Goal: Task Accomplishment & Management: Complete application form

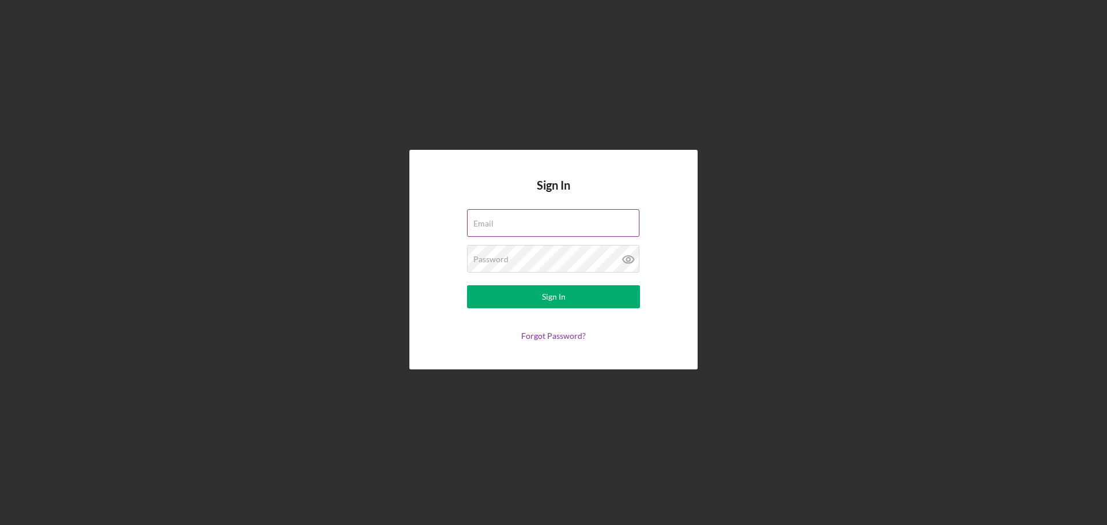
click at [494, 221] on label "Email" at bounding box center [484, 223] width 20 height 9
click at [536, 221] on input "Email" at bounding box center [553, 223] width 172 height 28
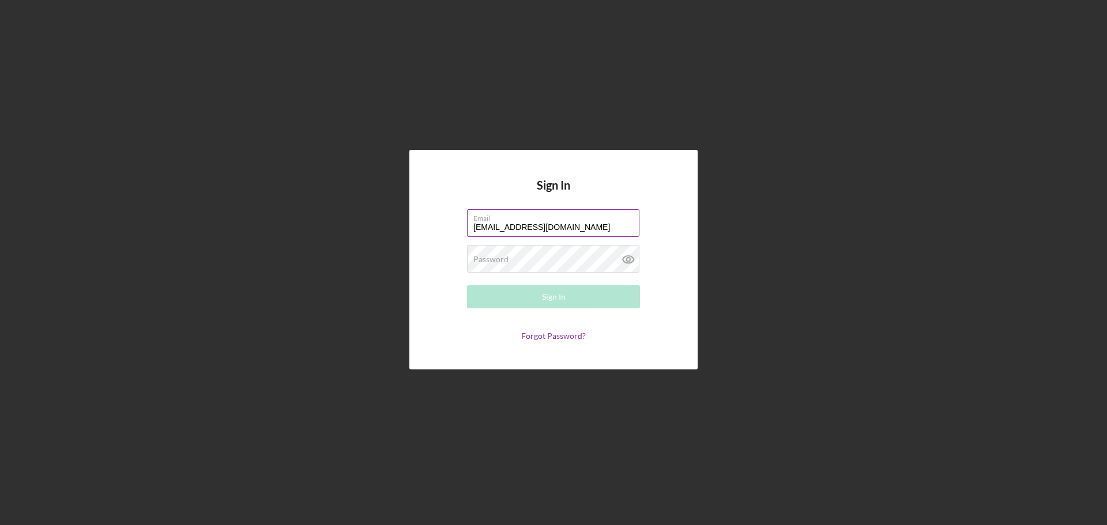
type input "[EMAIL_ADDRESS][DOMAIN_NAME]"
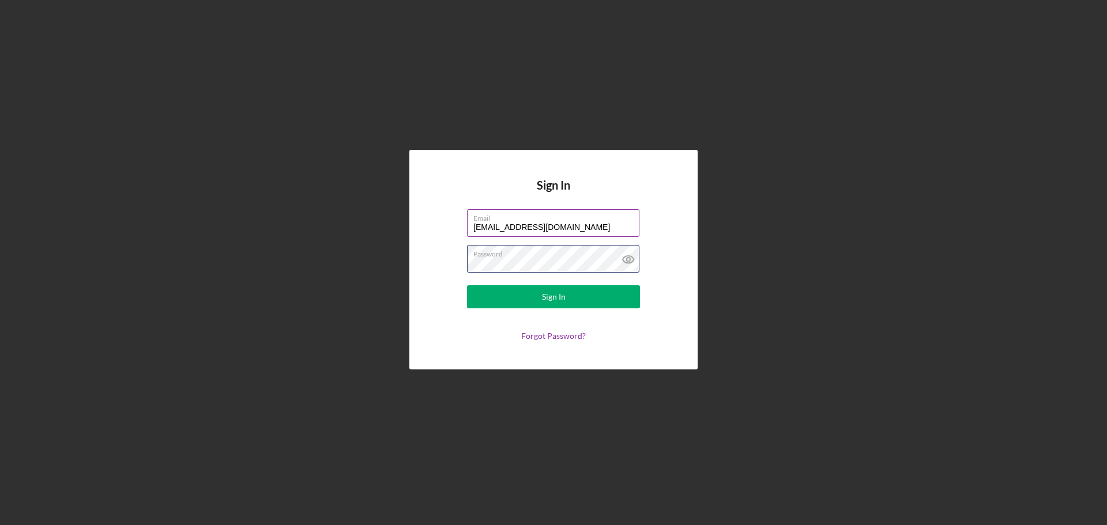
click at [467, 286] on button "Sign In" at bounding box center [553, 297] width 173 height 23
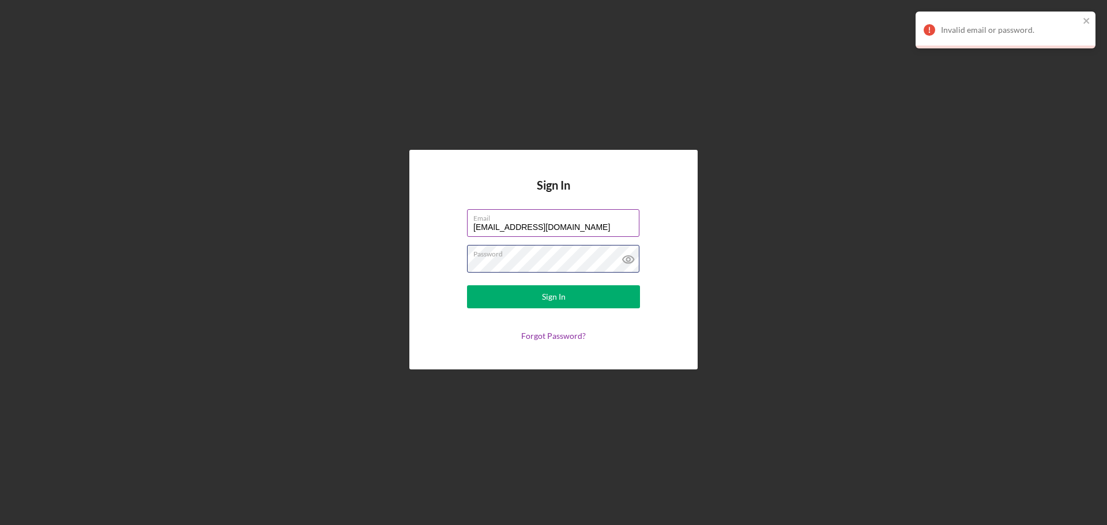
click at [467, 286] on button "Sign In" at bounding box center [553, 297] width 173 height 23
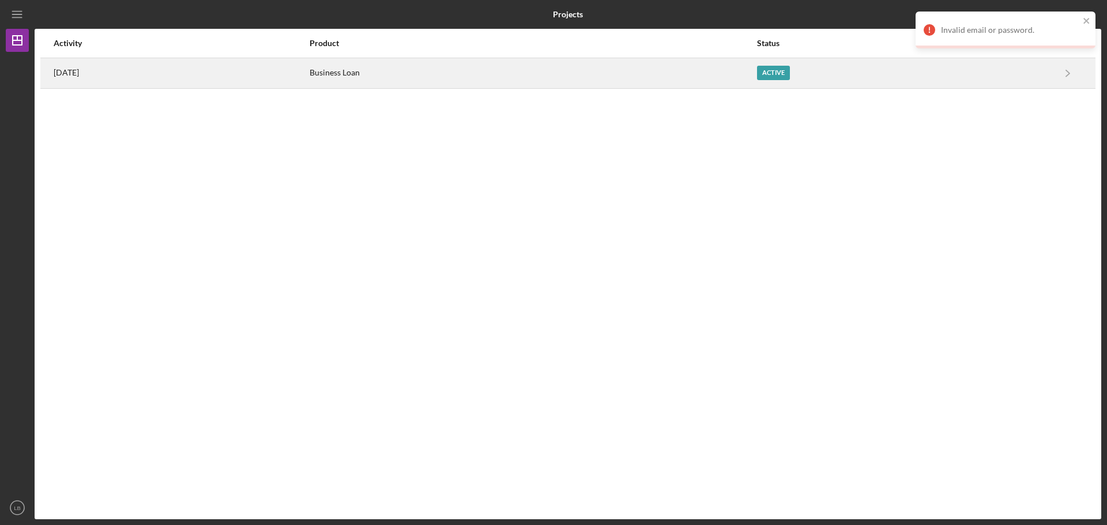
click at [748, 72] on div "Business Loan" at bounding box center [533, 73] width 446 height 29
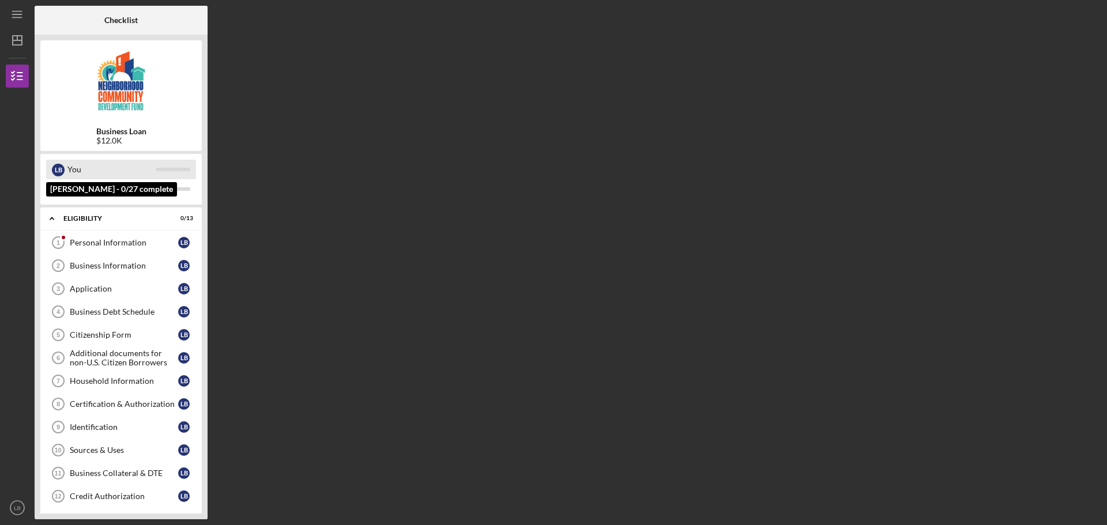
click at [105, 176] on div "You" at bounding box center [111, 170] width 88 height 20
click at [112, 245] on div "Personal Information" at bounding box center [124, 242] width 108 height 9
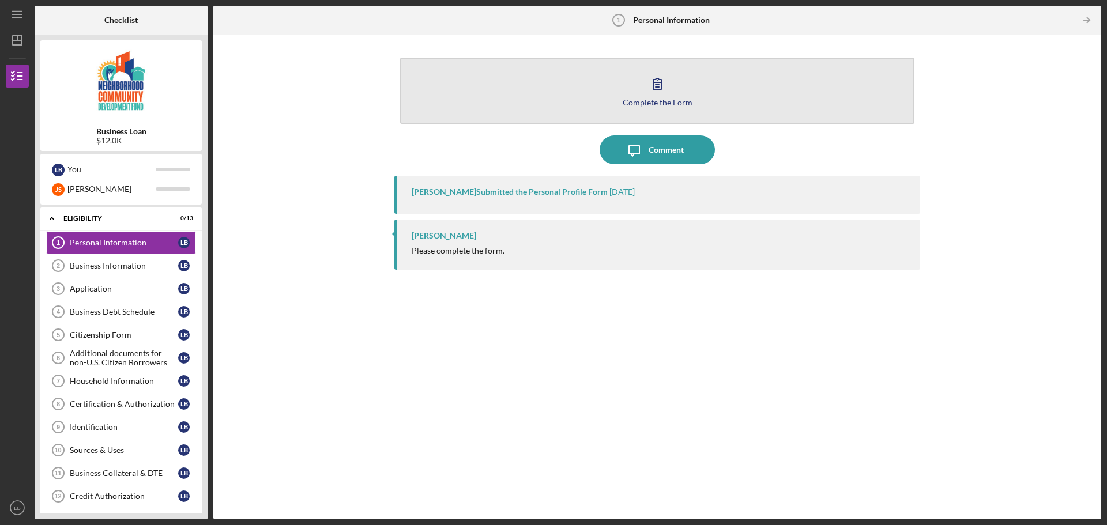
click at [666, 98] on div "Complete the Form" at bounding box center [658, 102] width 70 height 9
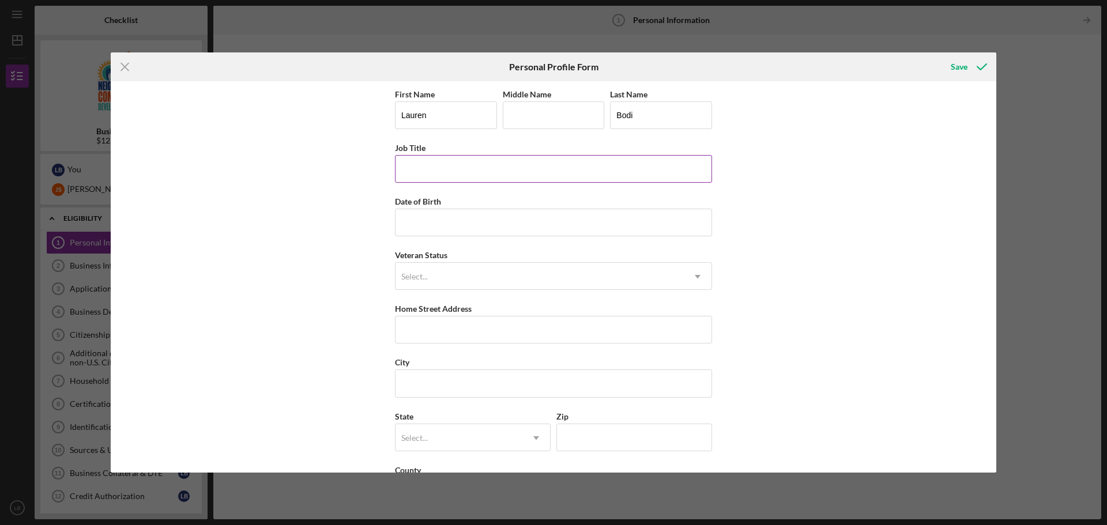
click at [463, 173] on input "Job Title" at bounding box center [553, 169] width 317 height 28
type input "Project Coordinator"
type input "[DATE]"
click at [426, 279] on div "Select..." at bounding box center [414, 276] width 27 height 9
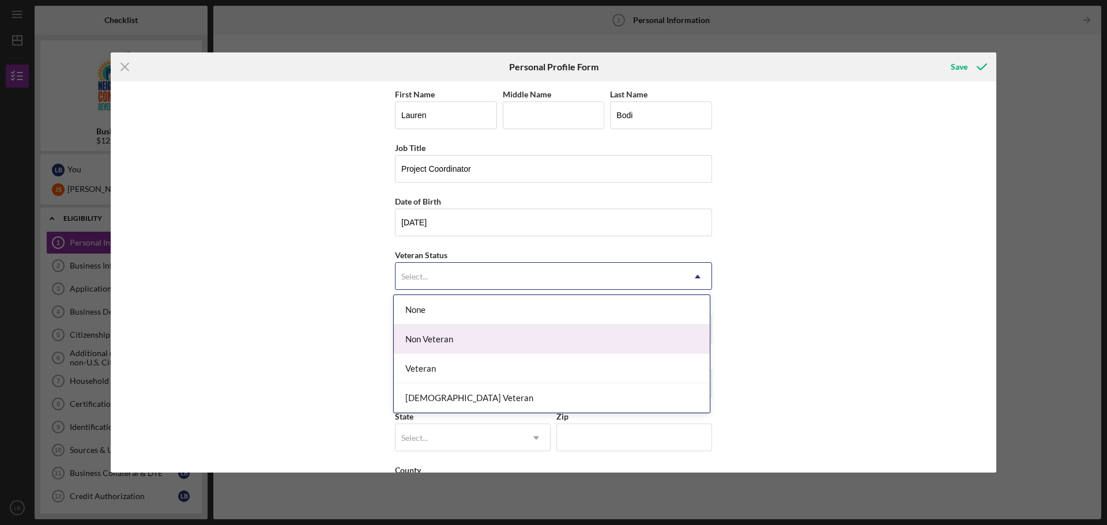
click at [445, 336] on div "Non Veteran" at bounding box center [552, 339] width 316 height 29
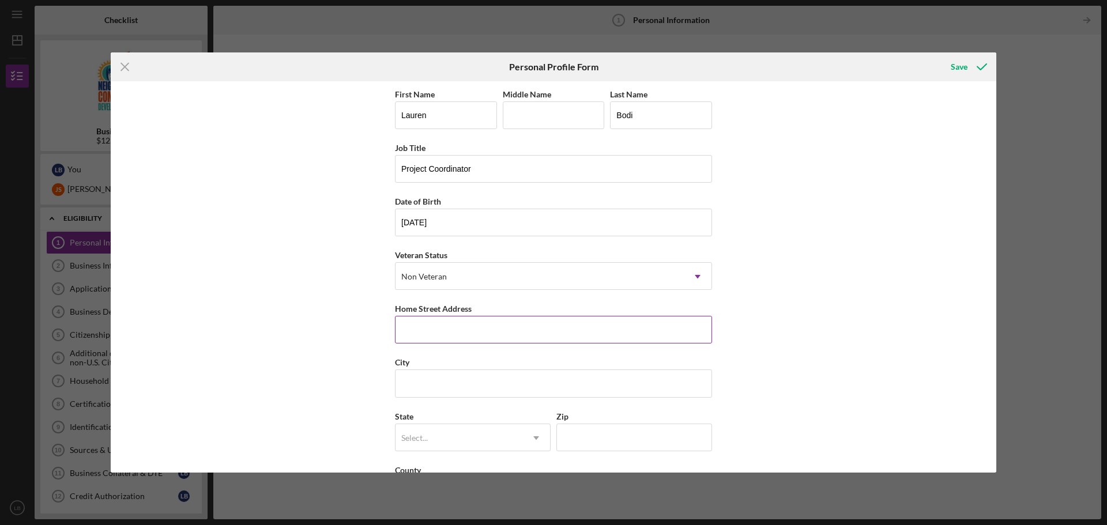
click at [426, 328] on input "Home Street Address" at bounding box center [553, 330] width 317 height 28
type input "[STREET_ADDRESS]"
type input "[GEOGRAPHIC_DATA]"
type input "P"
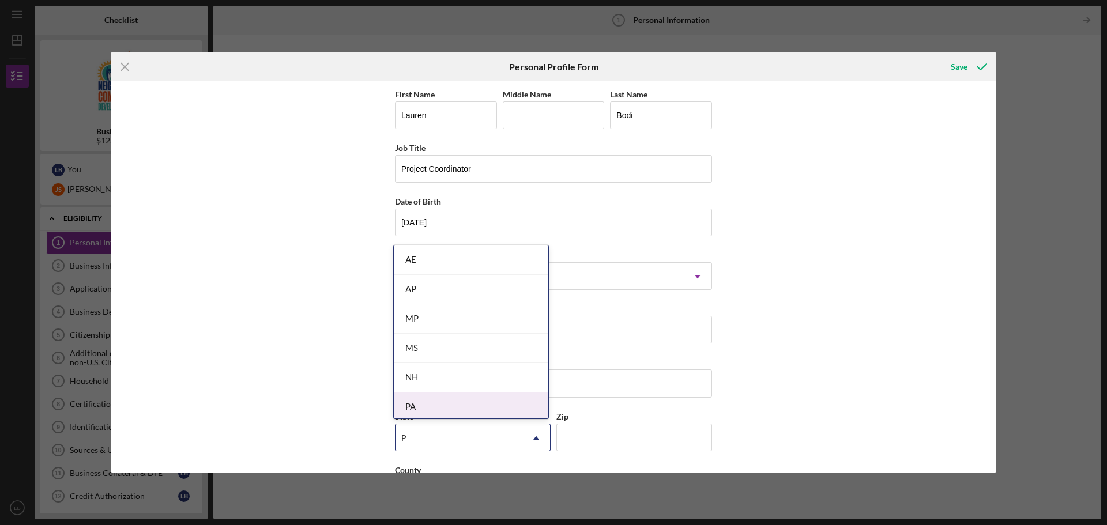
click at [416, 401] on div "PA" at bounding box center [471, 407] width 155 height 29
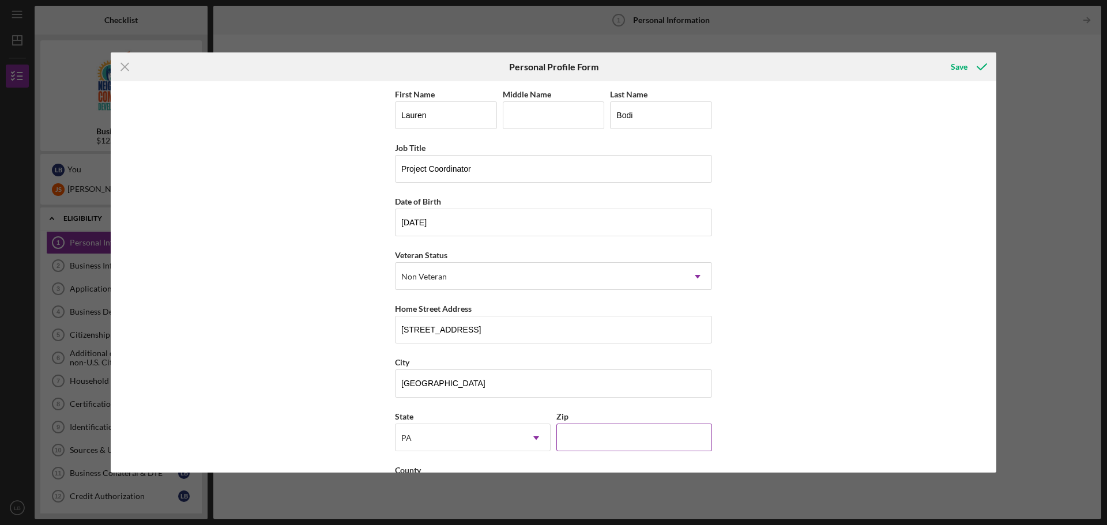
click at [592, 432] on input "Zip" at bounding box center [635, 438] width 156 height 28
type input "15209"
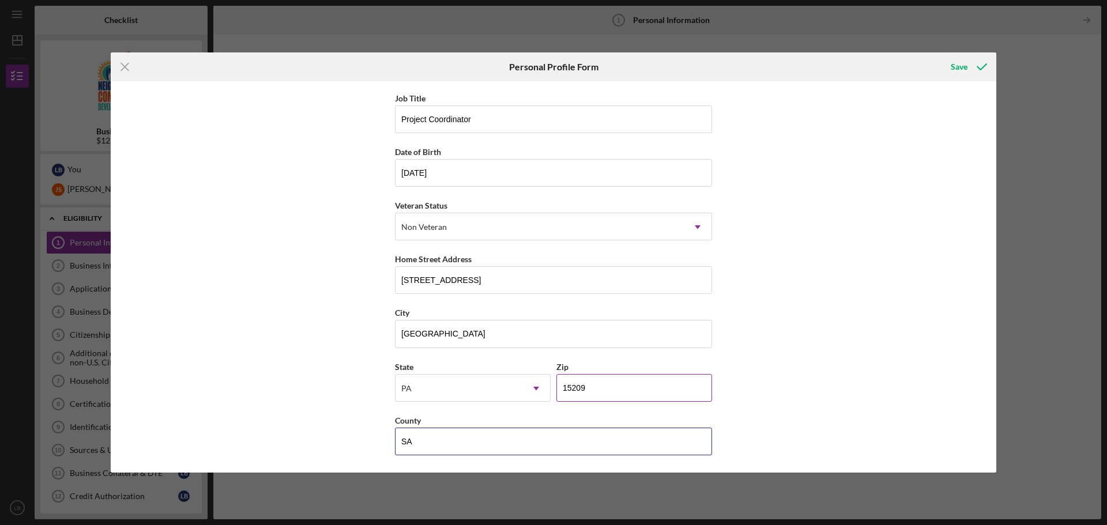
type input "S"
type input "Allegheny"
click at [970, 67] on icon "submit" at bounding box center [982, 66] width 29 height 29
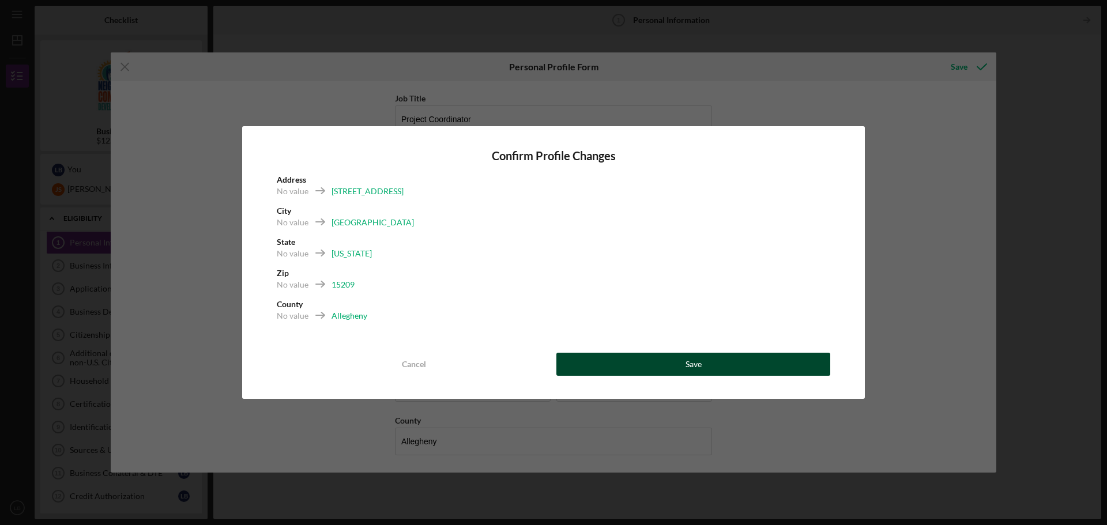
click at [746, 368] on button "Save" at bounding box center [694, 364] width 274 height 23
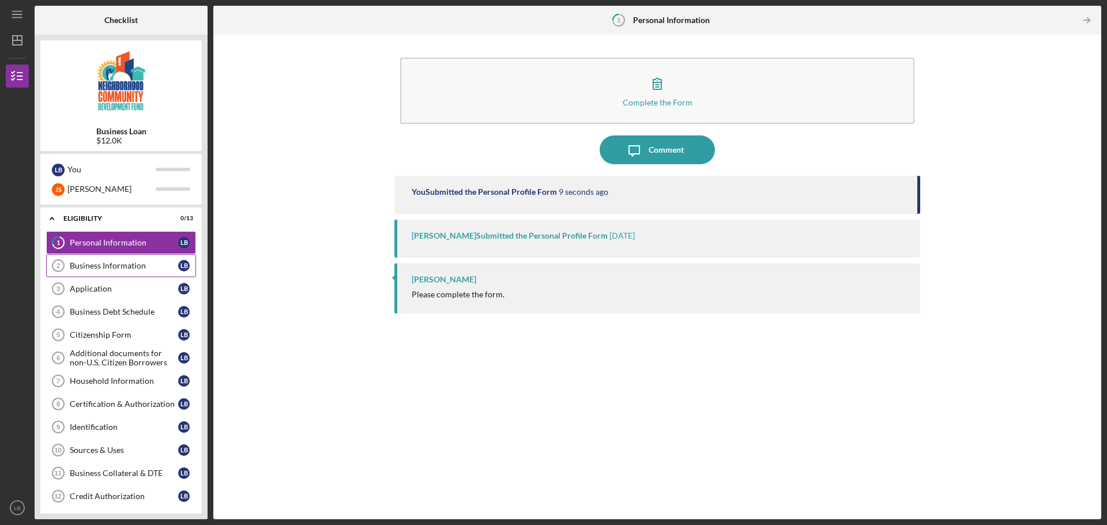
click at [117, 268] on div "Business Information" at bounding box center [124, 265] width 108 height 9
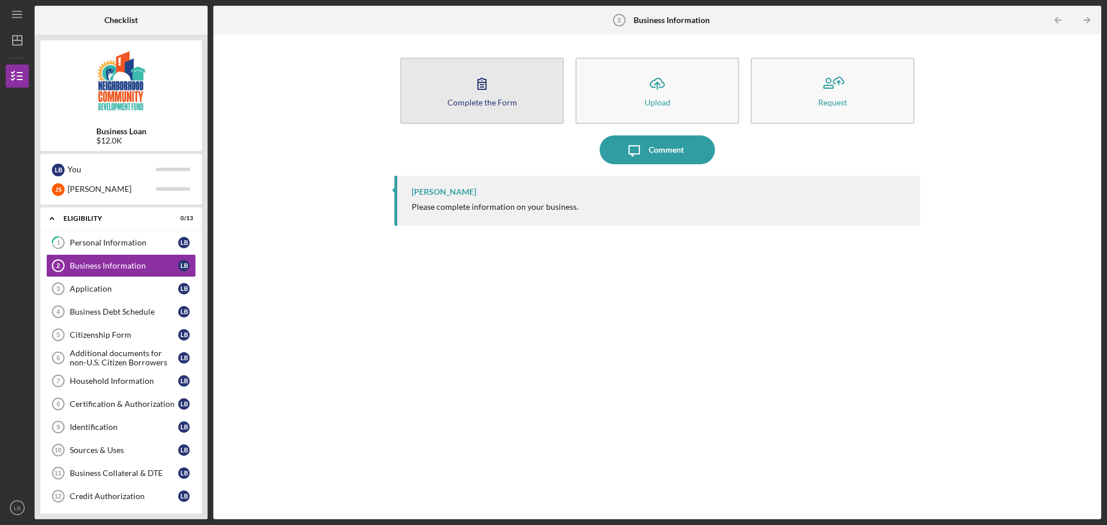
click at [481, 110] on button "Complete the Form Form" at bounding box center [482, 91] width 164 height 66
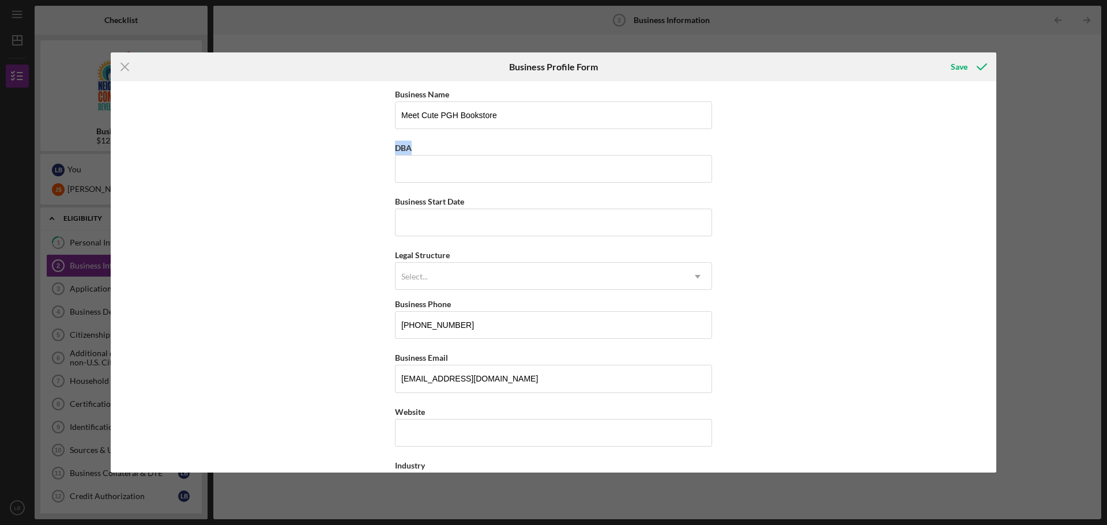
drag, startPoint x: 392, startPoint y: 147, endPoint x: 380, endPoint y: 147, distance: 12.1
click at [380, 147] on div "Business Name Meet Cute PGH Bookstore DBA Business Start Date Legal Structure S…" at bounding box center [554, 277] width 886 height 392
copy label "DBA"
click at [431, 171] on input "DBA" at bounding box center [553, 169] width 317 height 28
click at [513, 114] on input "Meet Cute PGH Bookstore" at bounding box center [553, 116] width 317 height 28
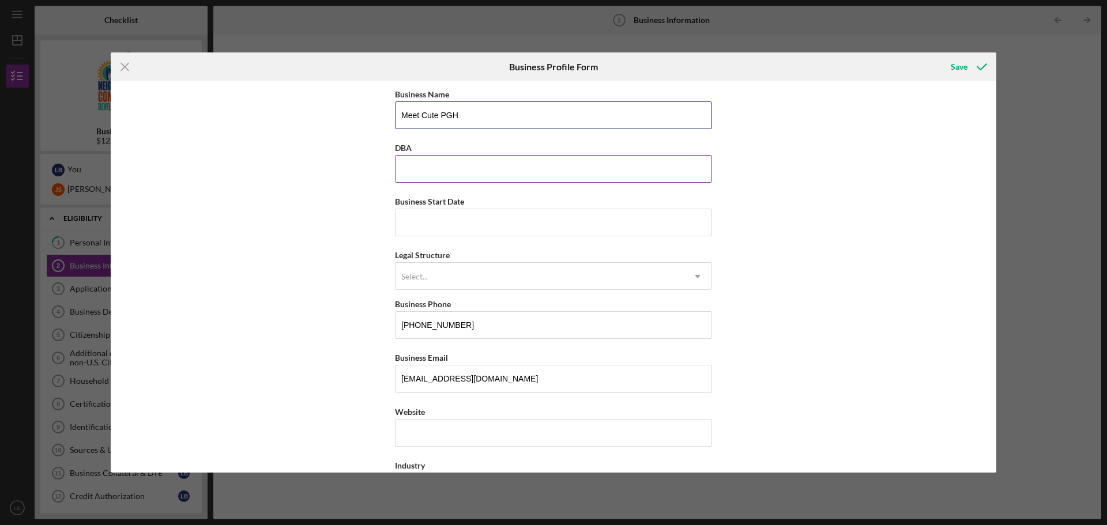
type input "Meet Cute PGH"
click at [444, 164] on input "DBA" at bounding box center [553, 169] width 317 height 28
type input "Meet Cute PGH"
click at [452, 277] on div "Select..." at bounding box center [540, 277] width 288 height 27
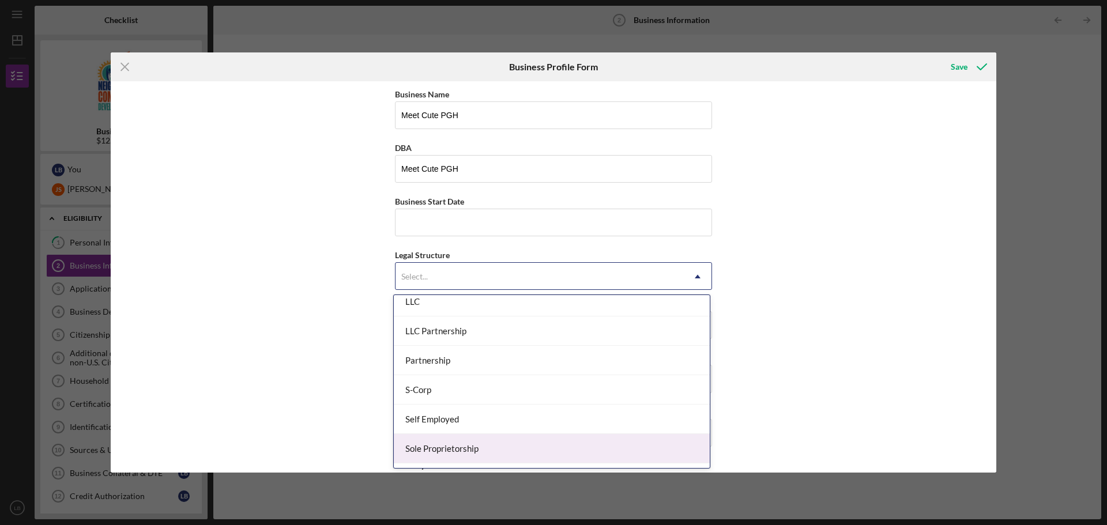
scroll to position [153, 0]
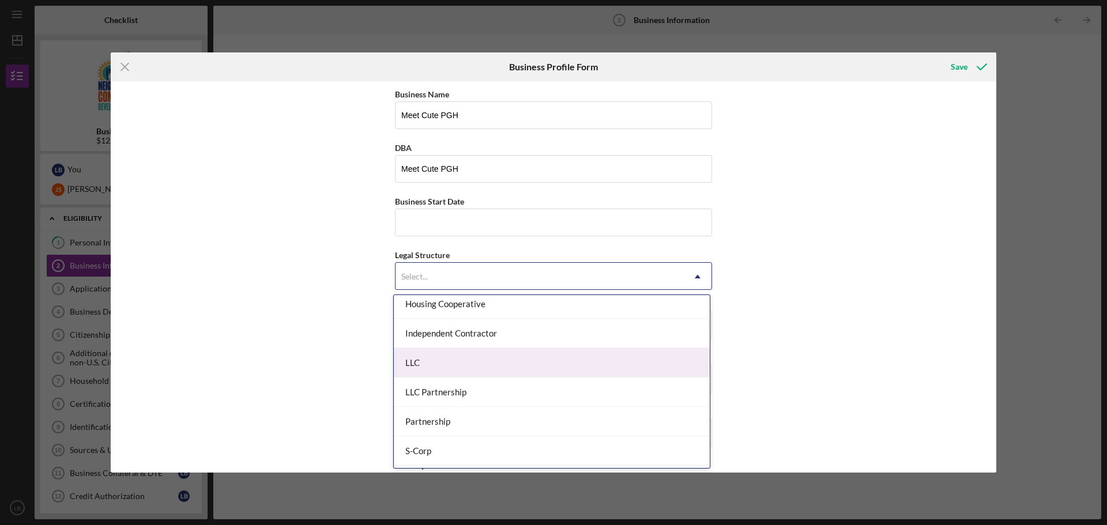
click at [467, 371] on div "LLC" at bounding box center [552, 362] width 316 height 29
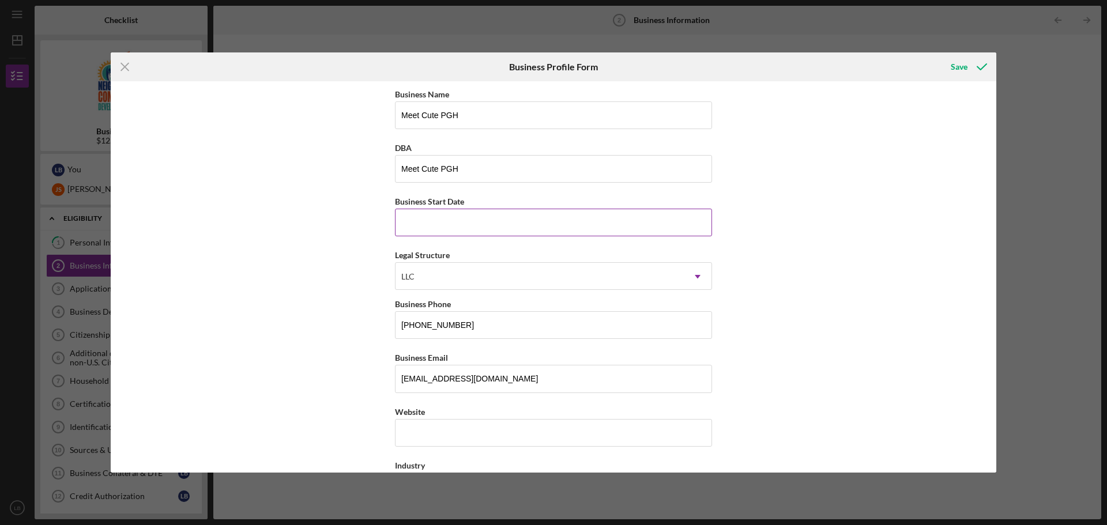
click at [448, 219] on input "Business Start Date" at bounding box center [553, 223] width 317 height 28
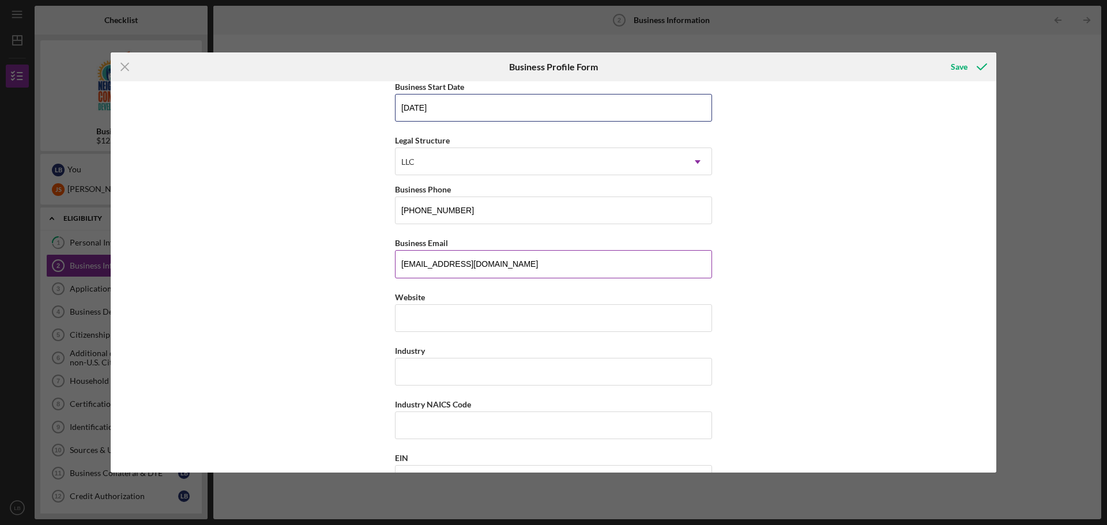
scroll to position [115, 0]
type input "[DATE]"
click at [448, 325] on input "Website" at bounding box center [553, 318] width 317 height 28
paste input "[DOMAIN_NAME][URL]"
type input "[DOMAIN_NAME][URL]"
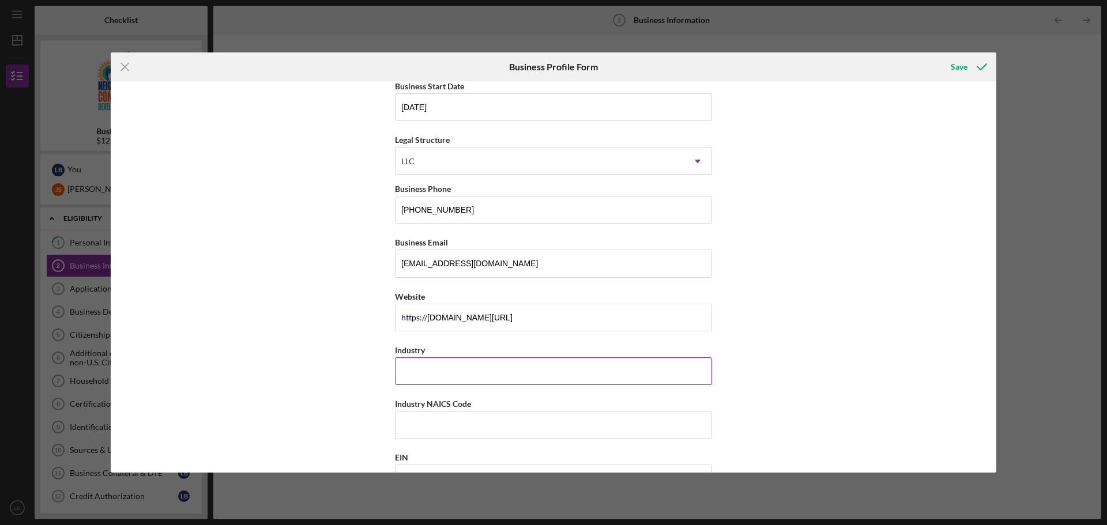
click at [432, 372] on input "Industry" at bounding box center [553, 372] width 317 height 28
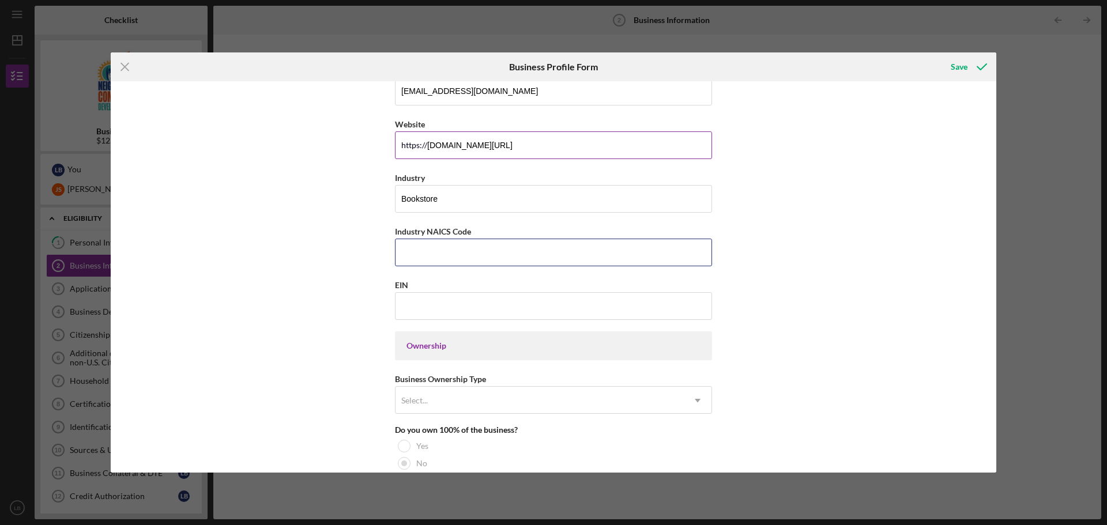
scroll to position [346, 0]
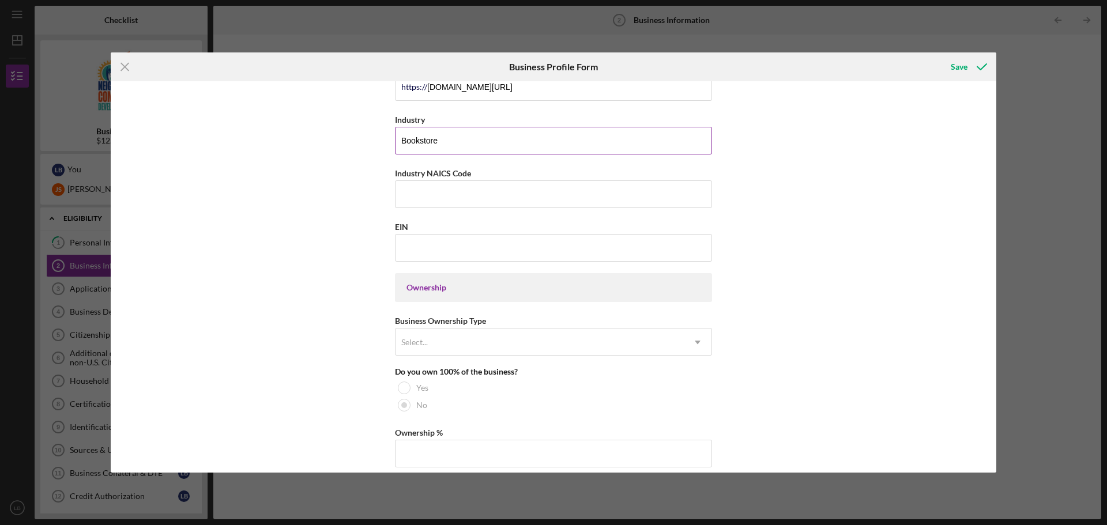
drag, startPoint x: 435, startPoint y: 141, endPoint x: 401, endPoint y: 138, distance: 34.2
click at [401, 138] on input "Bookstore" at bounding box center [553, 141] width 317 height 28
type input "Book Store"
paste input "451211"
type input "451211"
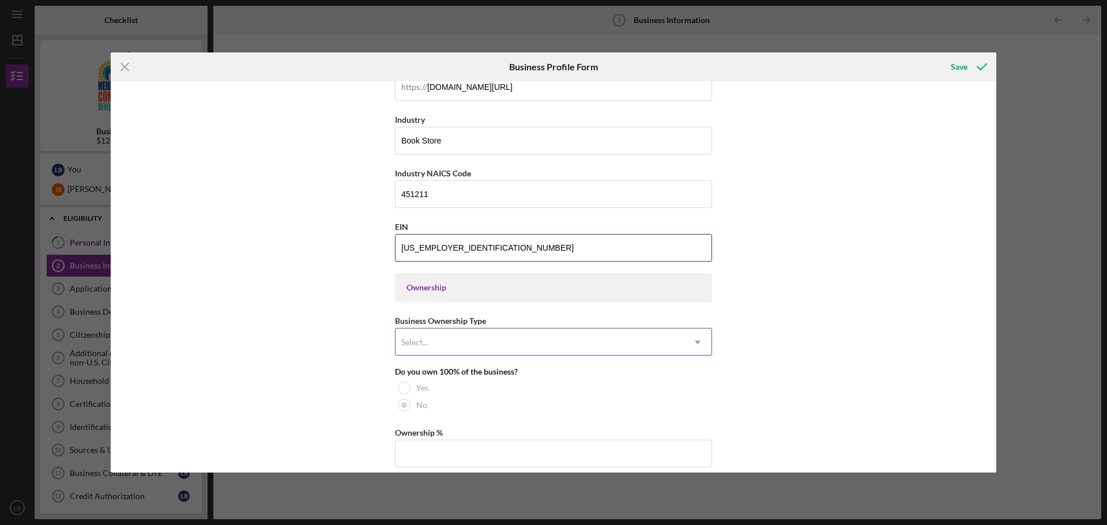
type input "[US_EMPLOYER_IDENTIFICATION_NUMBER]"
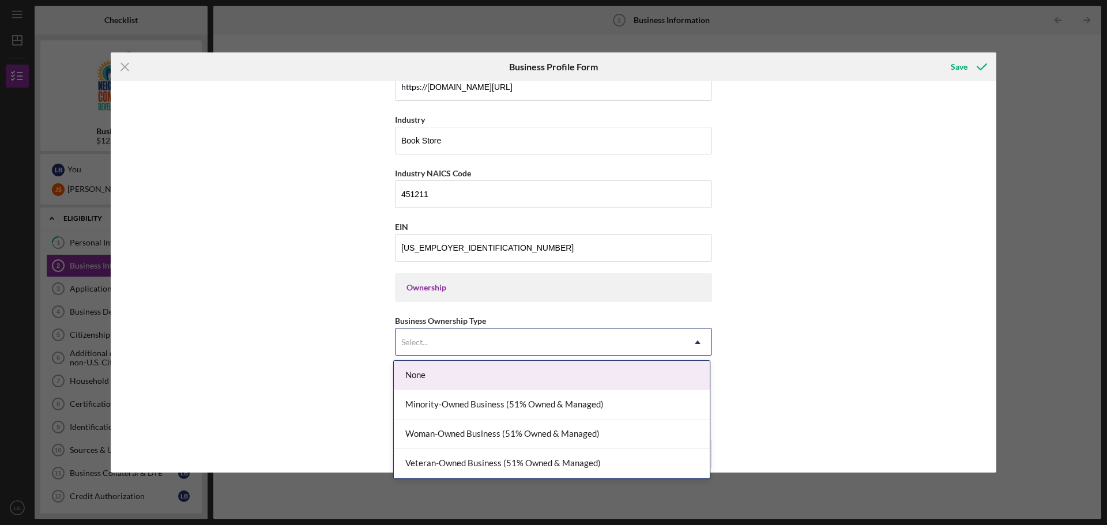
click at [426, 345] on div "Select..." at bounding box center [414, 342] width 27 height 9
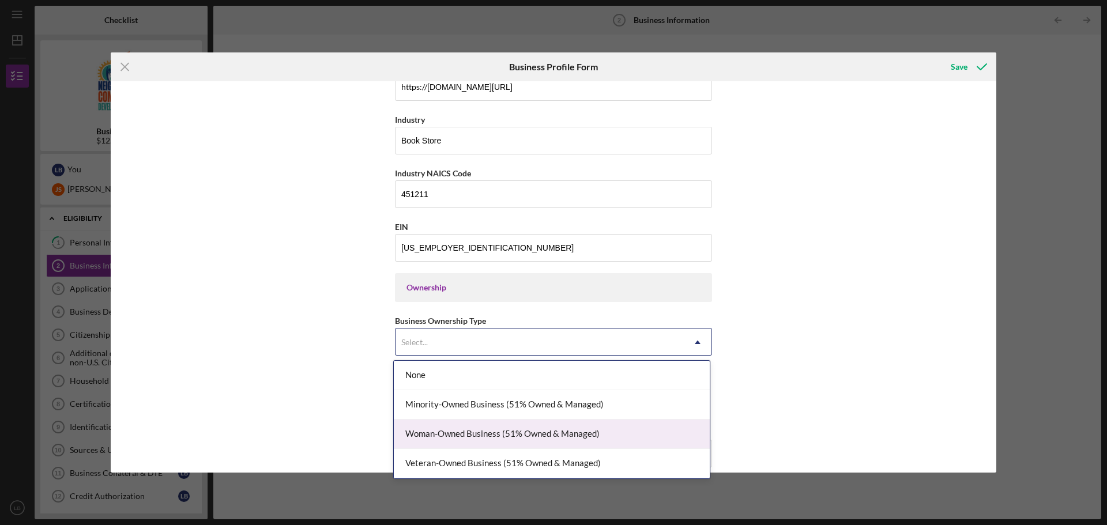
click at [606, 431] on div "Woman-Owned Business (51% Owned & Managed)" at bounding box center [552, 434] width 316 height 29
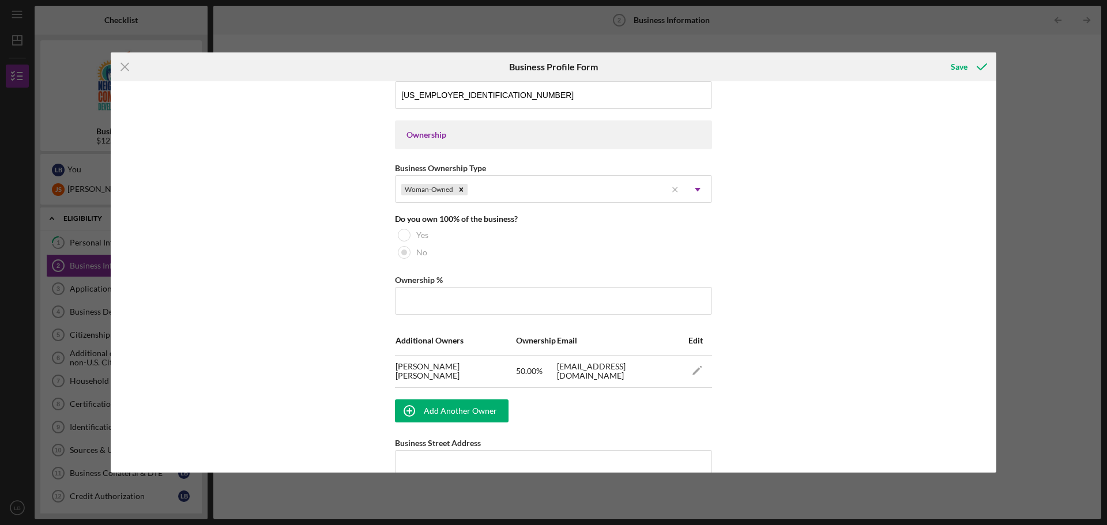
scroll to position [519, 0]
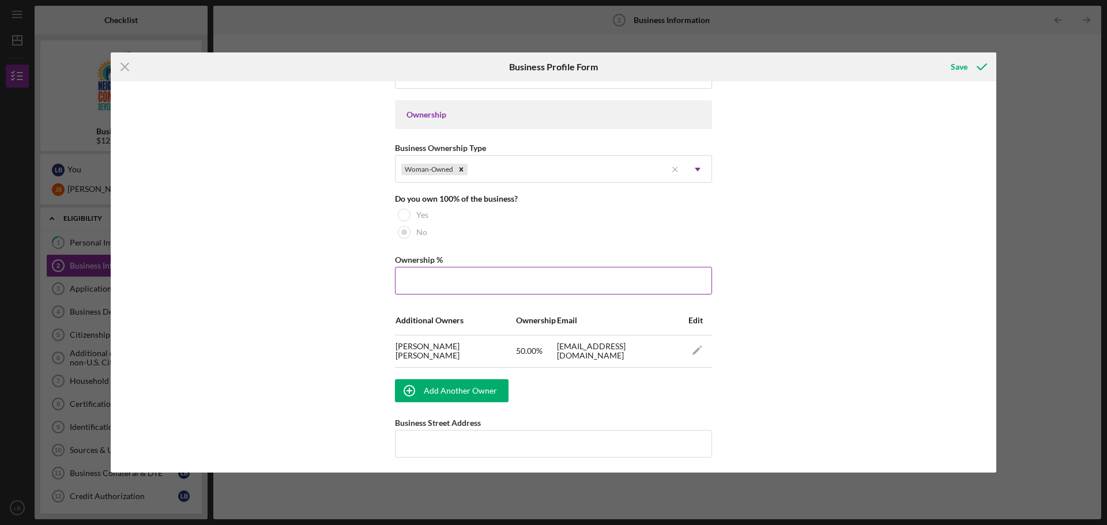
click at [447, 277] on input "Ownership %" at bounding box center [553, 281] width 317 height 28
type input "50%"
click at [940, 55] on button "Save" at bounding box center [968, 66] width 57 height 23
type input "50.00%"
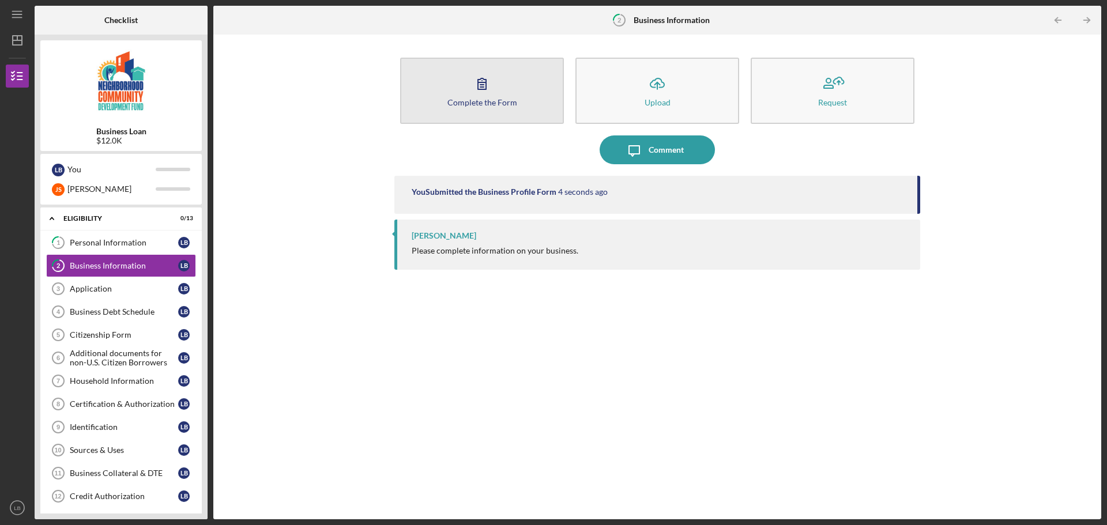
click at [493, 103] on div "Complete the Form" at bounding box center [483, 102] width 70 height 9
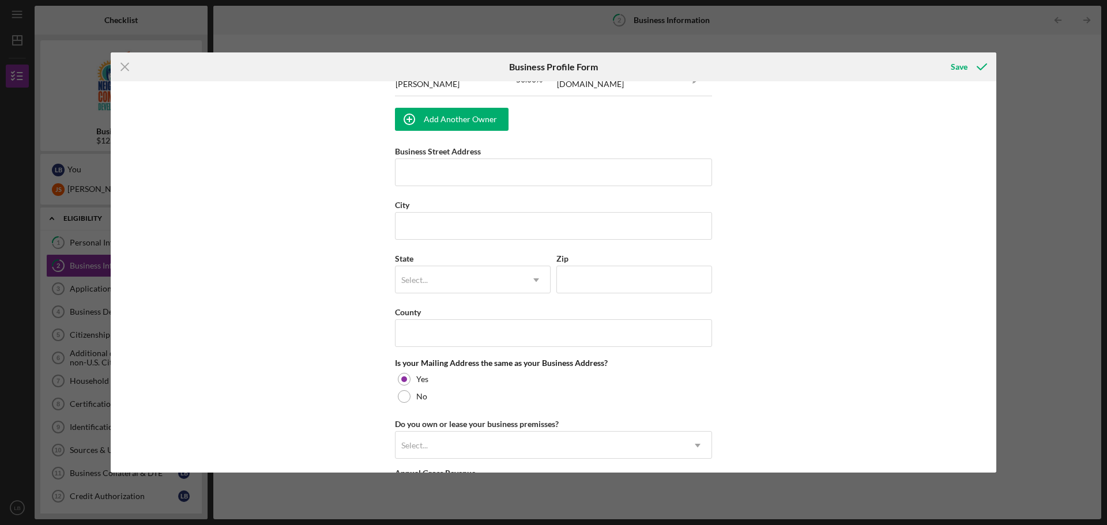
scroll to position [807, 0]
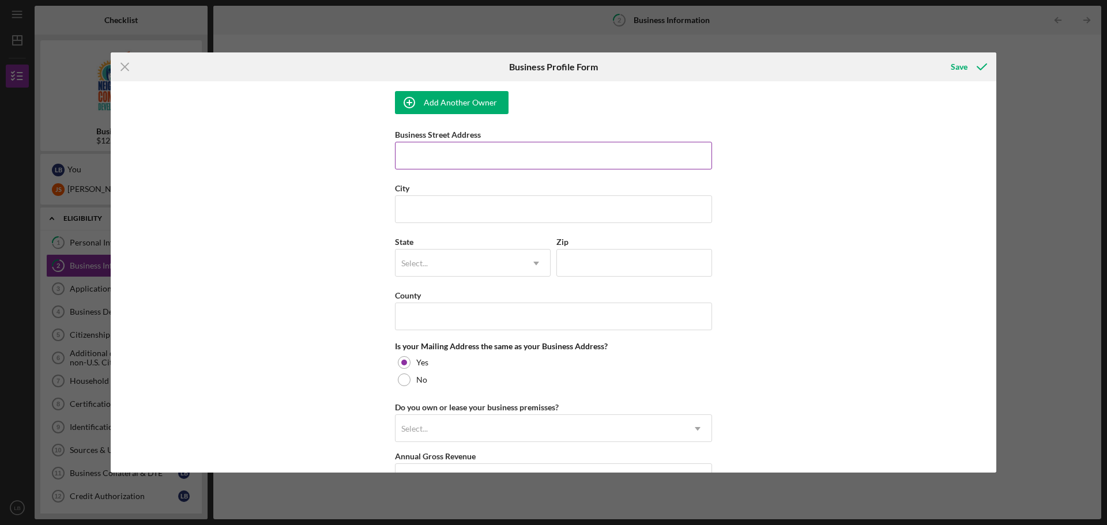
click at [458, 150] on input "Business Street Address" at bounding box center [553, 156] width 317 height 28
type input "[STREET_ADDRESS]"
type input "[GEOGRAPHIC_DATA]"
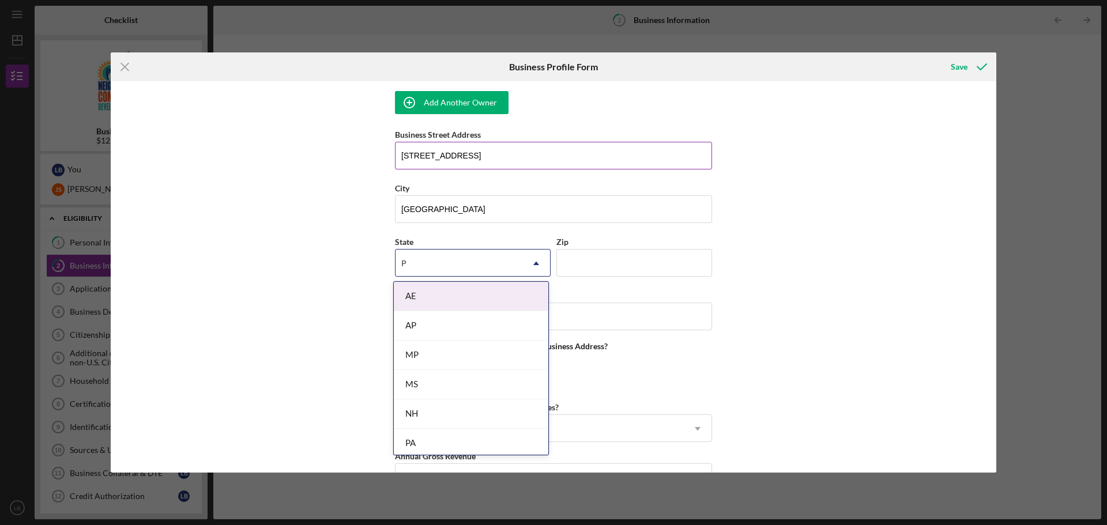
type input "PA"
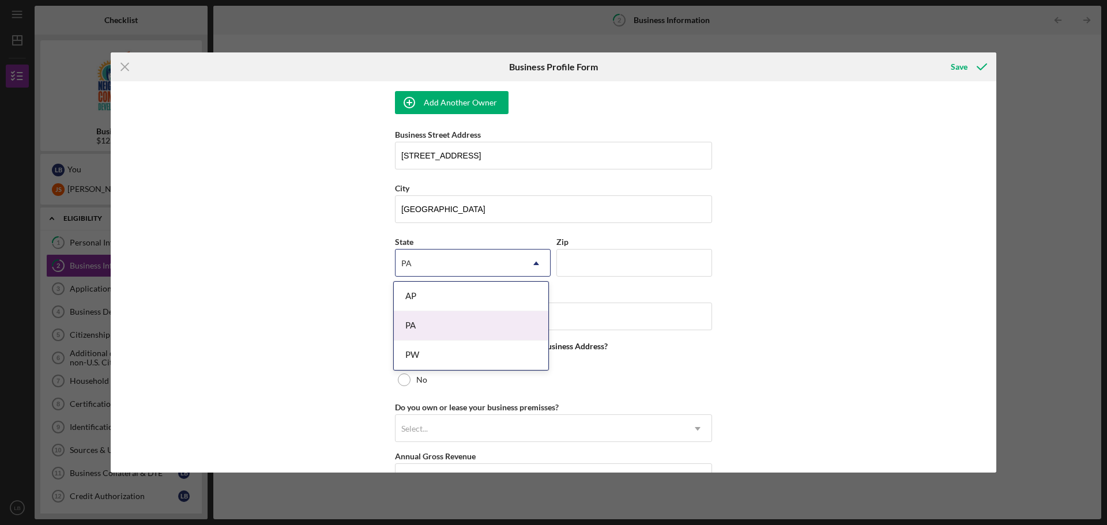
click at [433, 315] on div "PA" at bounding box center [471, 325] width 155 height 29
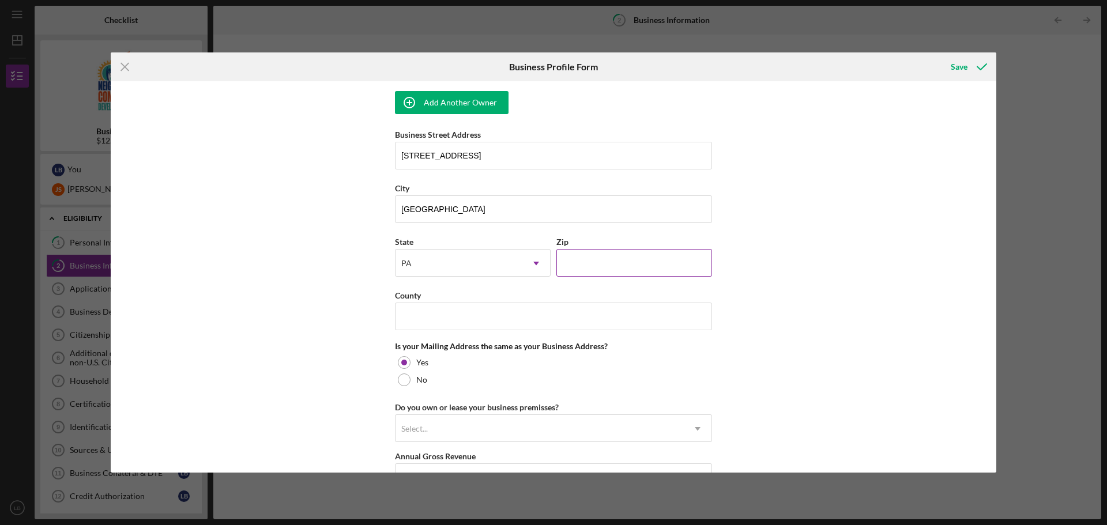
click at [611, 259] on input "Zip" at bounding box center [635, 263] width 156 height 28
type input "15209"
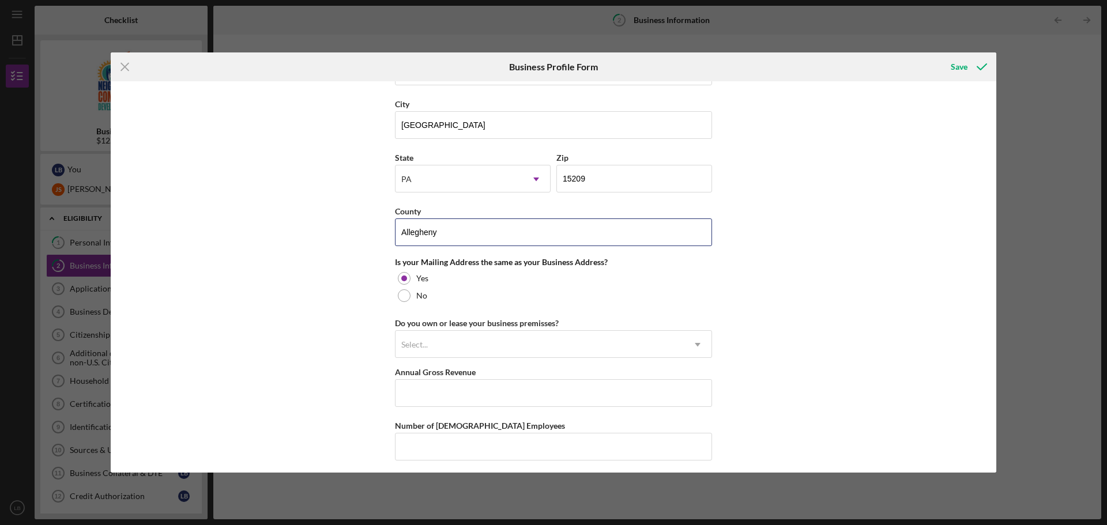
scroll to position [951, 0]
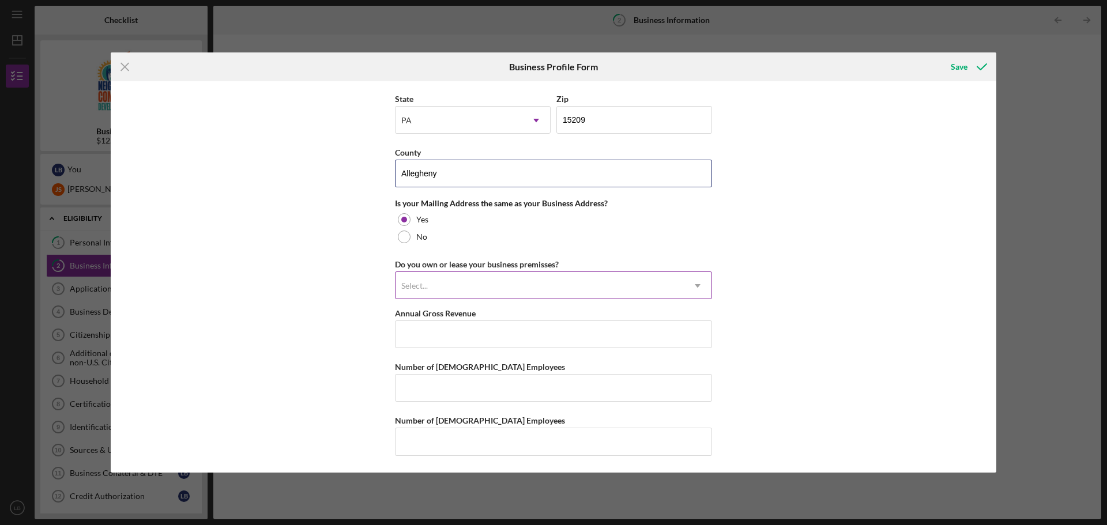
type input "Allegheny"
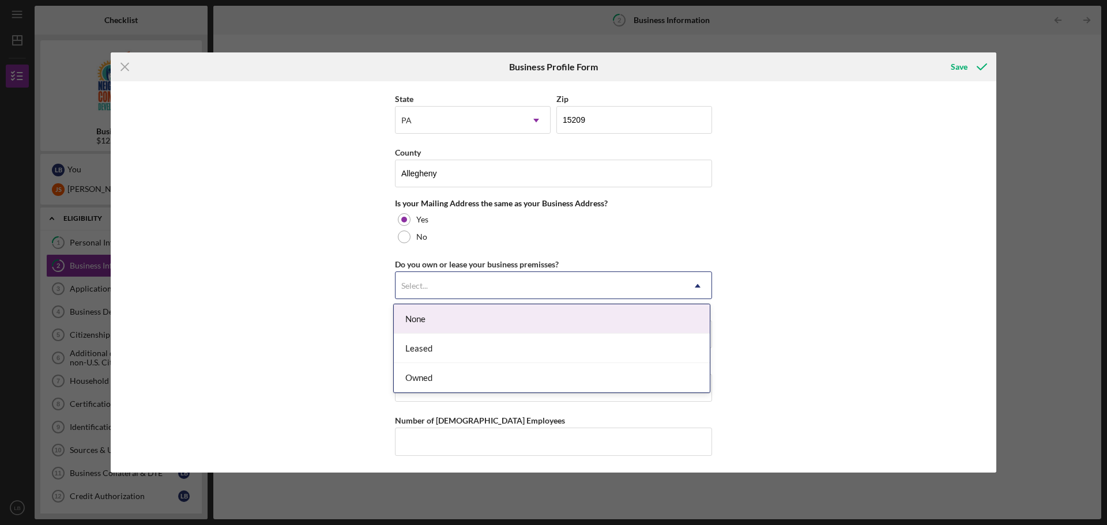
click at [473, 293] on div "Select..." at bounding box center [540, 286] width 288 height 27
click at [431, 330] on div "None" at bounding box center [552, 319] width 316 height 29
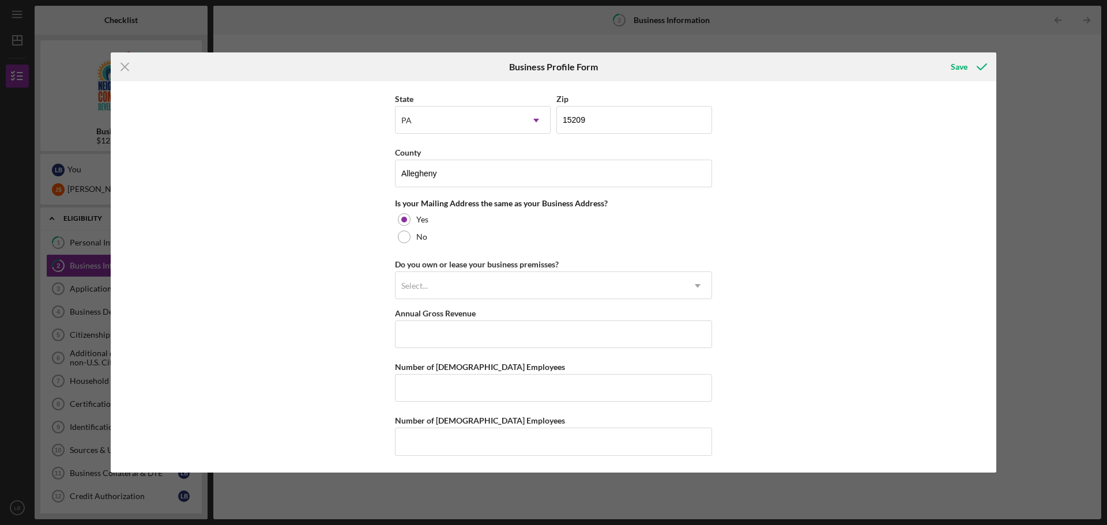
click at [479, 340] on input "Annual Gross Revenue" at bounding box center [553, 335] width 317 height 28
click at [442, 386] on input "Number of [DEMOGRAPHIC_DATA] Employees" at bounding box center [553, 388] width 317 height 28
type input "2"
click at [494, 328] on input "Annual Gross Revenue" at bounding box center [553, 335] width 317 height 28
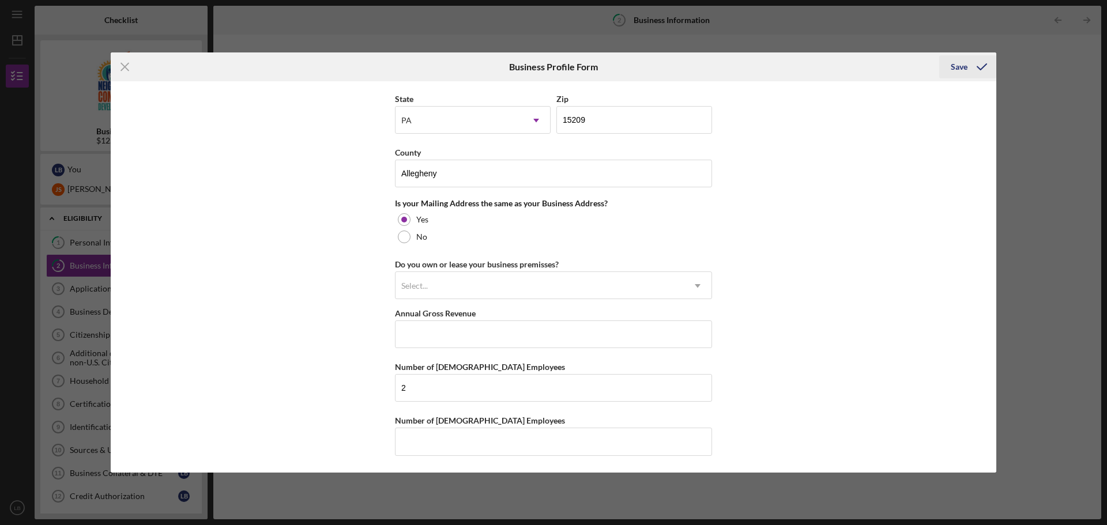
click at [965, 66] on div "Save" at bounding box center [959, 66] width 17 height 23
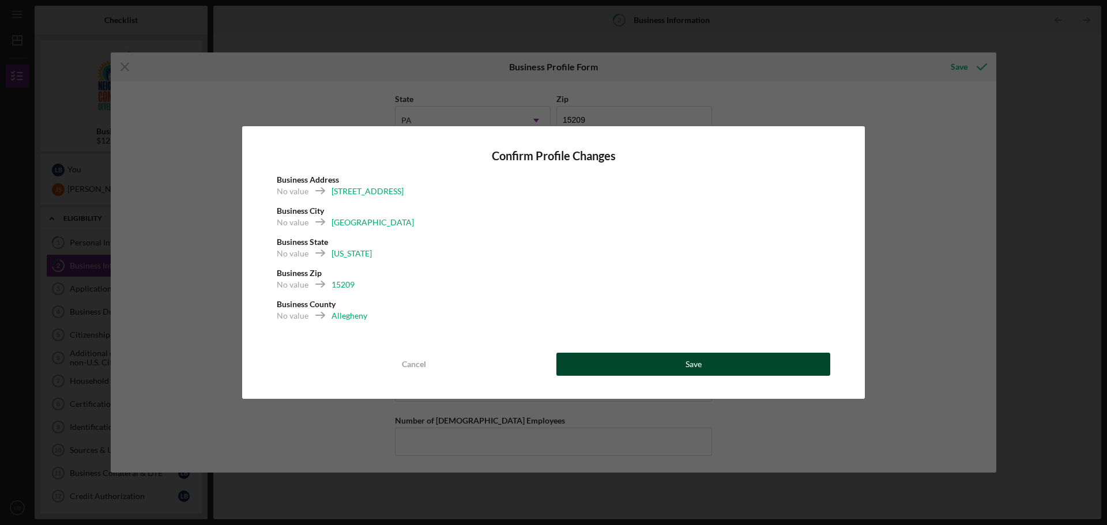
click at [708, 369] on button "Save" at bounding box center [694, 364] width 274 height 23
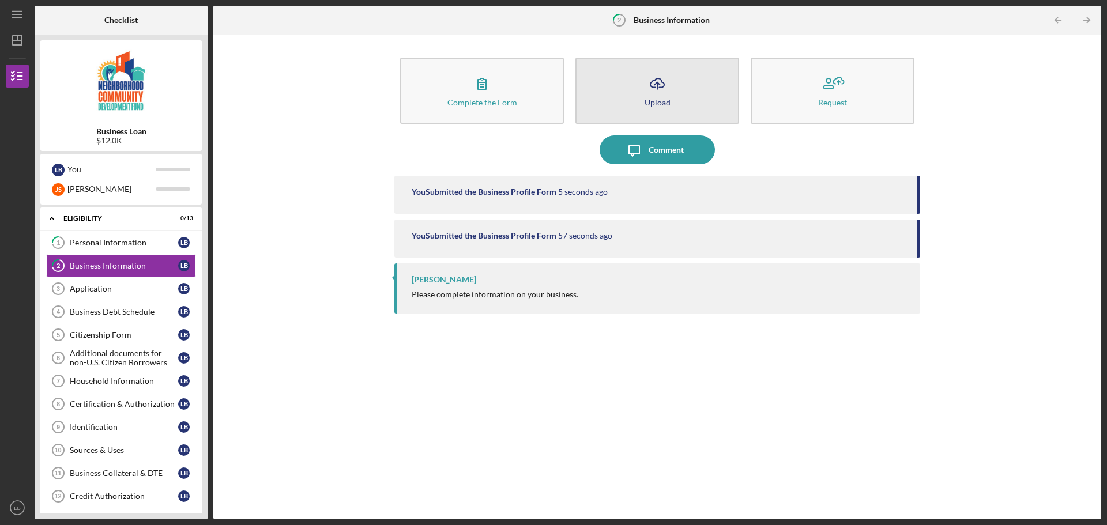
click at [699, 99] on button "Icon/Upload Upload" at bounding box center [658, 91] width 164 height 66
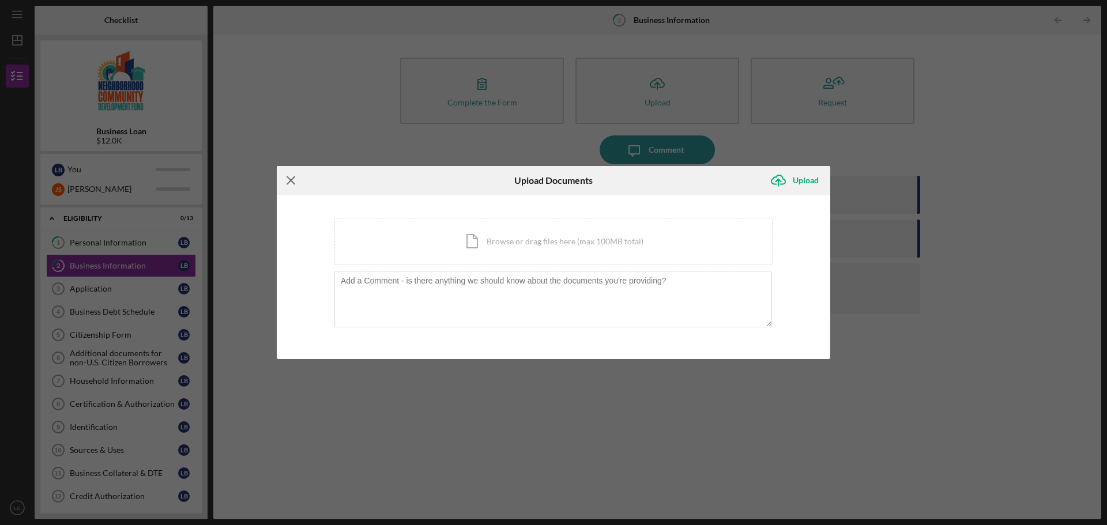
click at [286, 180] on icon "Icon/Menu Close" at bounding box center [291, 180] width 29 height 29
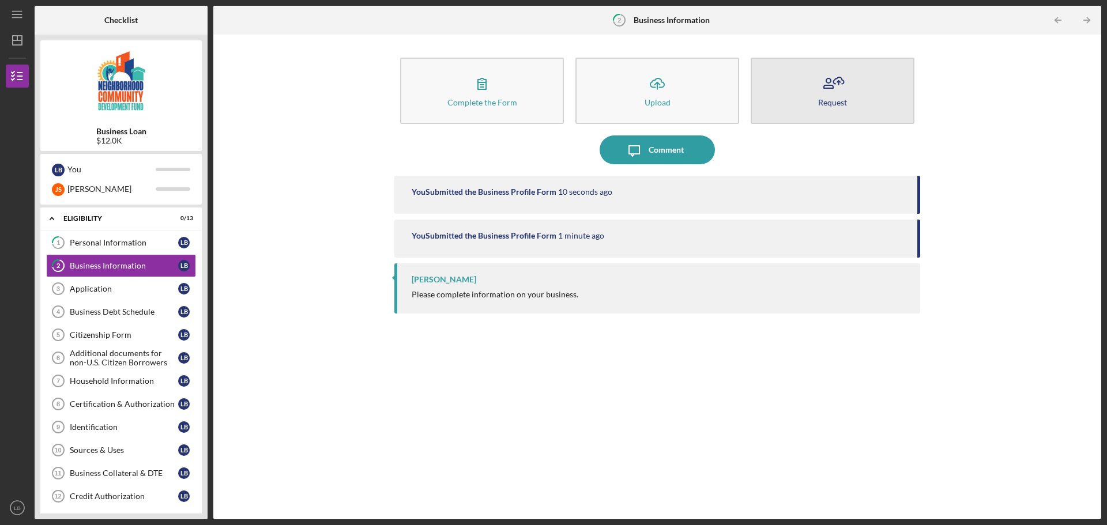
click at [885, 102] on button "Request" at bounding box center [833, 91] width 164 height 66
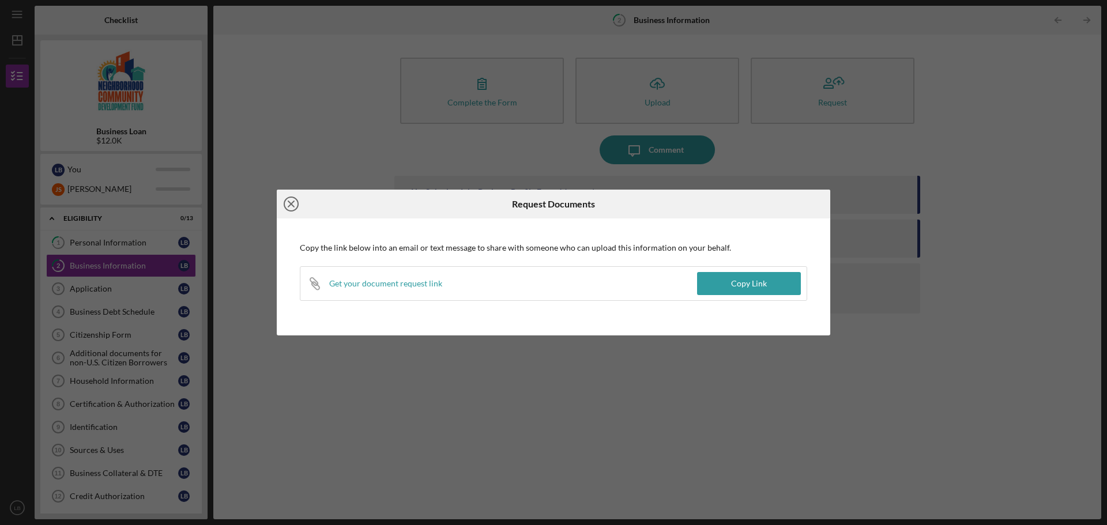
click at [291, 206] on icon "Icon/Close" at bounding box center [291, 204] width 29 height 29
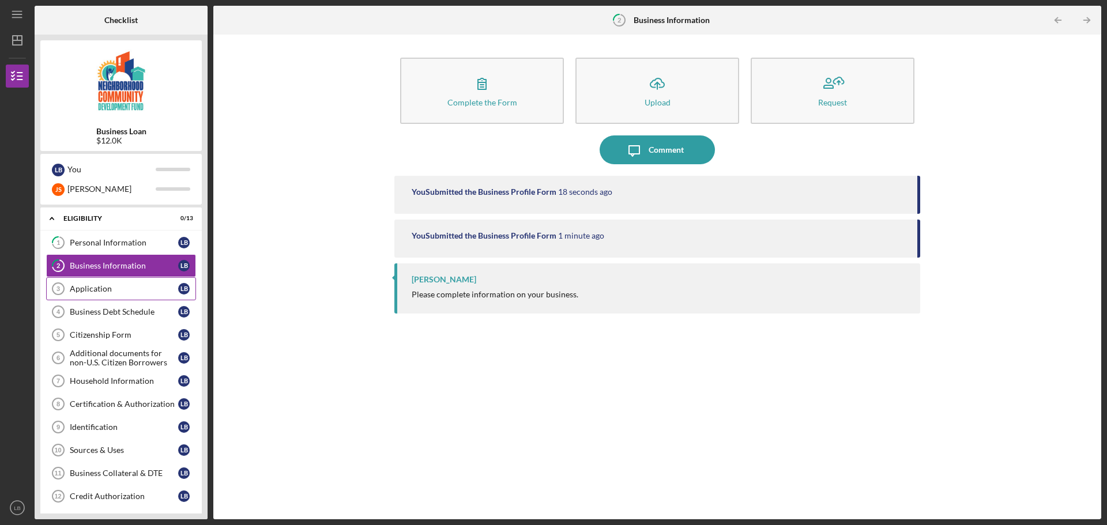
click at [129, 295] on link "Application 3 Application L B" at bounding box center [121, 288] width 150 height 23
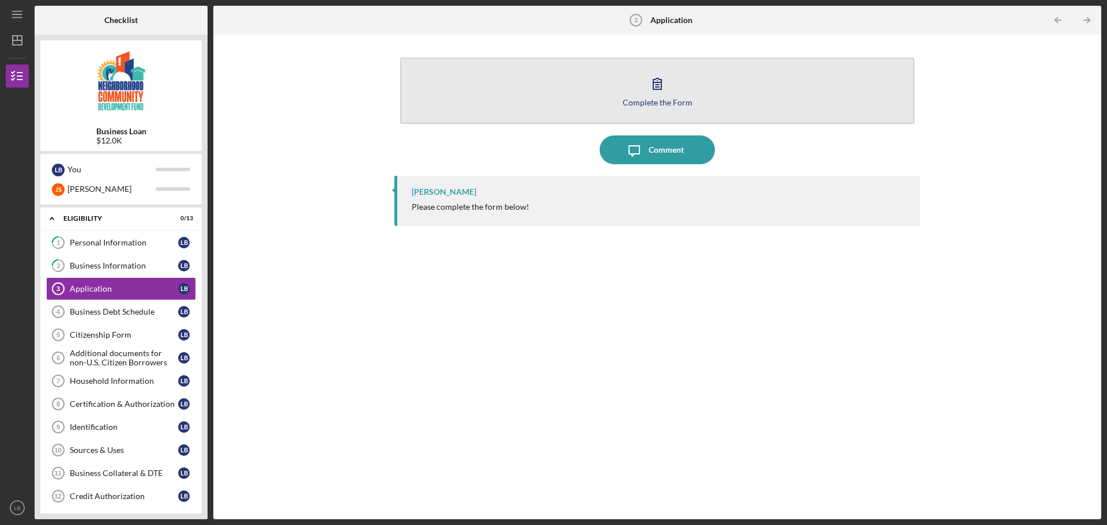
click at [663, 87] on icon "button" at bounding box center [657, 83] width 29 height 29
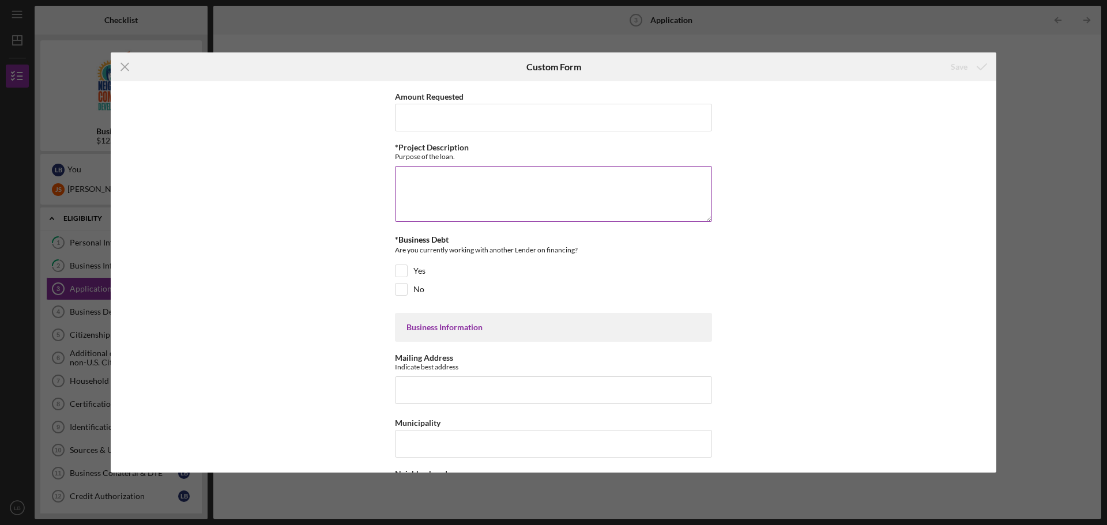
scroll to position [58, 0]
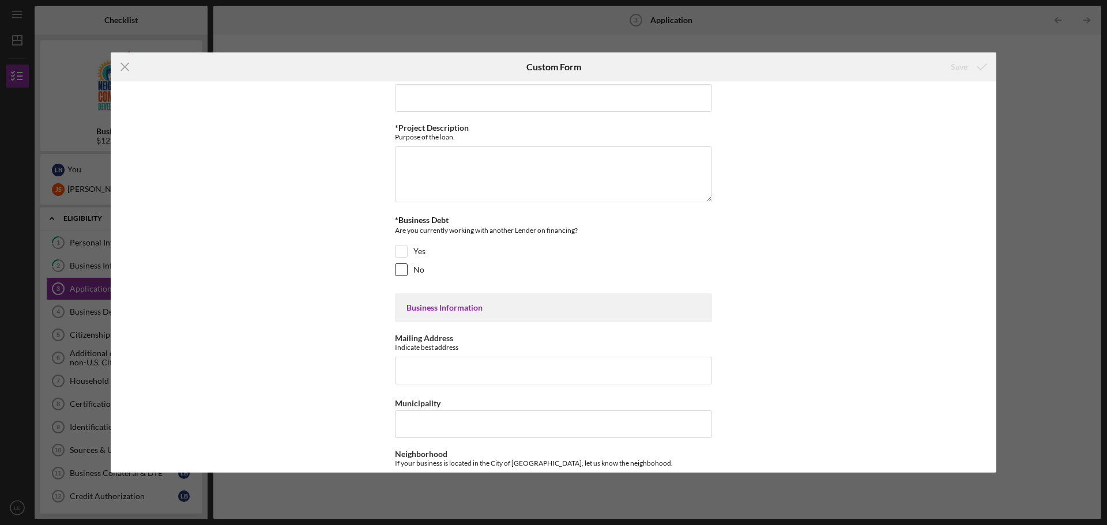
click at [395, 271] on div at bounding box center [401, 270] width 13 height 13
click at [397, 268] on input "No" at bounding box center [402, 270] width 12 height 12
checkbox input "true"
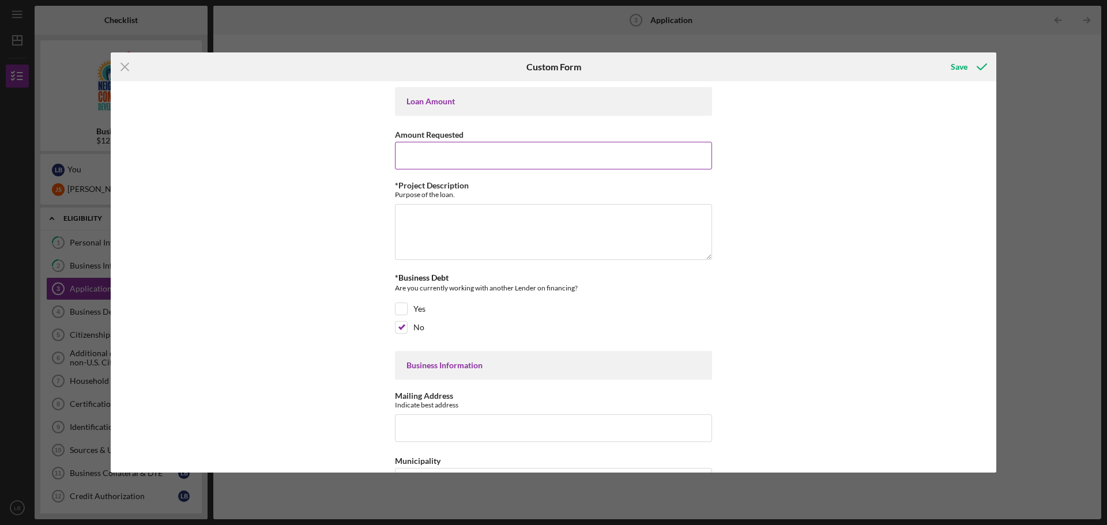
click at [499, 155] on input "Amount Requested" at bounding box center [553, 156] width 317 height 28
type input "$12,000"
click at [497, 232] on textarea "*Project Description" at bounding box center [553, 231] width 317 height 55
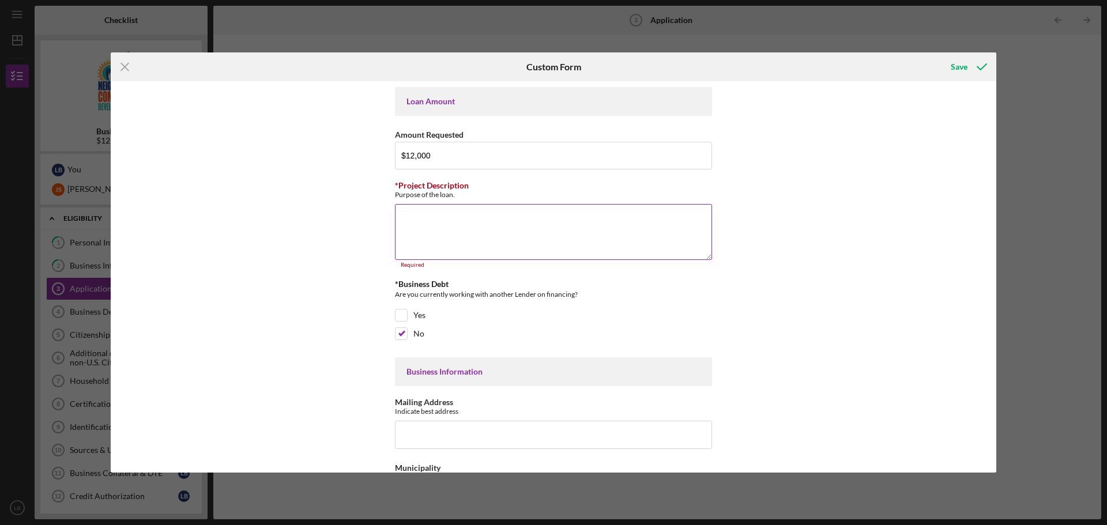
click at [433, 219] on textarea "*Project Description" at bounding box center [553, 231] width 317 height 55
paste textarea "We are requesting a $12,000 loan to assist with start up costs for Meet Cute PG…"
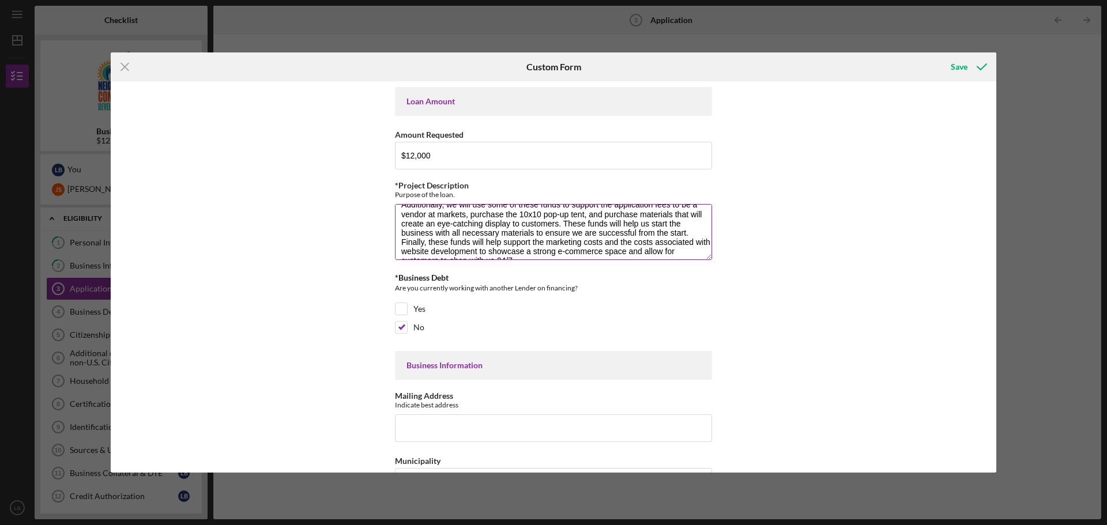
scroll to position [46, 0]
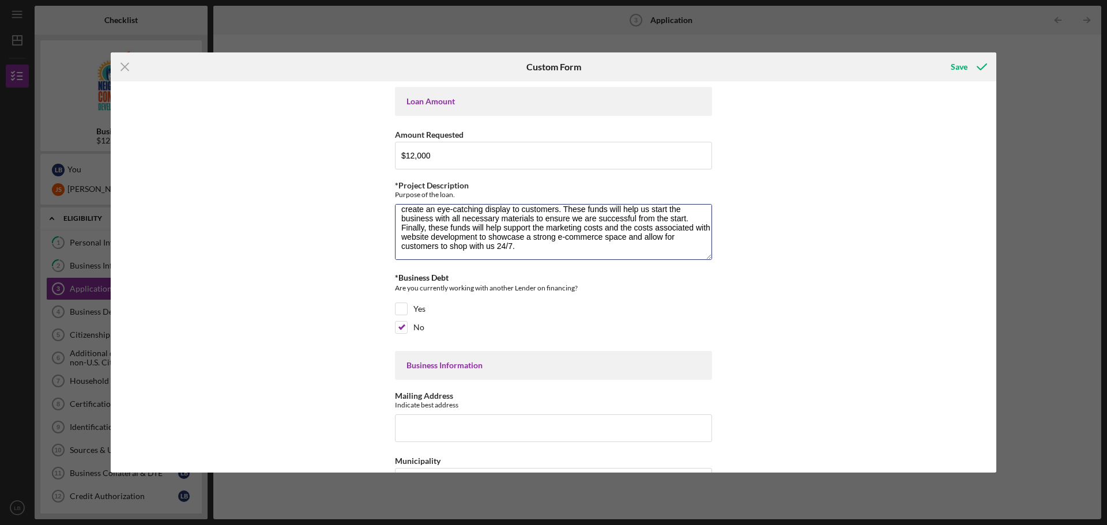
type textarea "We are requesting a $12,000 loan to assist with start up costs for Meet Cute PG…"
click at [651, 287] on div "Are you currently working with another Lender on financing?" at bounding box center [553, 290] width 317 height 14
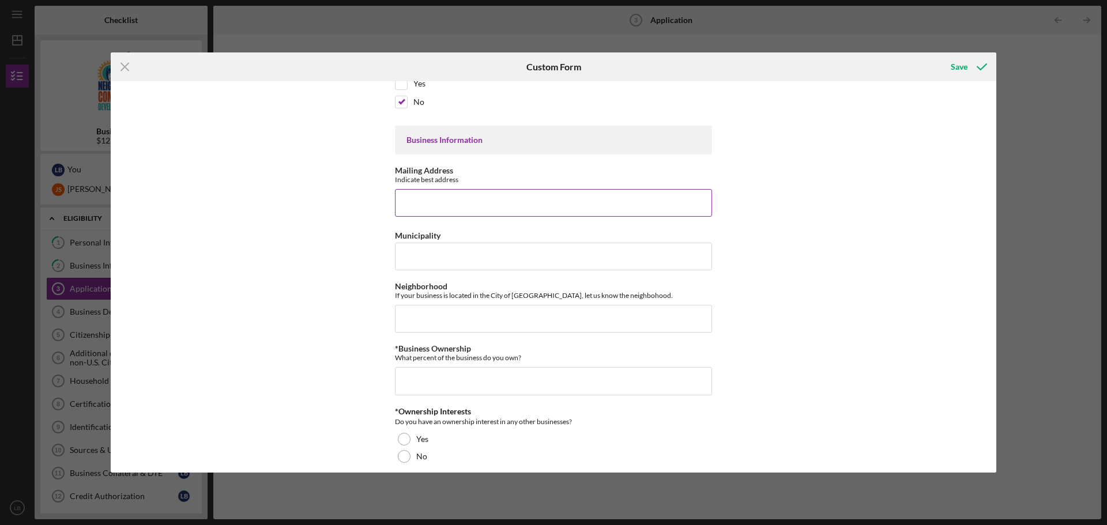
scroll to position [231, 0]
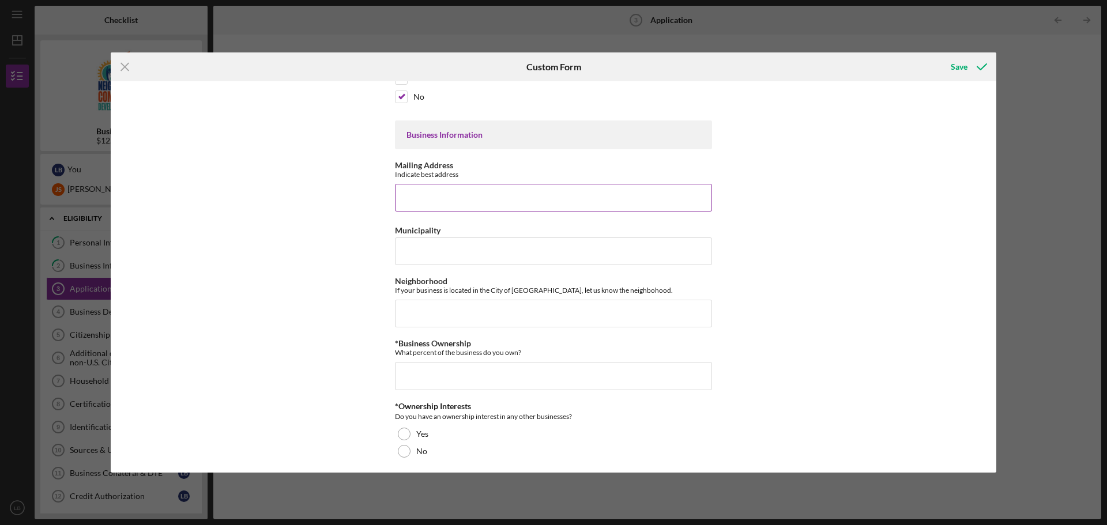
click at [437, 193] on input "Mailing Address" at bounding box center [553, 198] width 317 height 28
type input "[STREET_ADDRESS]"
type input "Millvale"
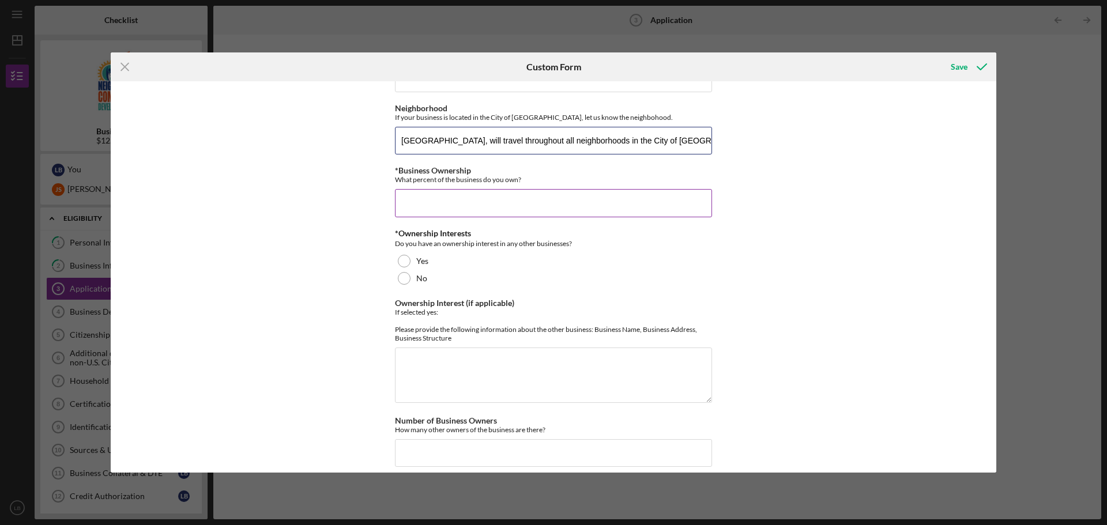
type input "[GEOGRAPHIC_DATA], will travel throughout all neighborhoods in the City of [GEO…"
click at [484, 206] on input "*Business Ownership" at bounding box center [553, 203] width 317 height 28
type input "50.00000%"
click at [402, 276] on div at bounding box center [404, 278] width 13 height 13
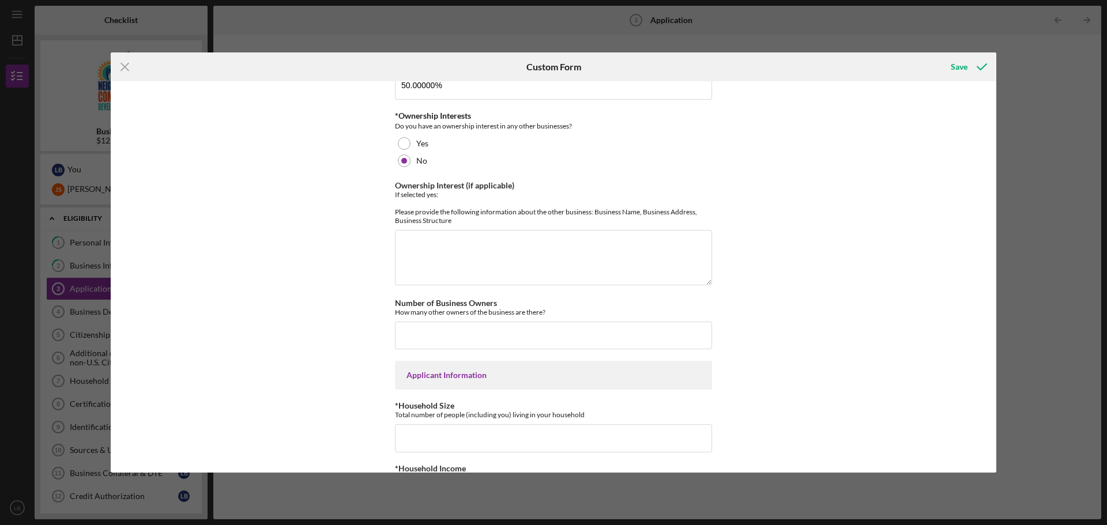
scroll to position [519, 0]
click at [495, 339] on input "Number of Business Owners" at bounding box center [553, 338] width 317 height 28
type input "2"
click at [264, 415] on div "Loan Amount Amount Requested $12,000 *Project Description Purpose of the loan. …" at bounding box center [554, 277] width 886 height 392
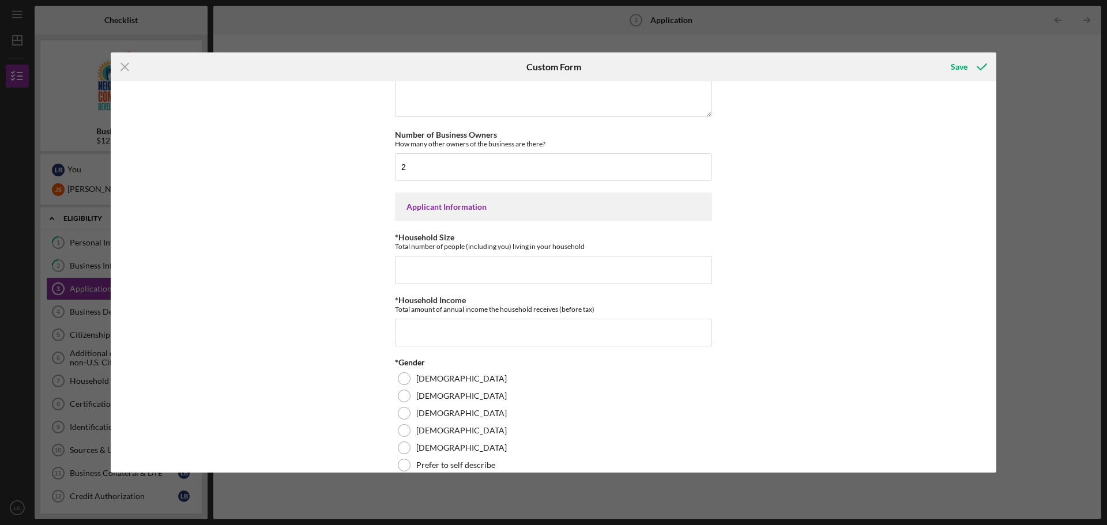
scroll to position [692, 0]
click at [466, 281] on input "*Household Size" at bounding box center [553, 268] width 317 height 28
type input "3"
click at [451, 344] on input "*Household Income" at bounding box center [553, 331] width 317 height 28
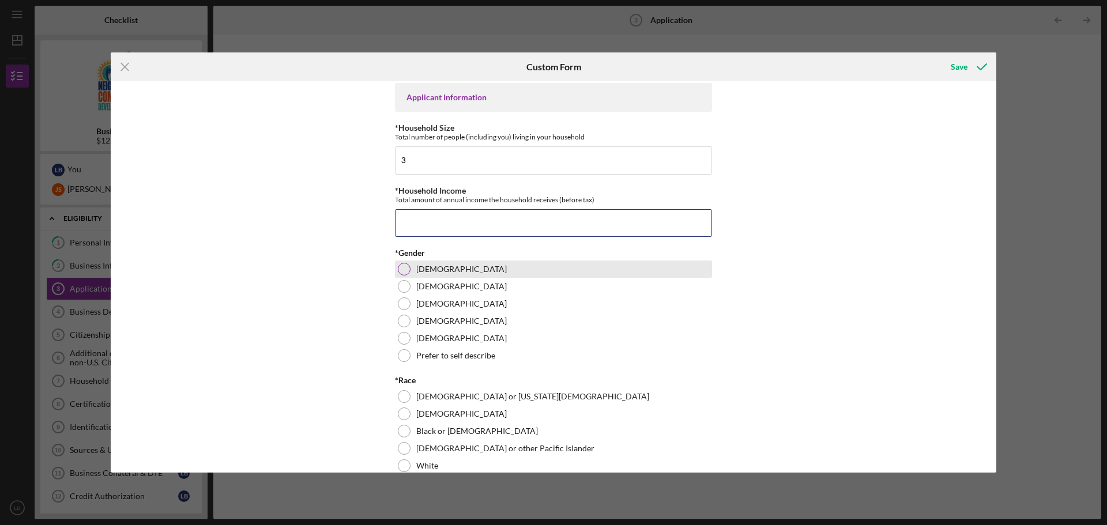
scroll to position [923, 0]
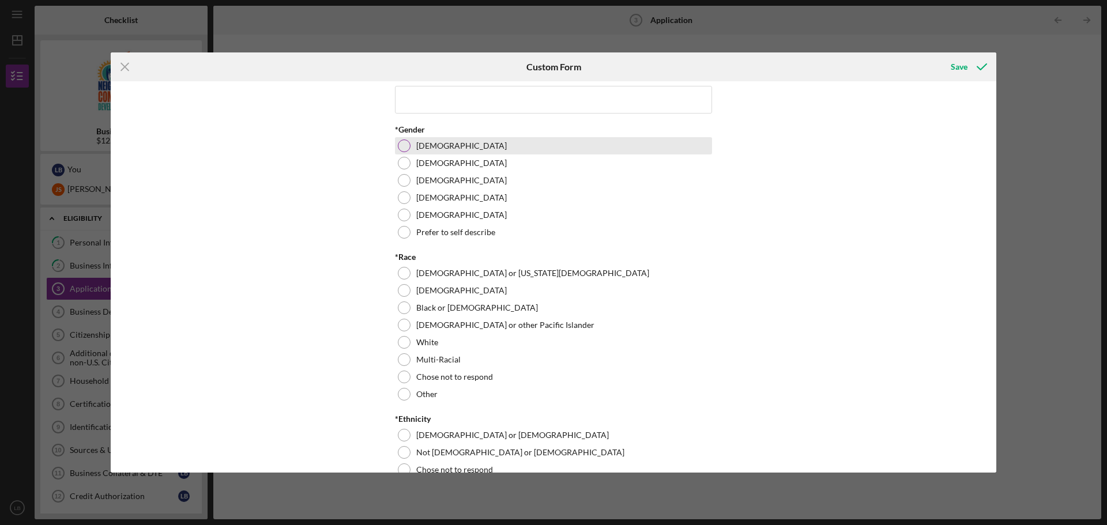
click at [487, 160] on div "*Gender [DEMOGRAPHIC_DATA] [DEMOGRAPHIC_DATA] [DEMOGRAPHIC_DATA] [DEMOGRAPHIC_D…" at bounding box center [553, 183] width 317 height 116
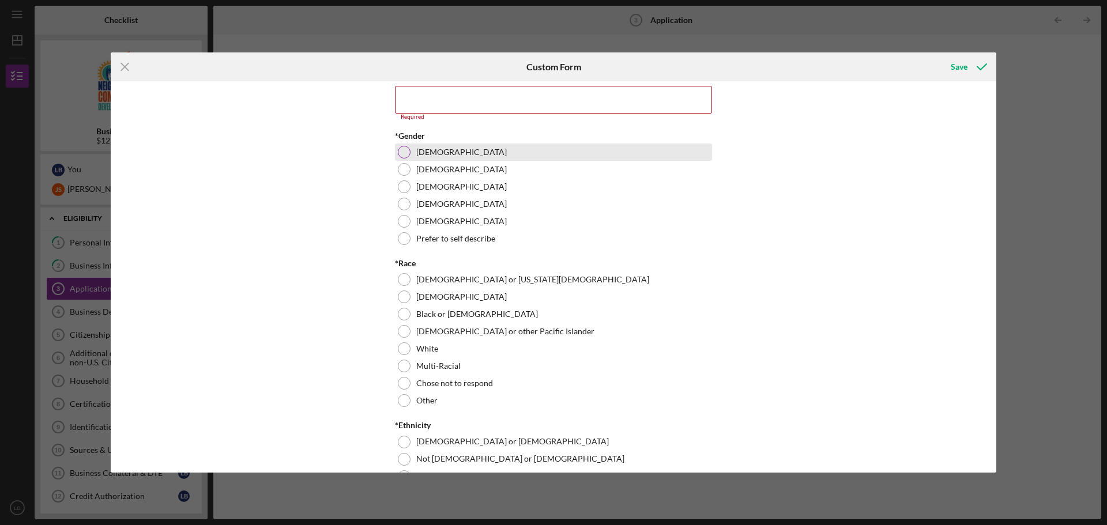
click at [449, 161] on div "[DEMOGRAPHIC_DATA]" at bounding box center [553, 152] width 317 height 17
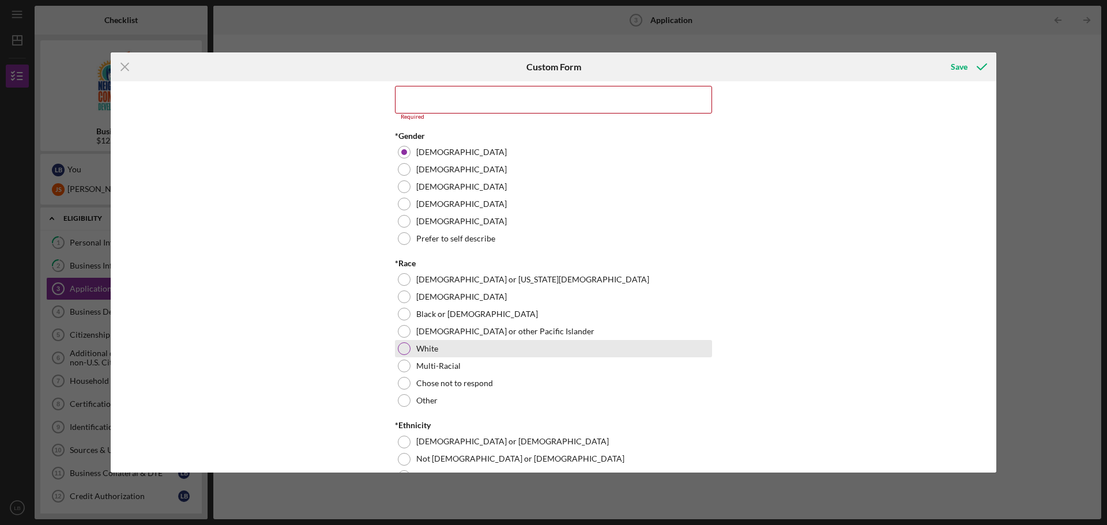
click at [469, 358] on div "White" at bounding box center [553, 348] width 317 height 17
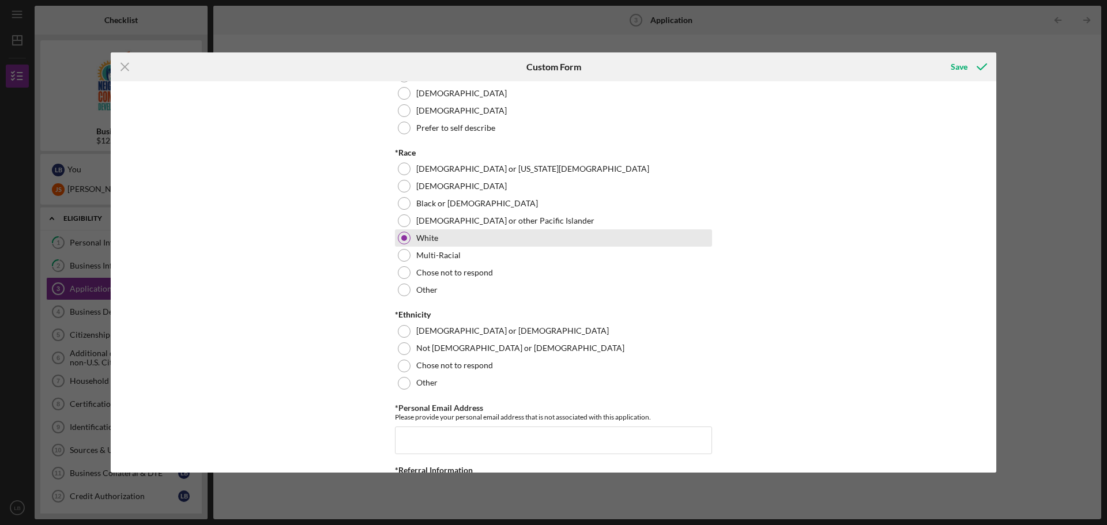
scroll to position [1038, 0]
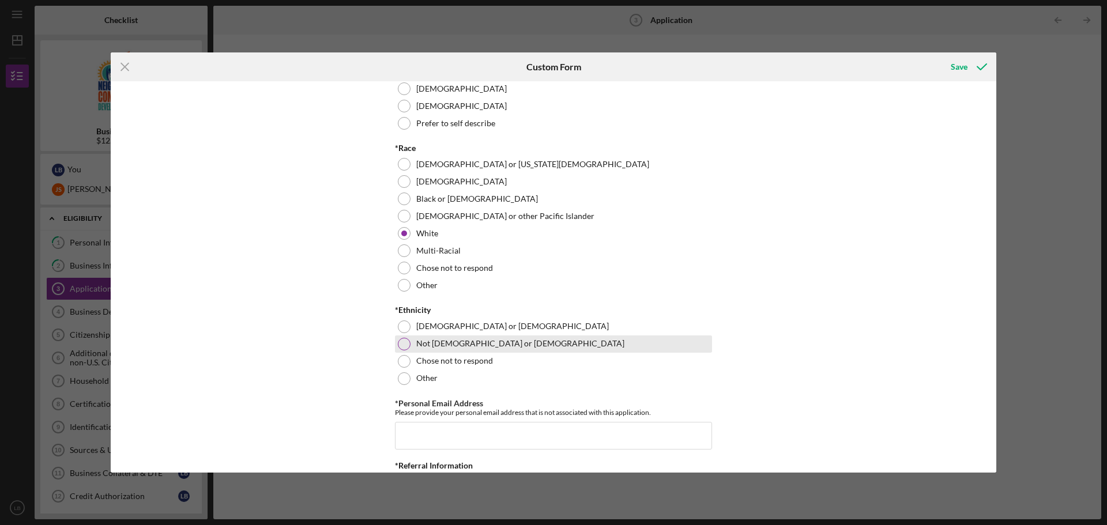
click at [480, 348] on label "Not [DEMOGRAPHIC_DATA] or [DEMOGRAPHIC_DATA]" at bounding box center [520, 343] width 208 height 9
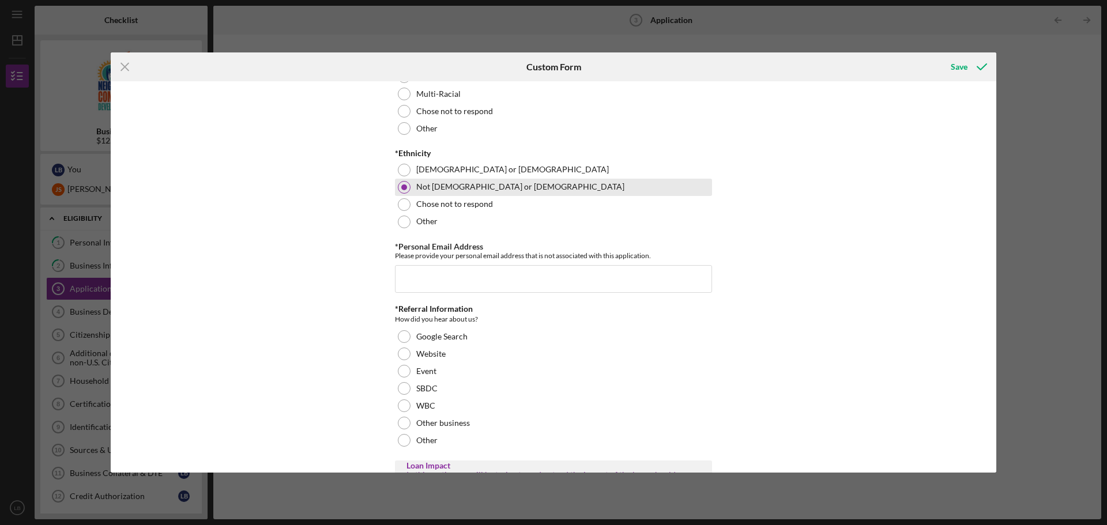
scroll to position [1211, 0]
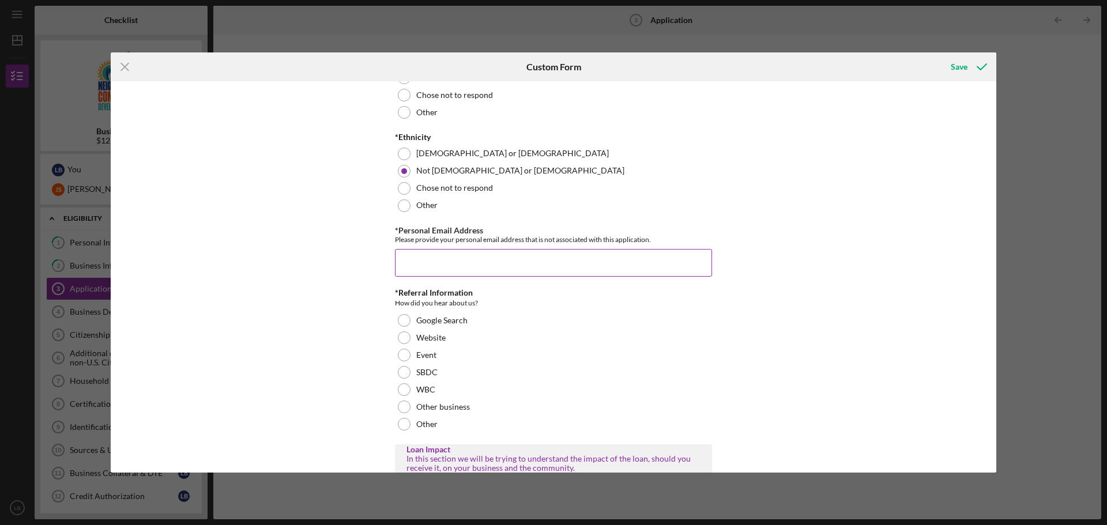
click at [474, 277] on input "*Personal Email Address" at bounding box center [553, 263] width 317 height 28
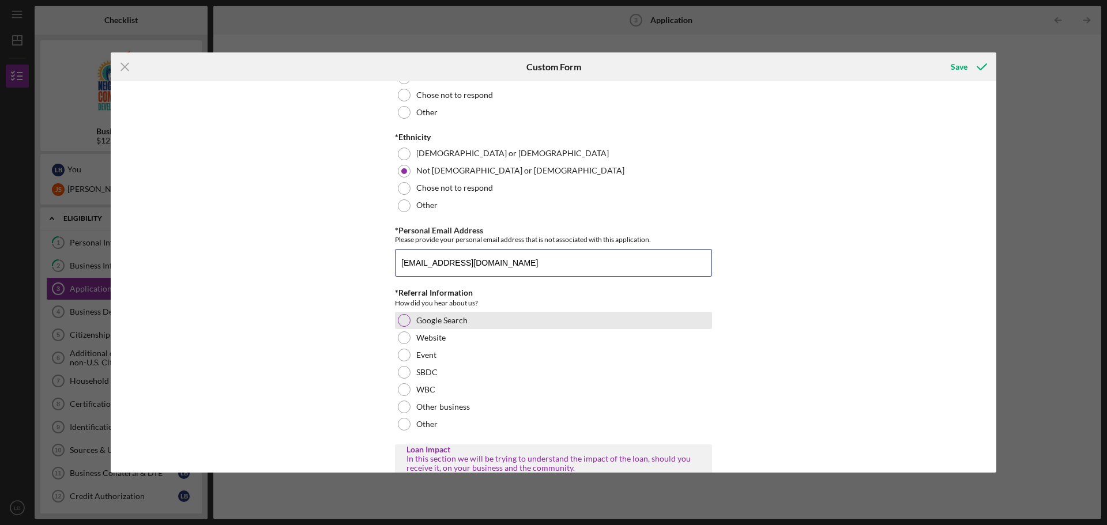
type input "[EMAIL_ADDRESS][DOMAIN_NAME]"
click at [429, 329] on div "Google Search" at bounding box center [553, 320] width 317 height 17
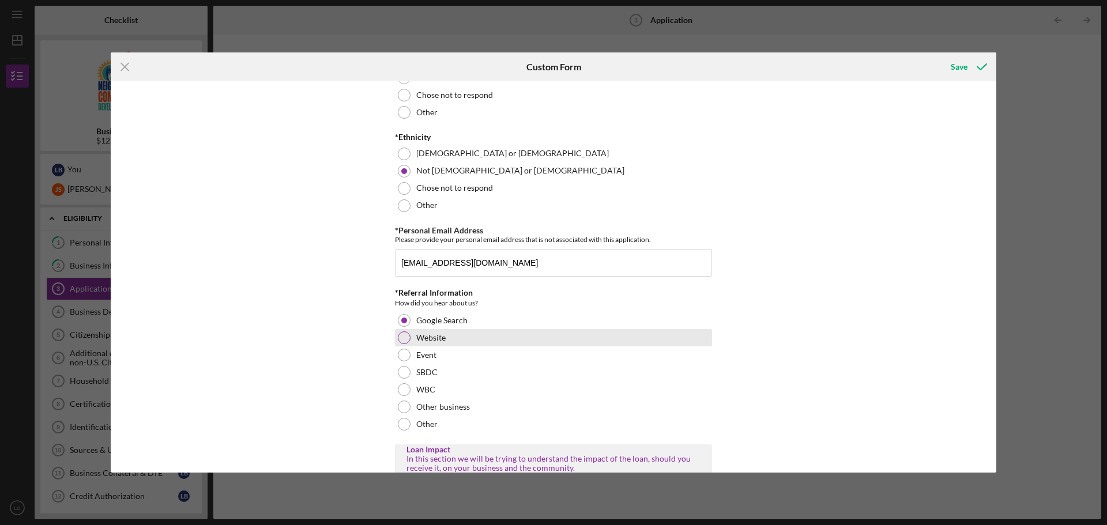
scroll to position [1442, 0]
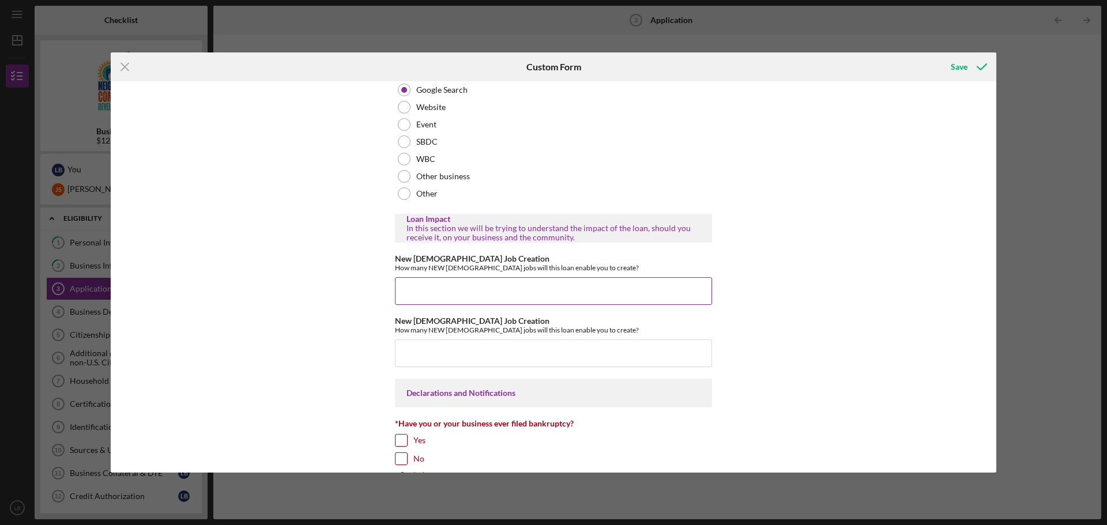
click at [429, 299] on input "New [DEMOGRAPHIC_DATA] Job Creation" at bounding box center [553, 291] width 317 height 28
type input "2"
click at [427, 367] on input "New [DEMOGRAPHIC_DATA] Job Creation" at bounding box center [553, 354] width 317 height 28
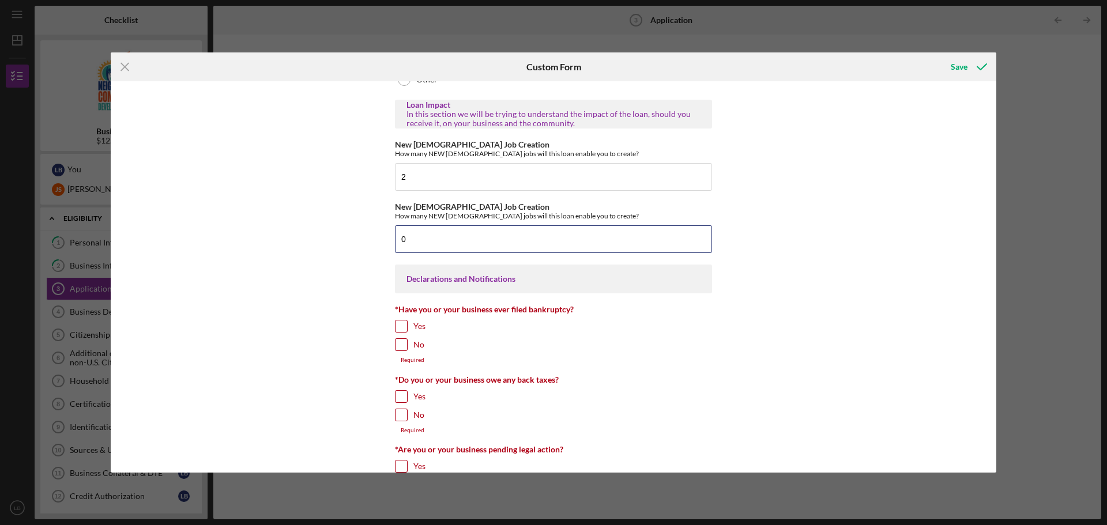
scroll to position [1557, 0]
type input "0"
click at [400, 350] on input "No" at bounding box center [402, 344] width 12 height 12
checkbox input "true"
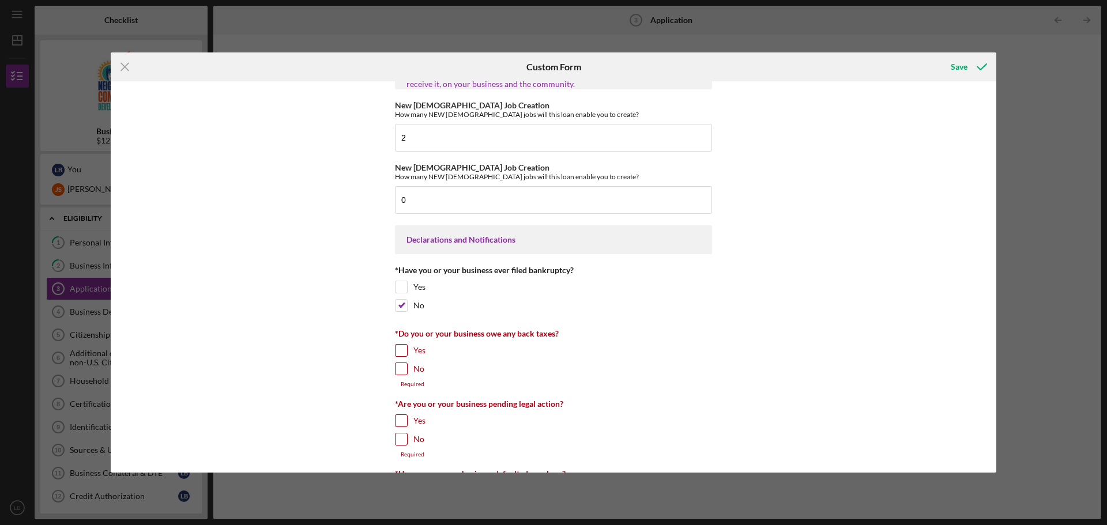
scroll to position [1615, 0]
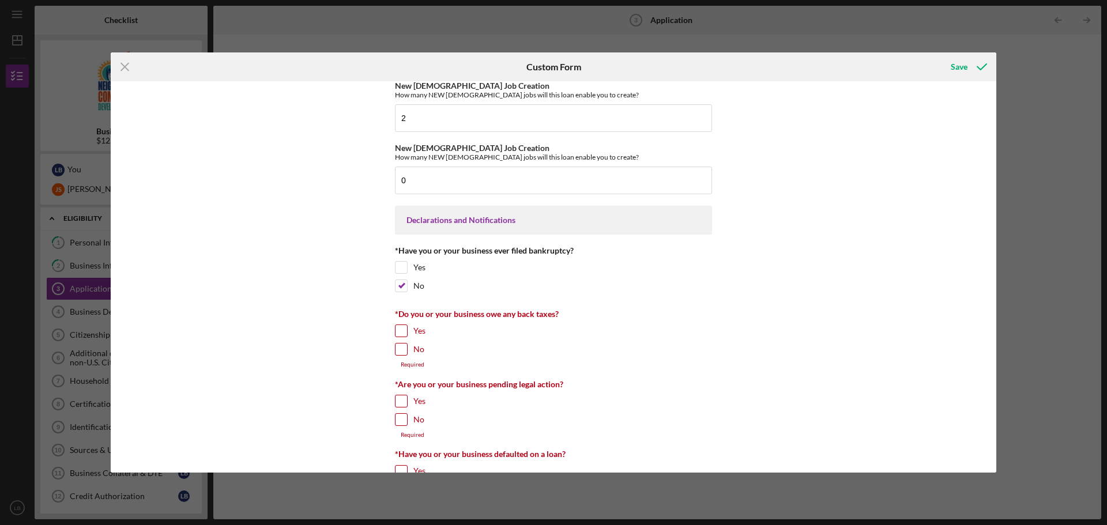
click at [400, 355] on input "No" at bounding box center [402, 350] width 12 height 12
checkbox input "true"
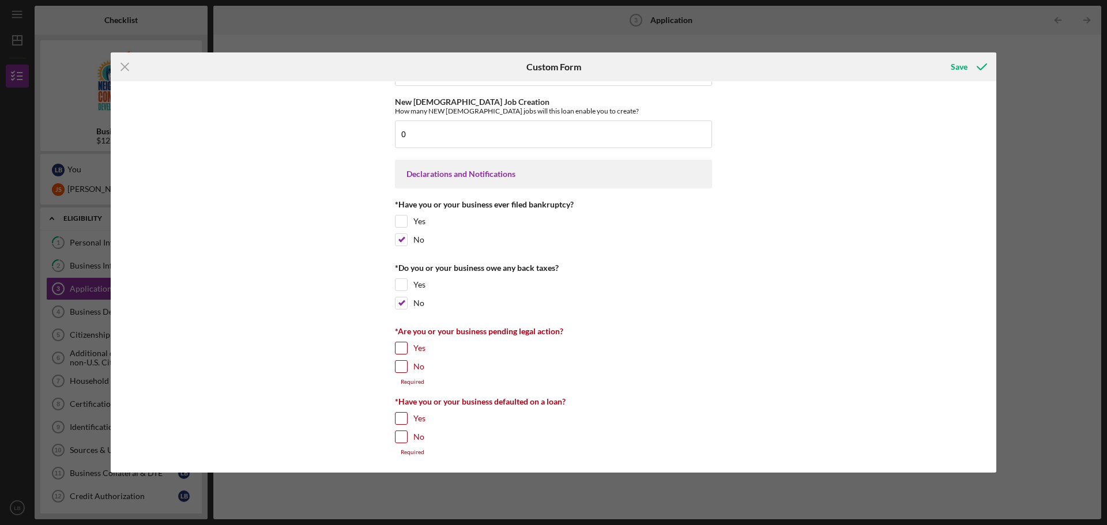
click at [396, 365] on input "No" at bounding box center [402, 367] width 12 height 12
checkbox input "true"
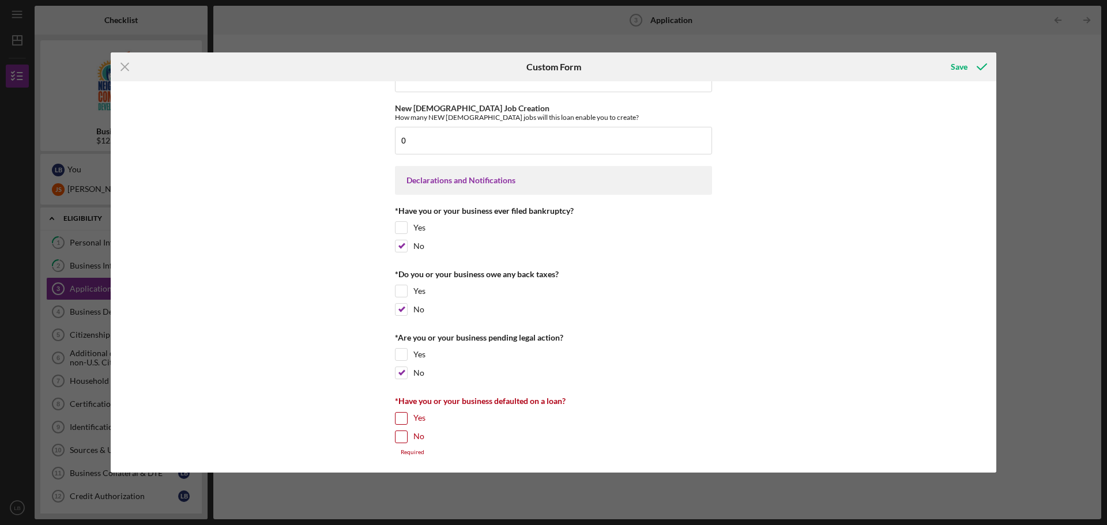
click at [400, 441] on input "No" at bounding box center [402, 437] width 12 height 12
checkbox input "true"
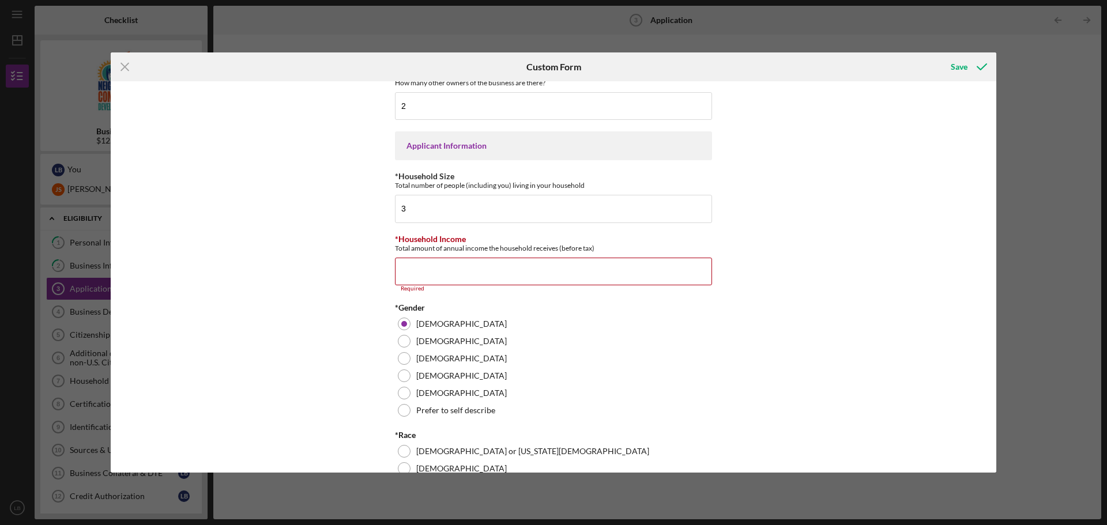
scroll to position [742, 0]
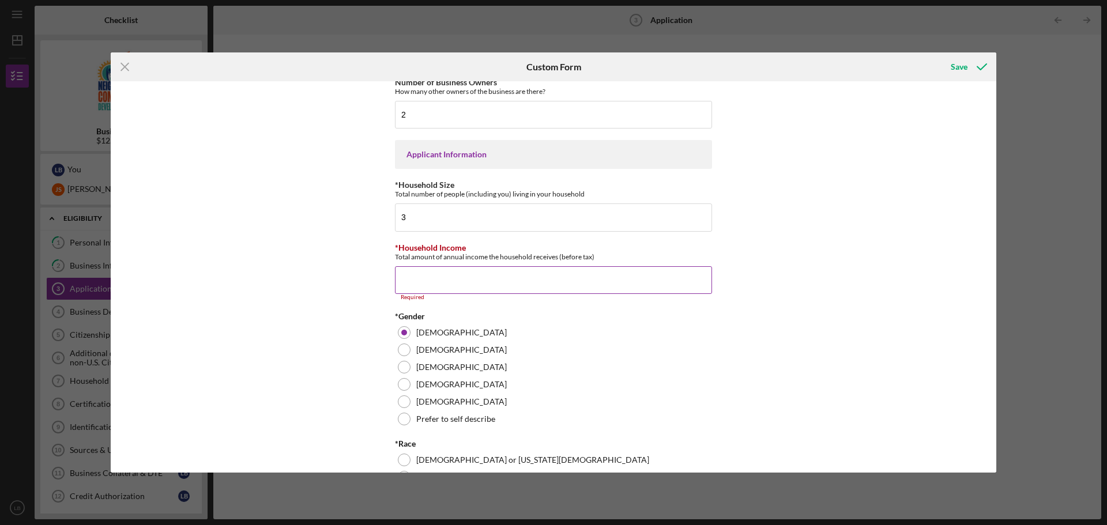
click at [465, 291] on input "*Household Income" at bounding box center [553, 280] width 317 height 28
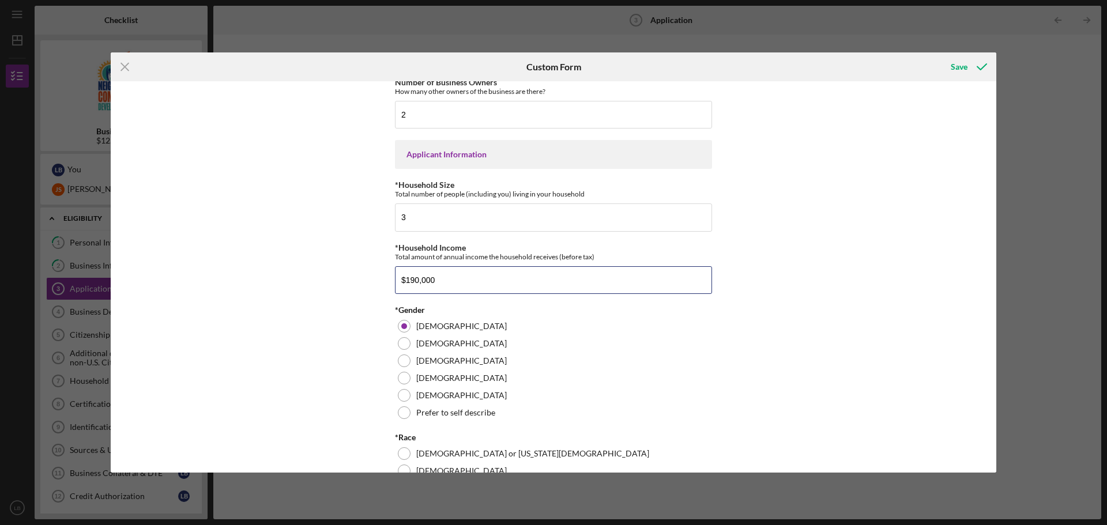
type input "$190,000"
click at [874, 258] on div "Loan Amount Amount Requested $12,000 *Project Description Purpose of the loan. …" at bounding box center [554, 277] width 886 height 392
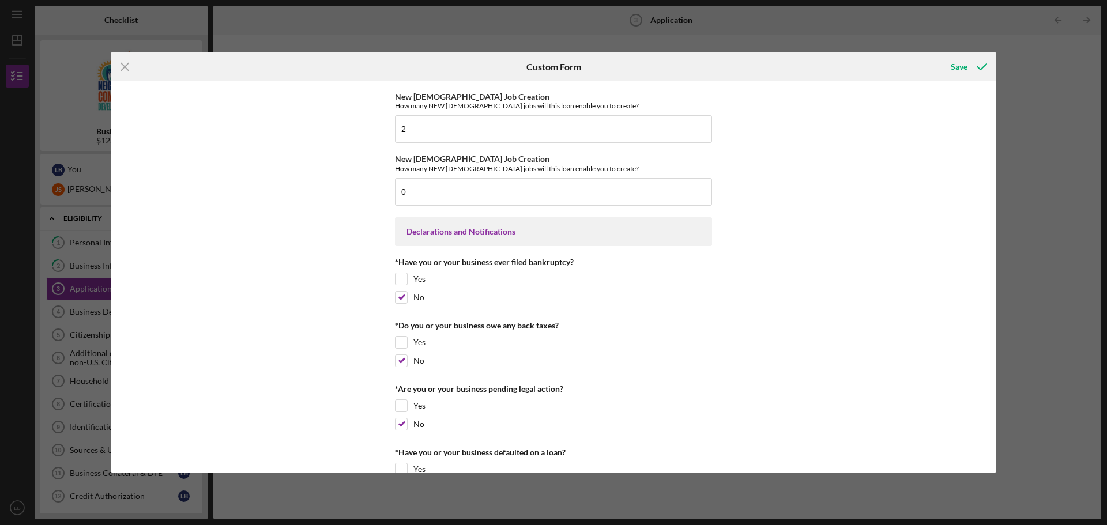
scroll to position [1486, 0]
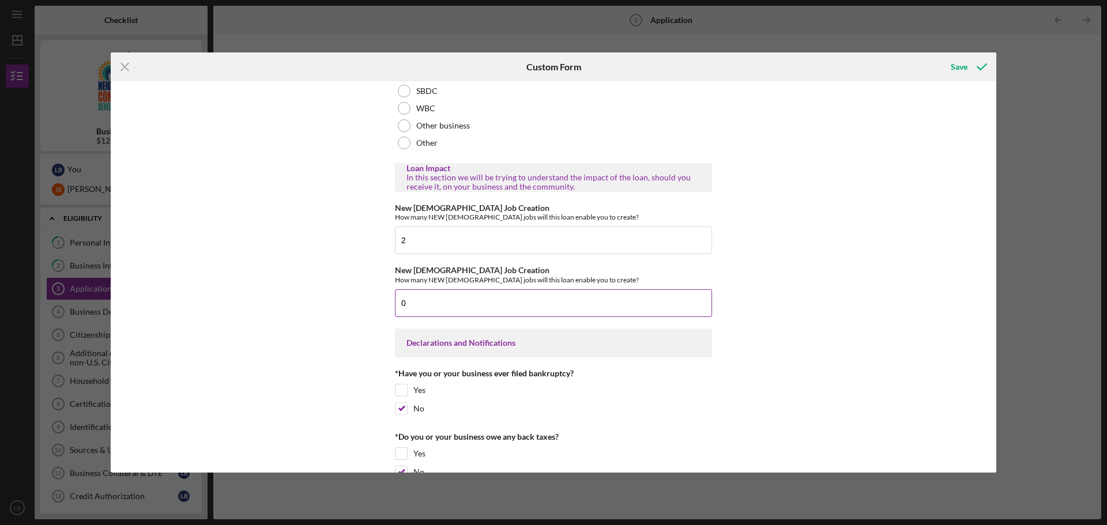
click at [430, 317] on input "0" at bounding box center [553, 304] width 317 height 28
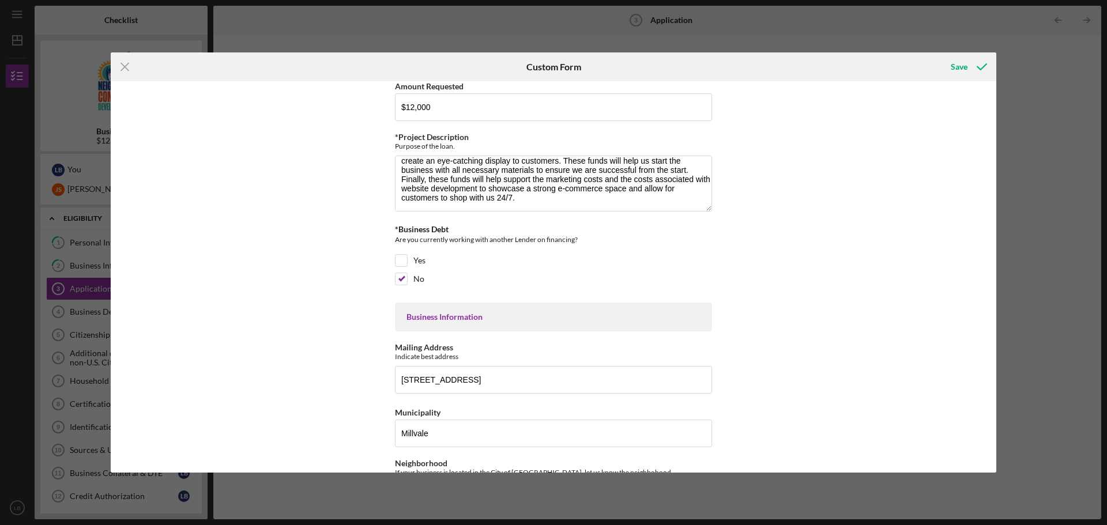
scroll to position [0, 0]
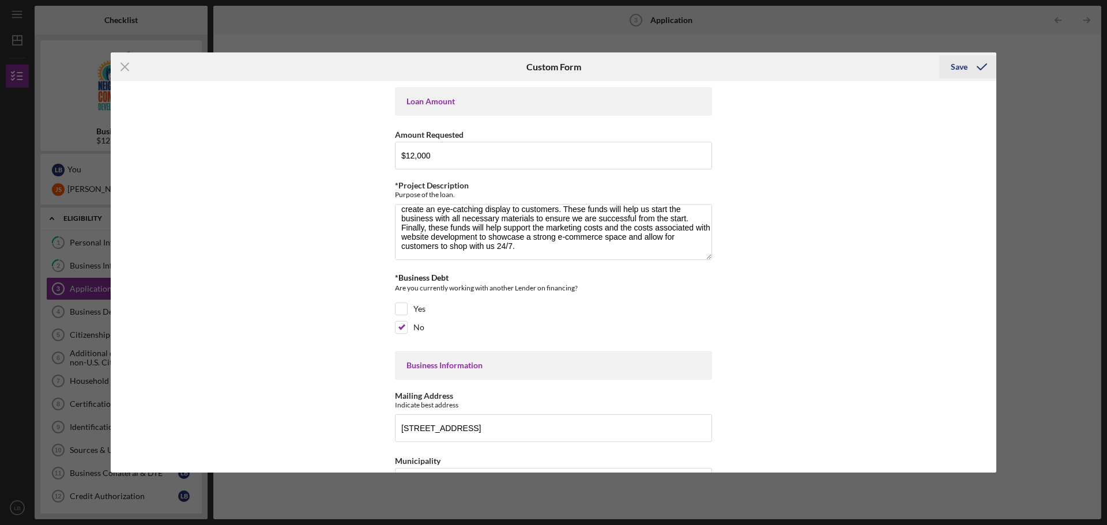
type input "4"
click at [981, 71] on icon "submit" at bounding box center [982, 66] width 29 height 29
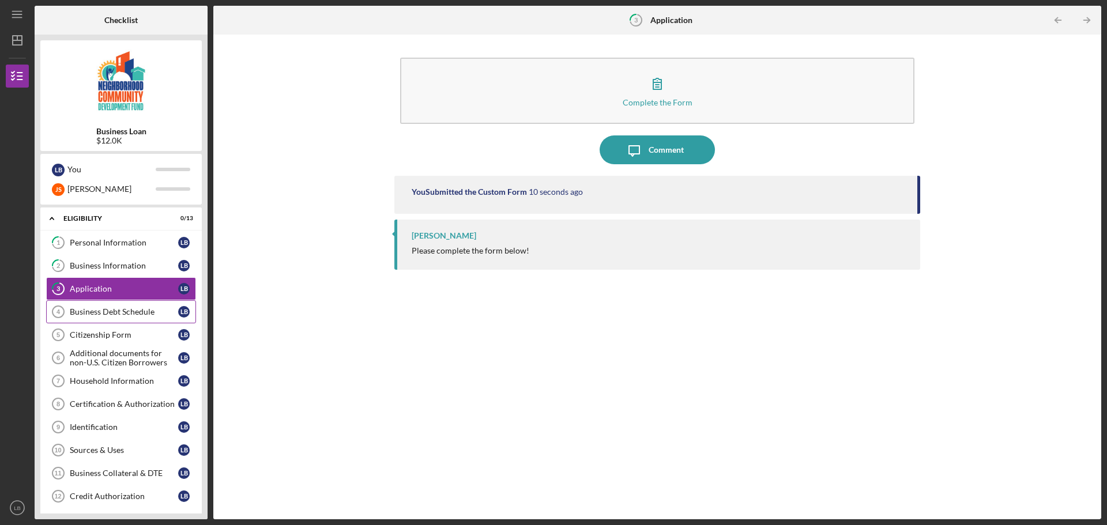
click at [107, 316] on div "Business Debt Schedule" at bounding box center [124, 311] width 108 height 9
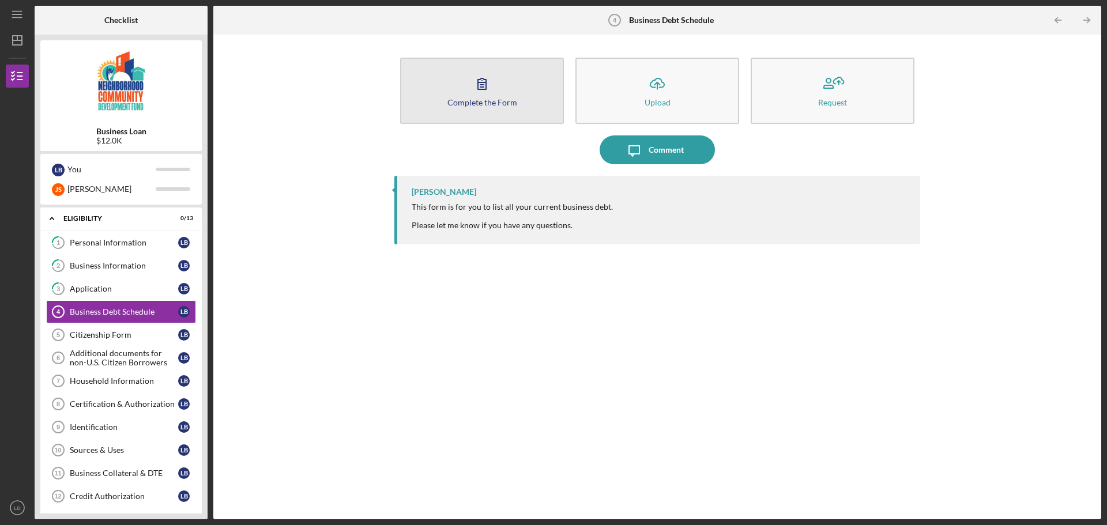
click at [485, 87] on icon "button" at bounding box center [482, 83] width 29 height 29
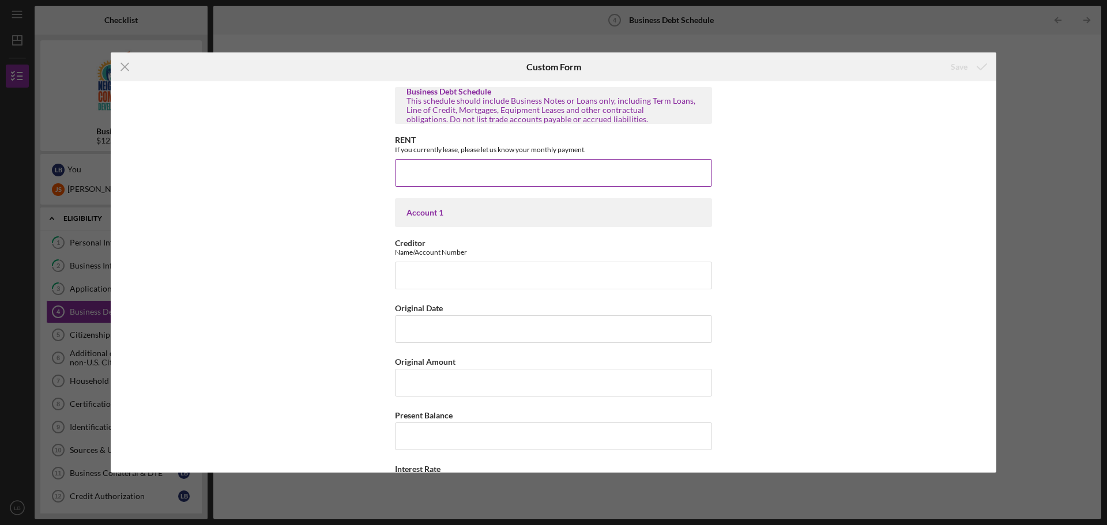
click at [459, 181] on input "RENT" at bounding box center [553, 173] width 317 height 28
type input "$0"
click at [974, 65] on icon "submit" at bounding box center [982, 66] width 29 height 29
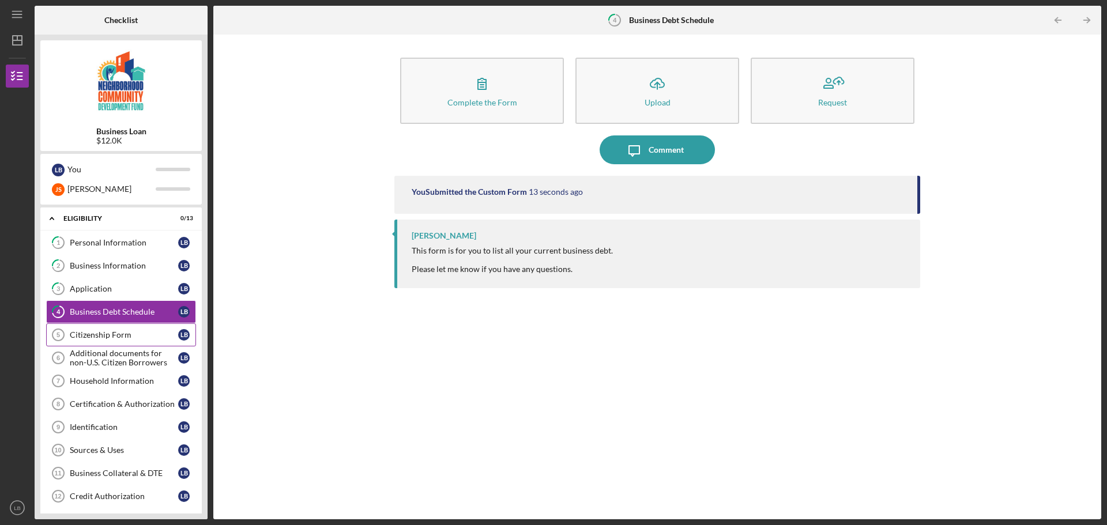
click at [125, 335] on div "Citizenship Form" at bounding box center [124, 334] width 108 height 9
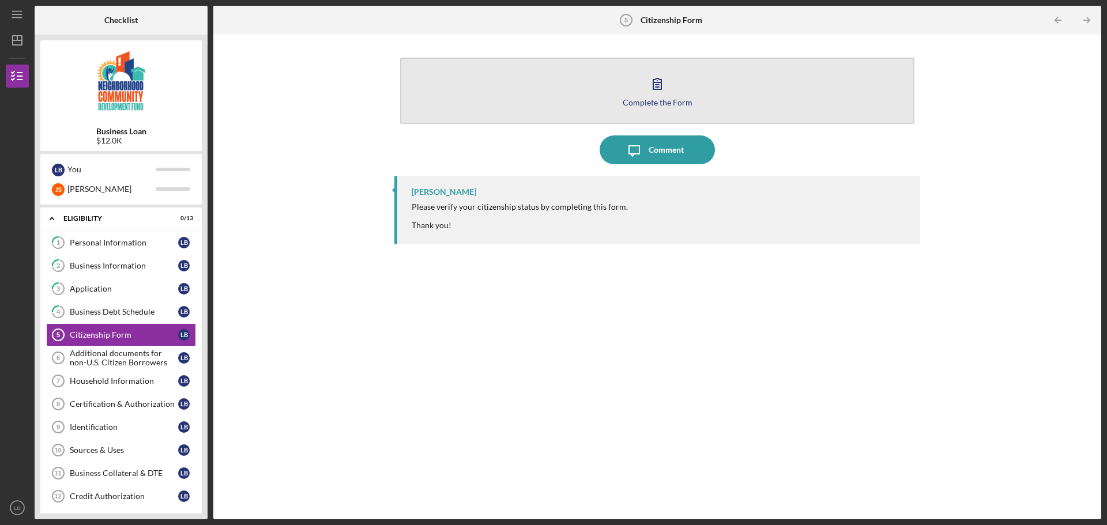
click at [648, 88] on icon "button" at bounding box center [657, 83] width 29 height 29
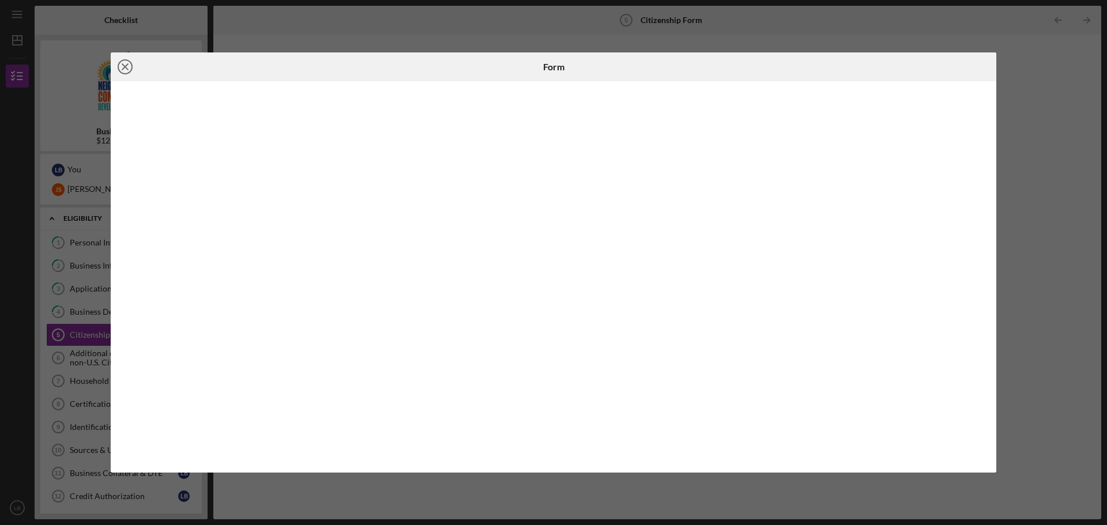
click at [124, 63] on icon "Icon/Close" at bounding box center [125, 66] width 29 height 29
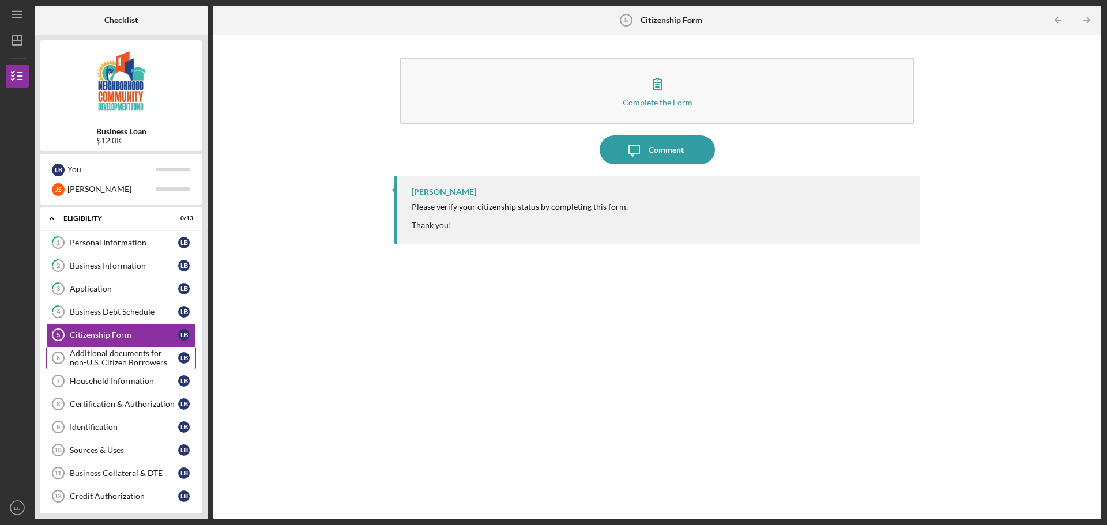
click at [96, 363] on div "Additional documents for non-U.S. Citizen Borrowers" at bounding box center [124, 358] width 108 height 18
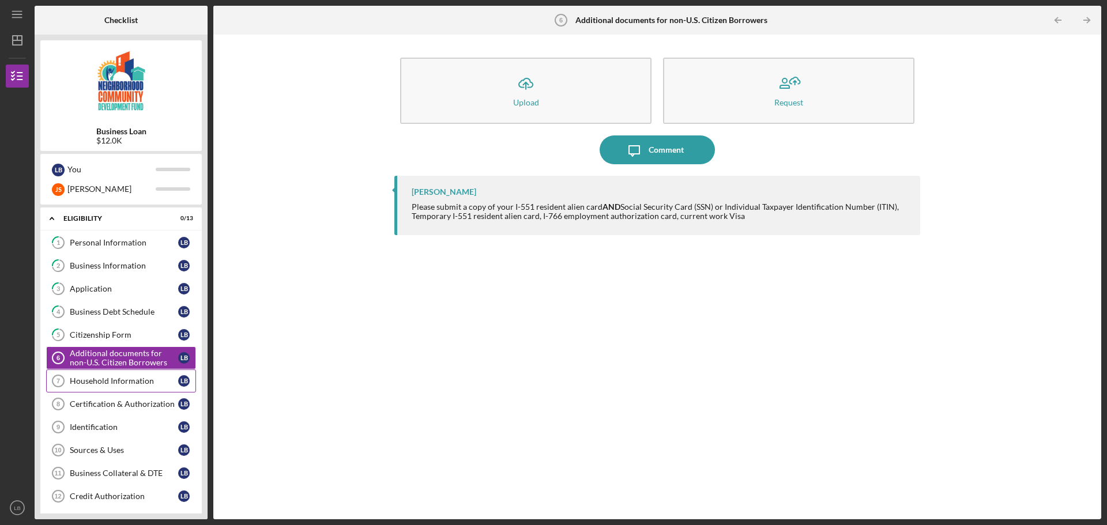
click at [96, 383] on div "Household Information" at bounding box center [124, 381] width 108 height 9
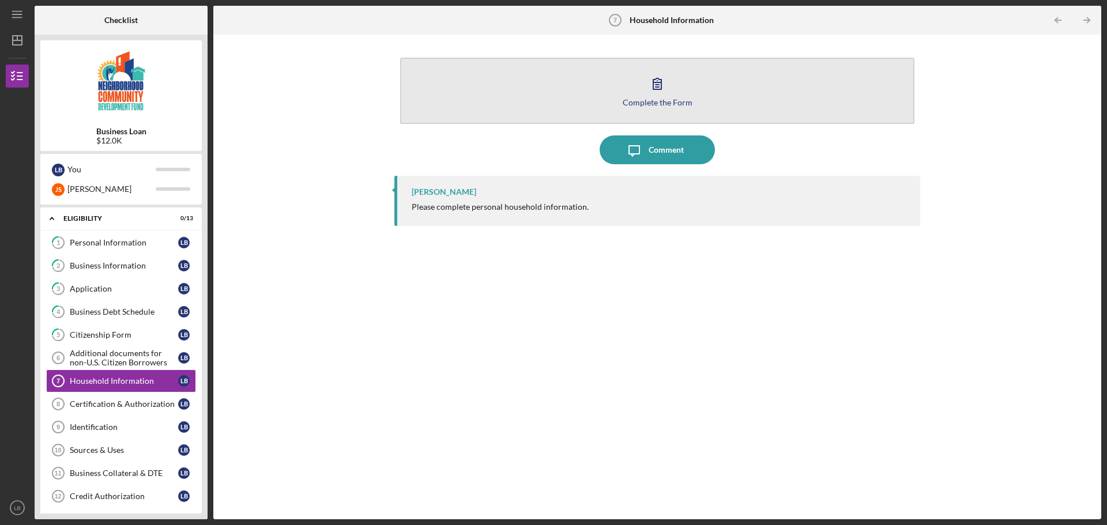
click at [651, 92] on icon "button" at bounding box center [657, 83] width 29 height 29
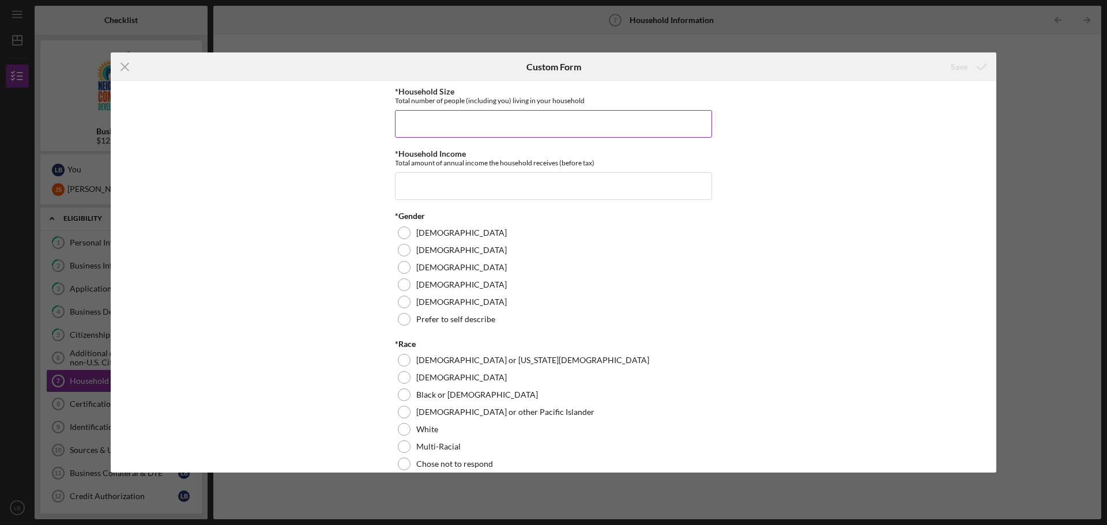
click at [523, 130] on input "*Household Size" at bounding box center [553, 124] width 317 height 28
type input "3"
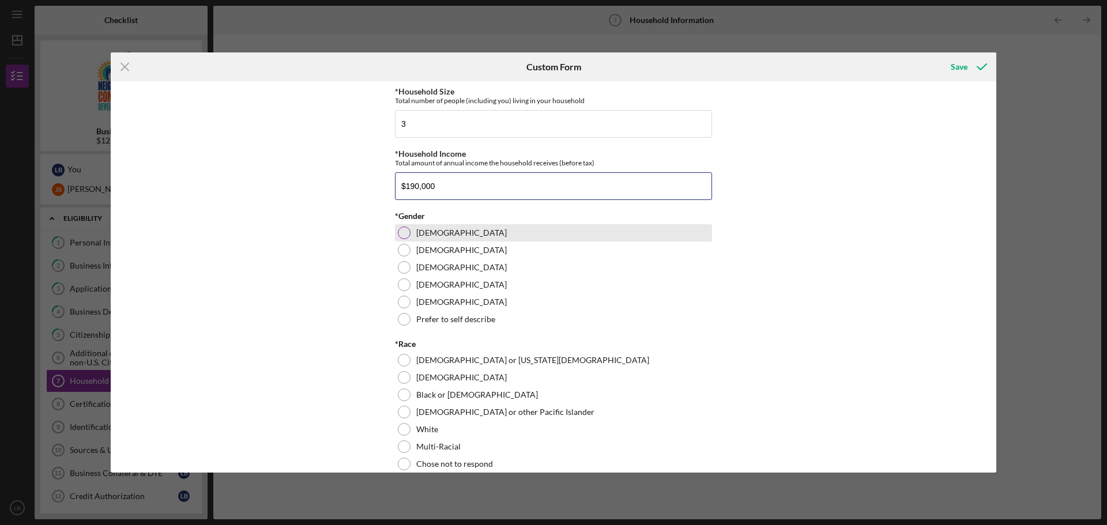
type input "$190,000"
click at [429, 238] on label "[DEMOGRAPHIC_DATA]" at bounding box center [461, 232] width 91 height 9
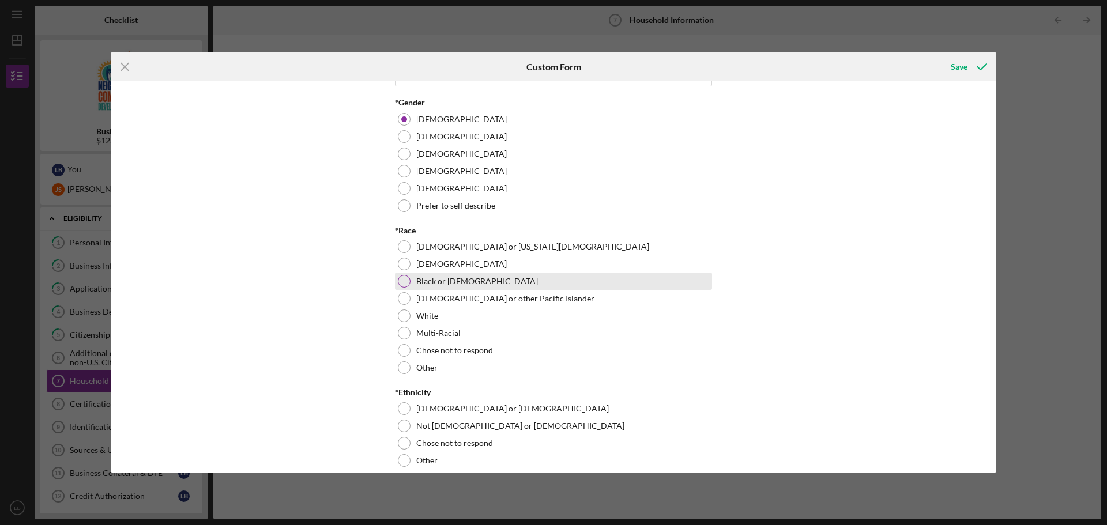
scroll to position [115, 0]
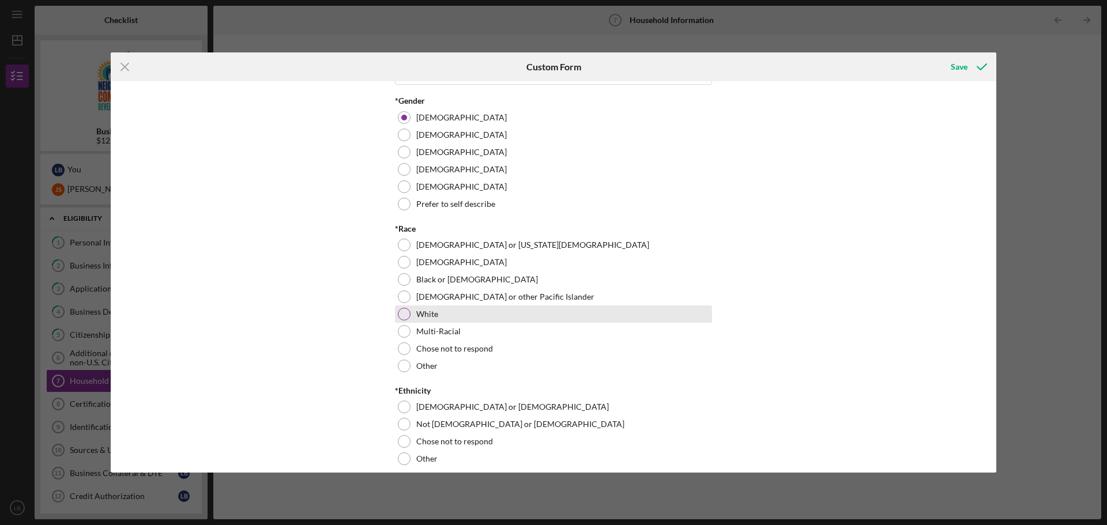
click at [438, 323] on div "White" at bounding box center [553, 314] width 317 height 17
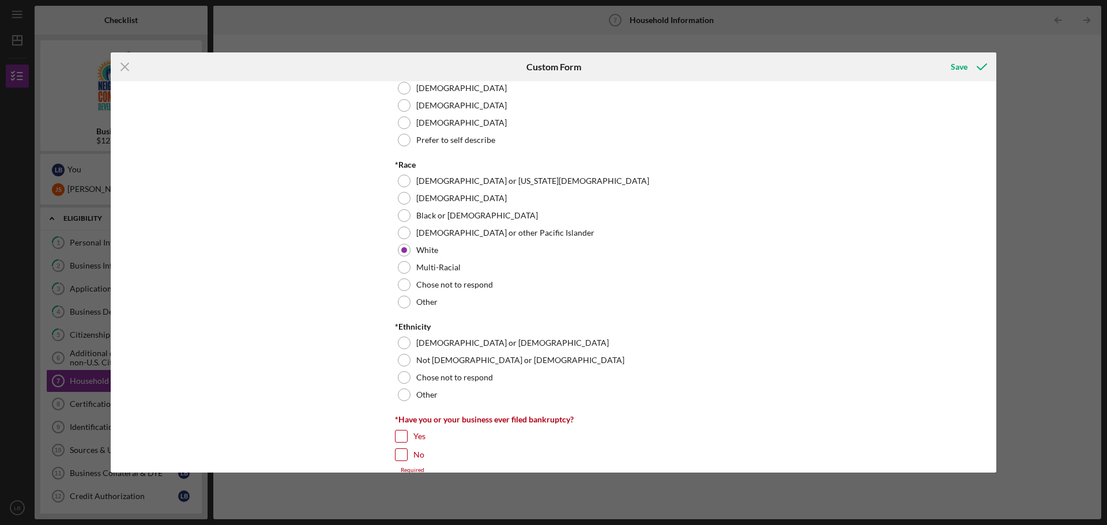
scroll to position [288, 0]
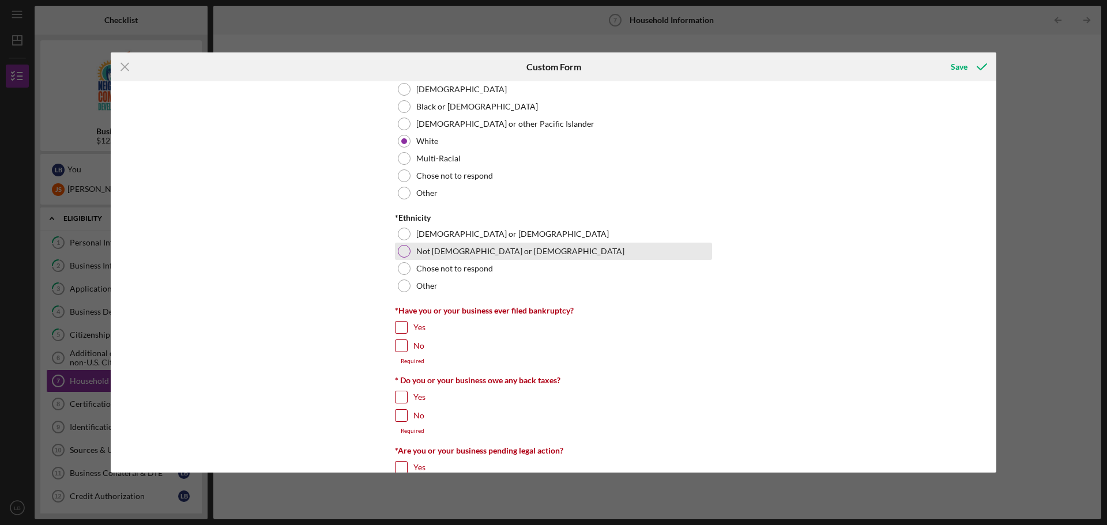
click at [484, 256] on label "Not [DEMOGRAPHIC_DATA] or [DEMOGRAPHIC_DATA]" at bounding box center [520, 251] width 208 height 9
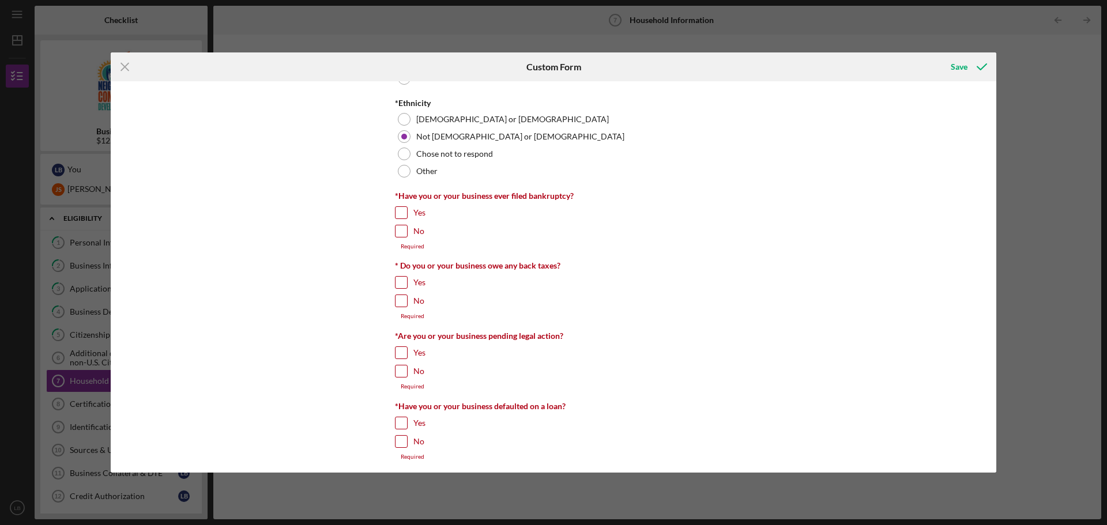
scroll to position [404, 0]
click at [400, 236] on input "No" at bounding box center [402, 231] width 12 height 12
checkbox input "true"
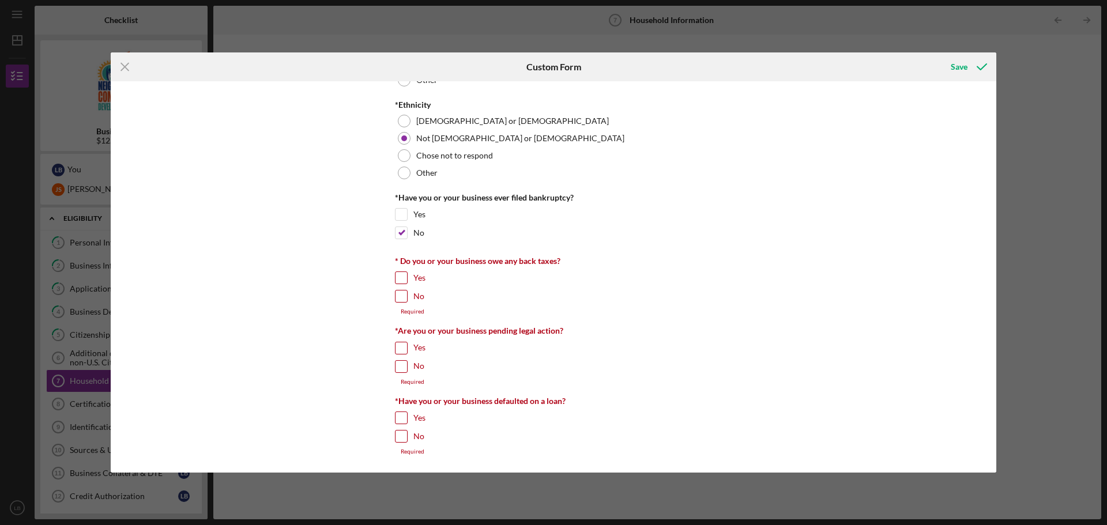
click at [396, 302] on input "No" at bounding box center [402, 297] width 12 height 12
checkbox input "true"
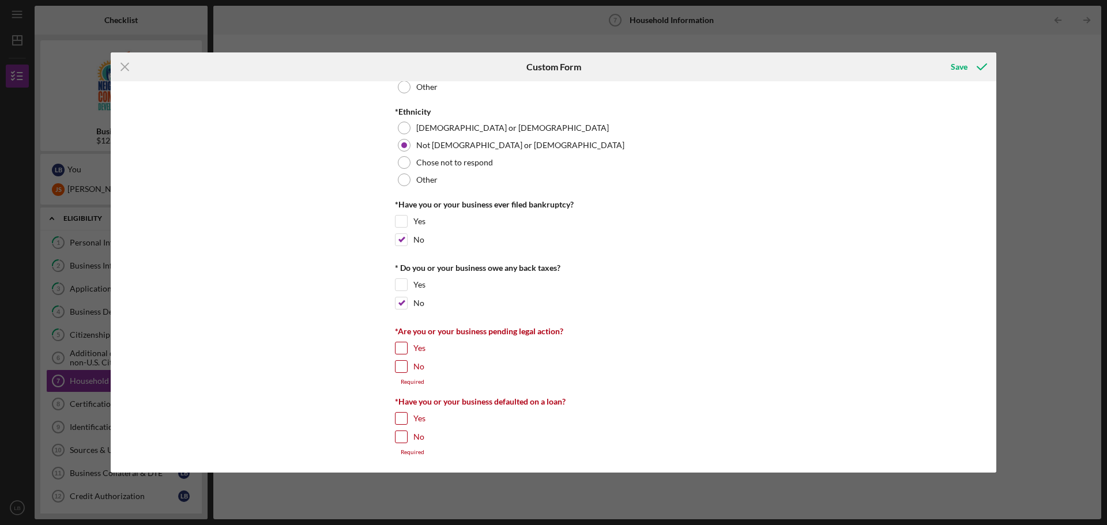
scroll to position [412, 0]
click at [399, 367] on input "No" at bounding box center [402, 367] width 12 height 12
checkbox input "true"
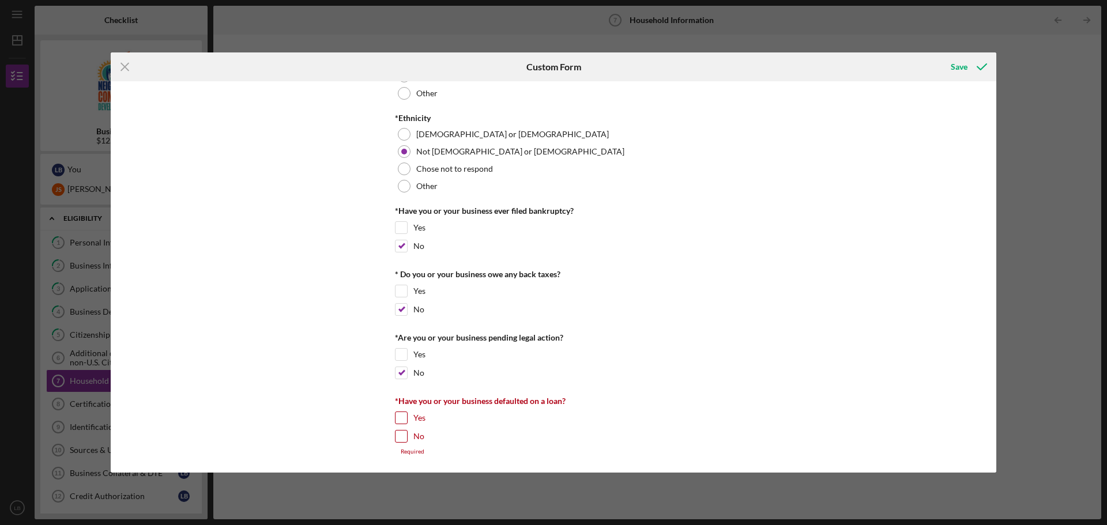
click at [400, 440] on input "No" at bounding box center [402, 437] width 12 height 12
checkbox input "true"
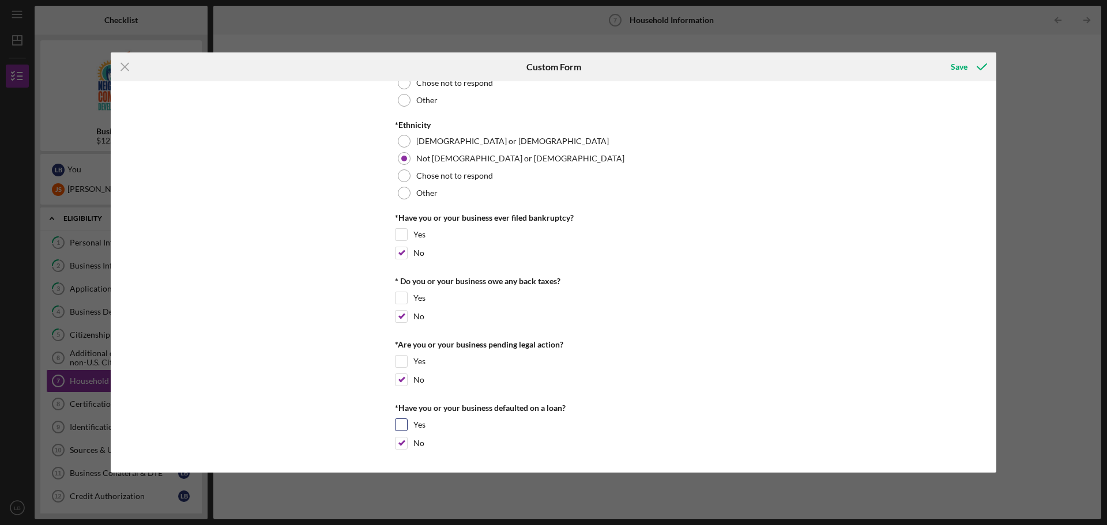
scroll to position [399, 0]
click at [962, 68] on div "Save" at bounding box center [959, 66] width 17 height 23
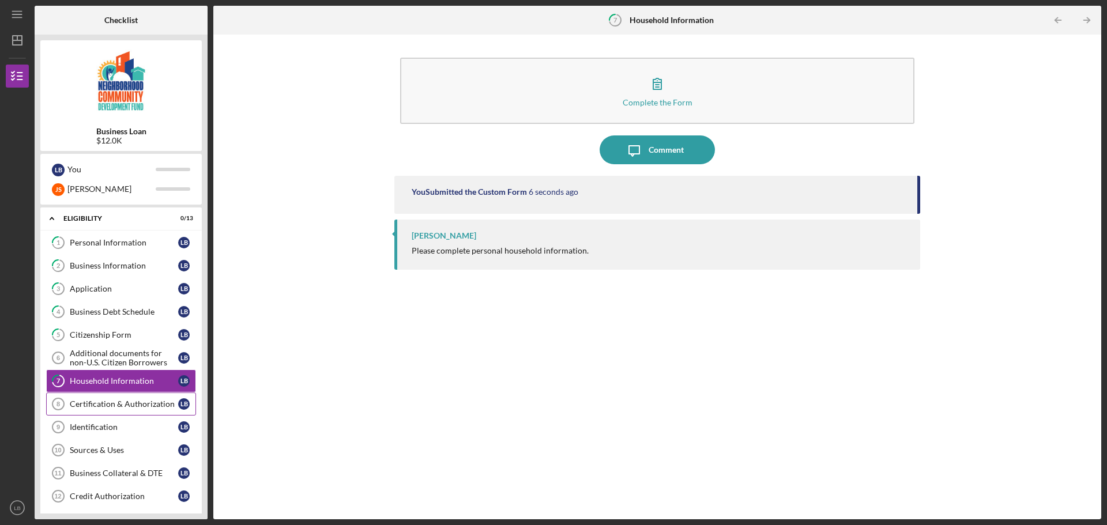
click at [141, 408] on div "Certification & Authorization" at bounding box center [124, 404] width 108 height 9
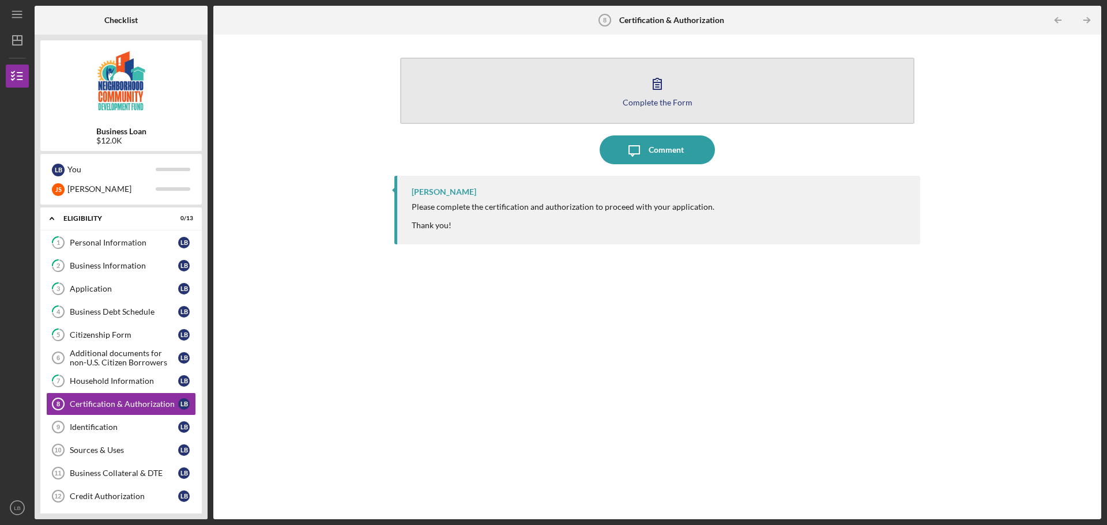
click at [658, 66] on button "Complete the Form Form" at bounding box center [657, 91] width 514 height 66
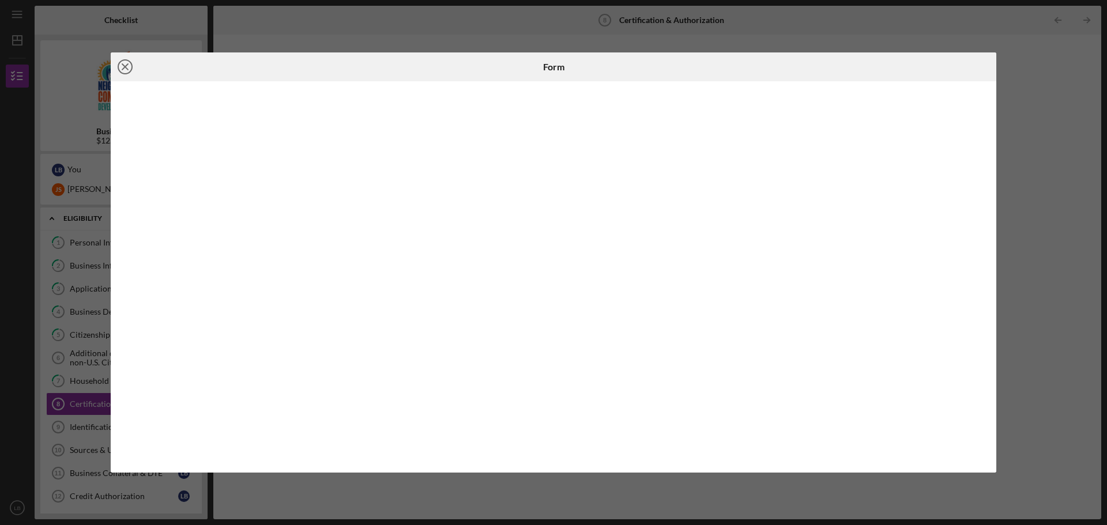
click at [119, 66] on circle at bounding box center [125, 67] width 14 height 14
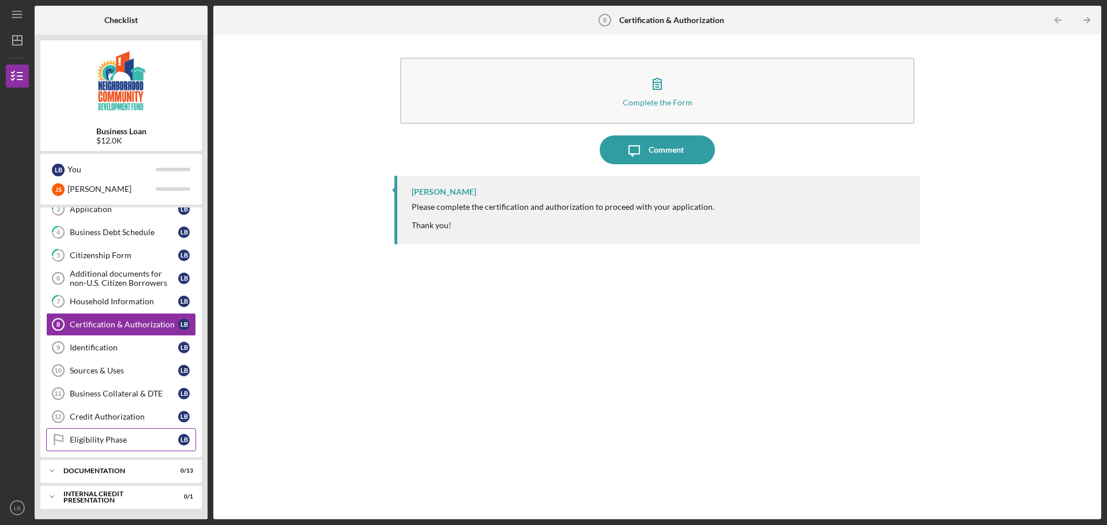
scroll to position [81, 0]
click at [117, 498] on div "Internal Credit Presentation" at bounding box center [125, 496] width 124 height 7
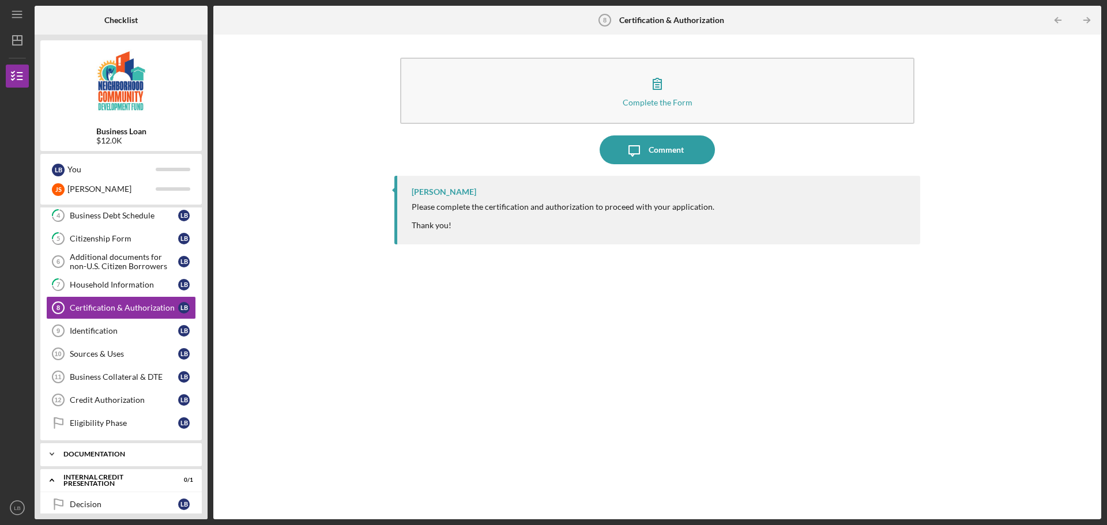
scroll to position [110, 0]
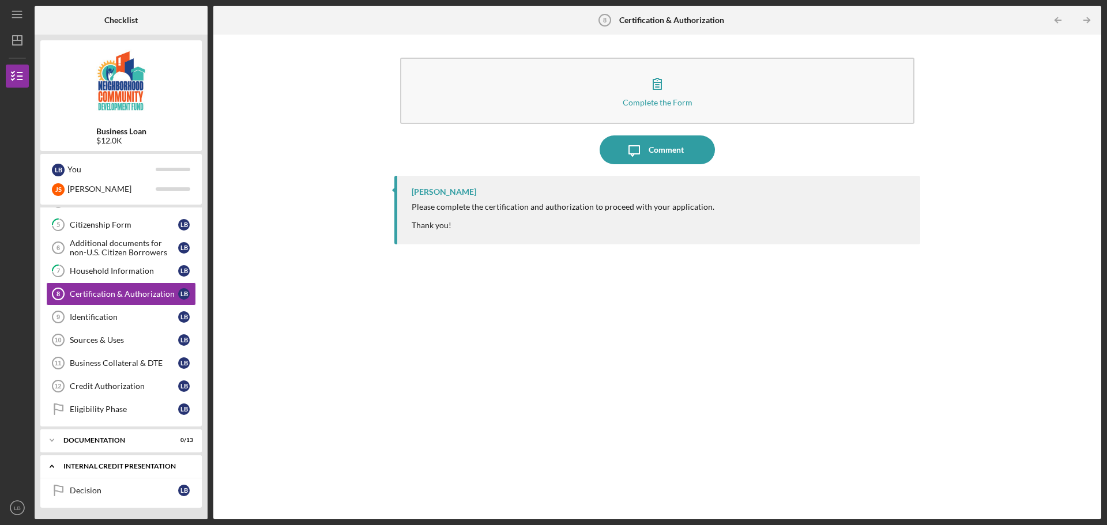
click at [52, 465] on icon "Icon/Expander" at bounding box center [51, 466] width 23 height 23
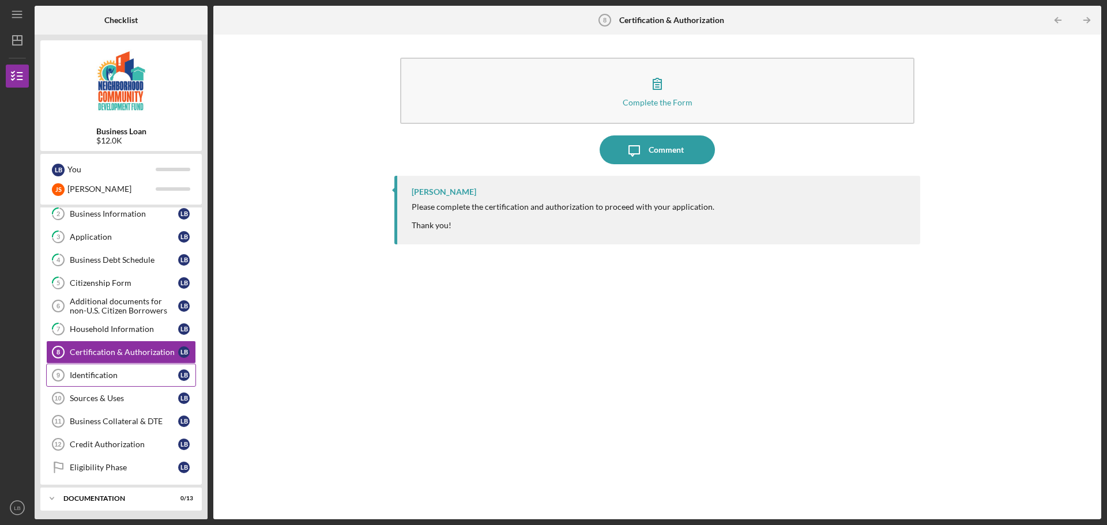
scroll to position [0, 0]
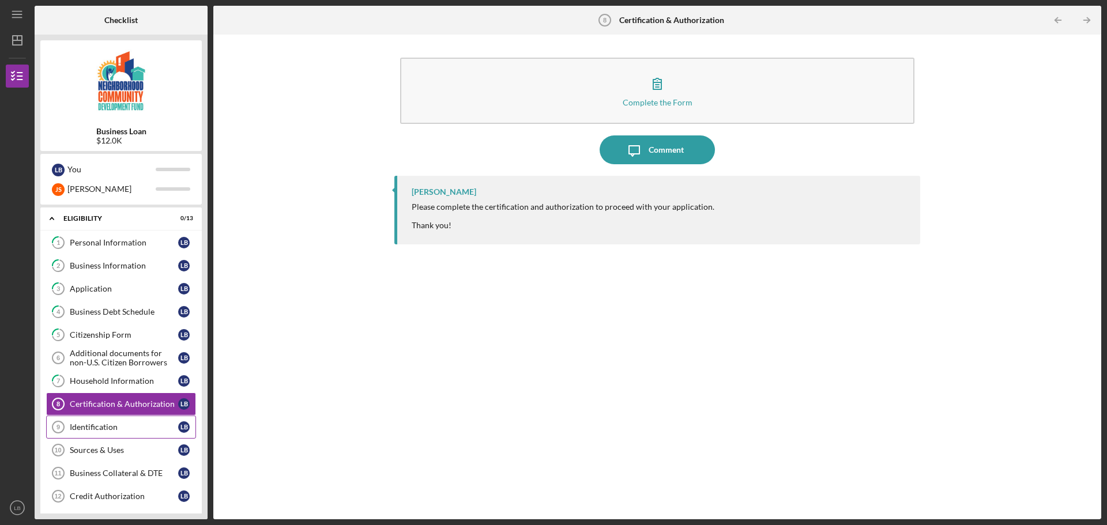
click at [111, 429] on div "Identification" at bounding box center [124, 427] width 108 height 9
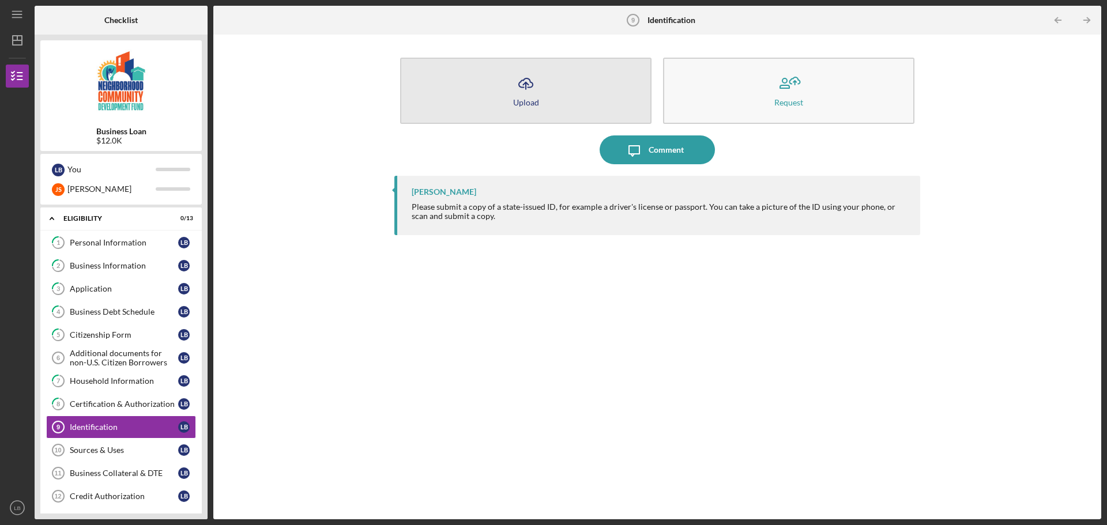
click at [532, 99] on div "Upload" at bounding box center [526, 102] width 26 height 9
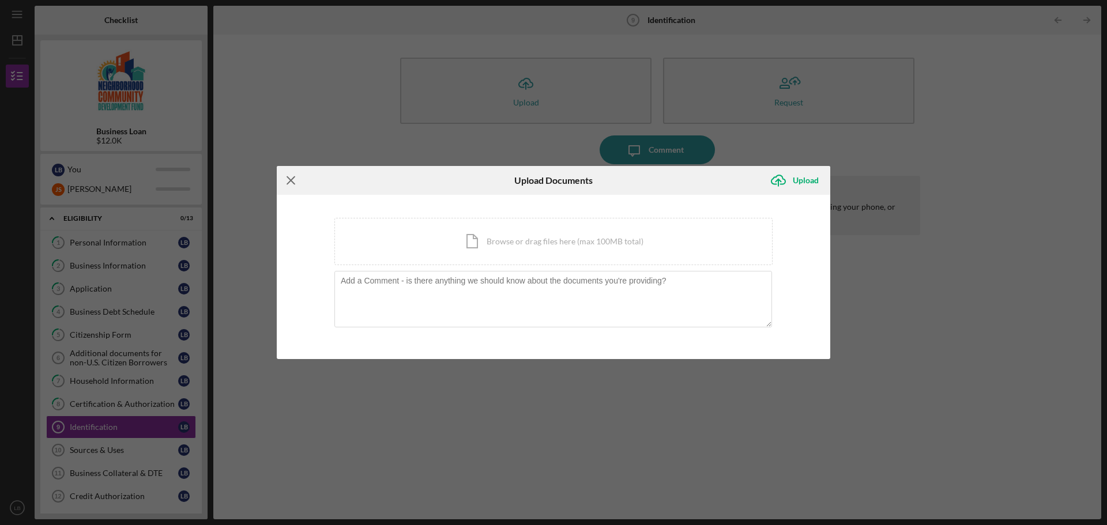
click at [288, 179] on icon "Icon/Menu Close" at bounding box center [291, 180] width 29 height 29
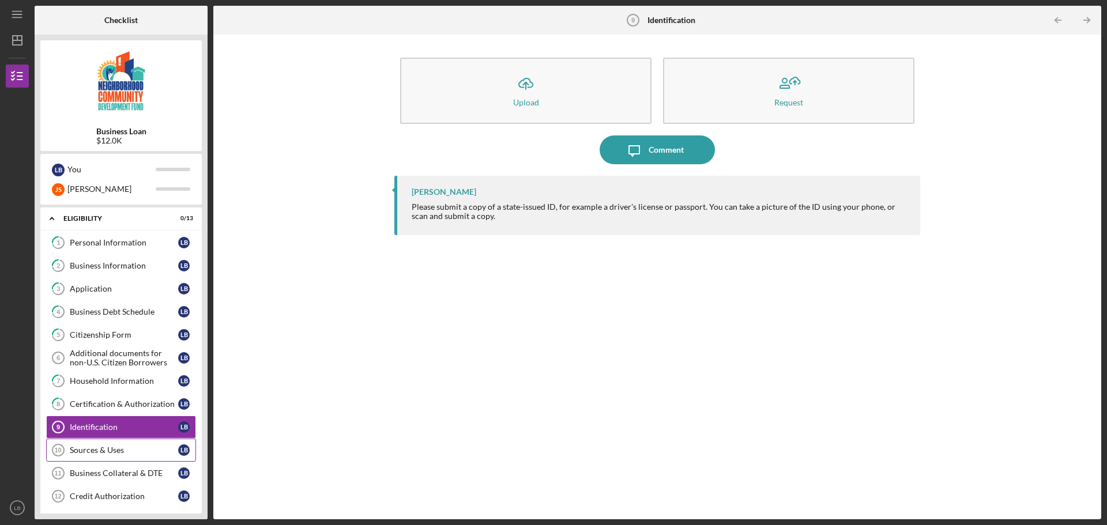
click at [112, 446] on div "Sources & Uses" at bounding box center [124, 450] width 108 height 9
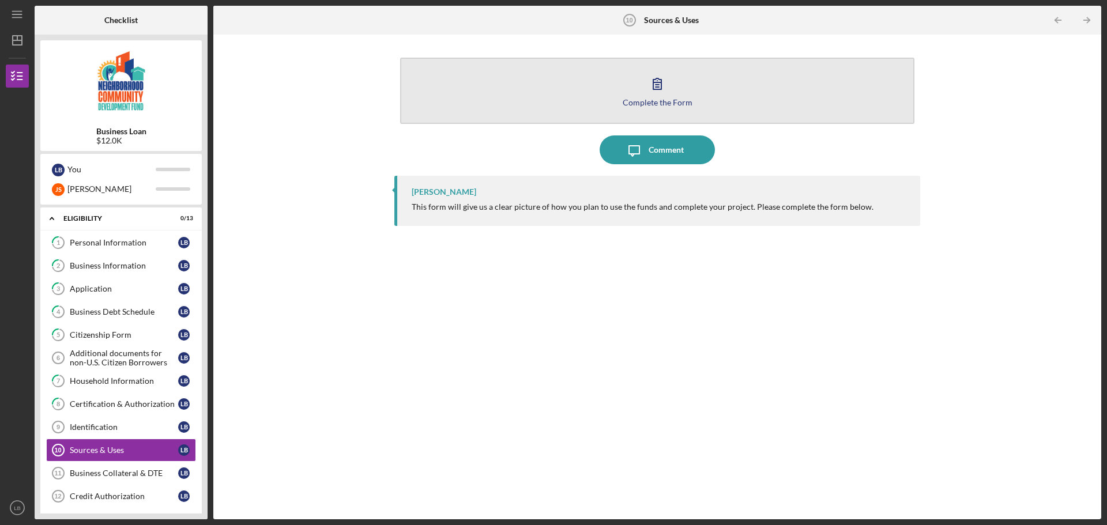
click at [643, 91] on button "Complete the Form Form" at bounding box center [657, 91] width 514 height 66
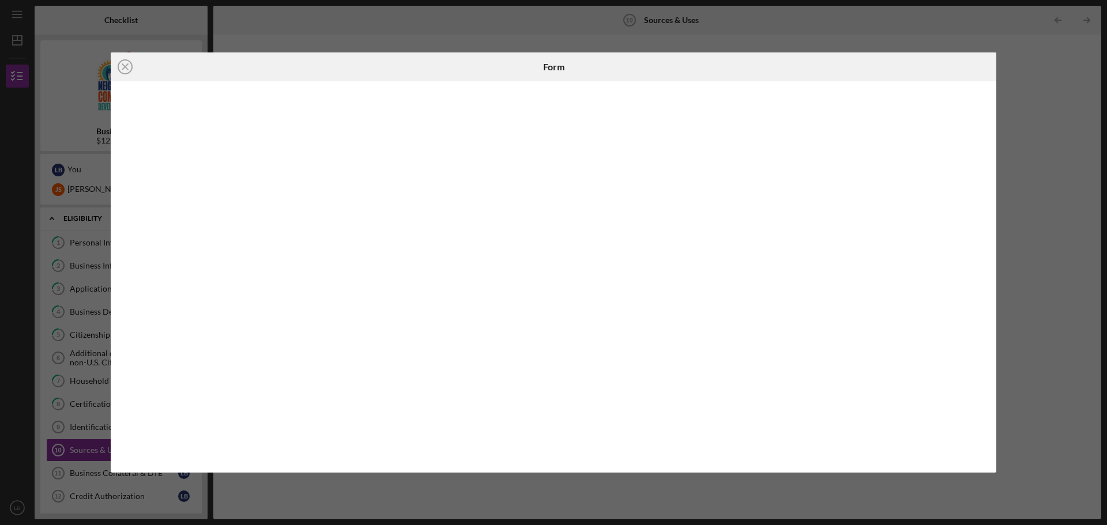
click at [1068, 309] on div "Icon/Close Form" at bounding box center [553, 262] width 1107 height 525
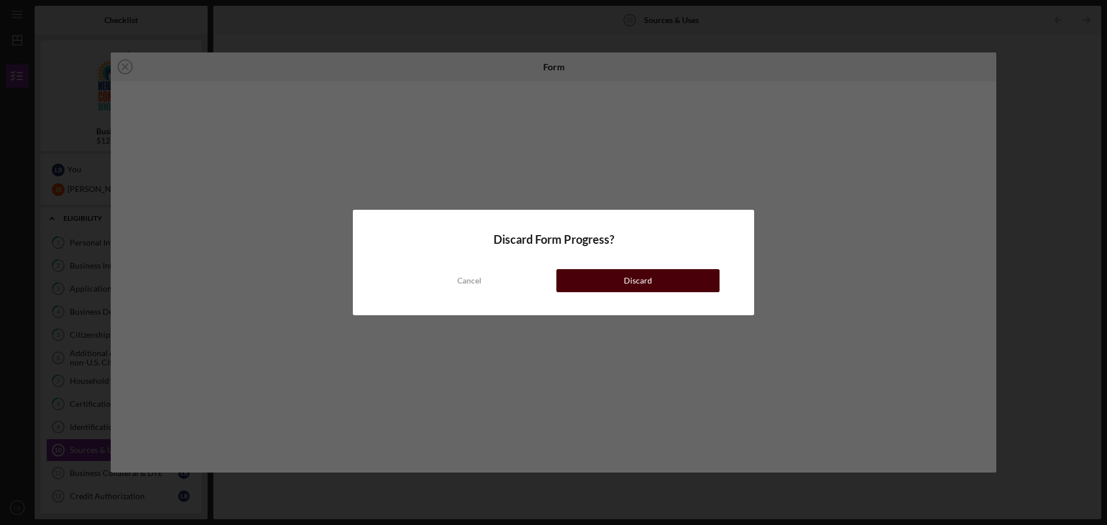
click at [674, 275] on button "Discard" at bounding box center [638, 280] width 163 height 23
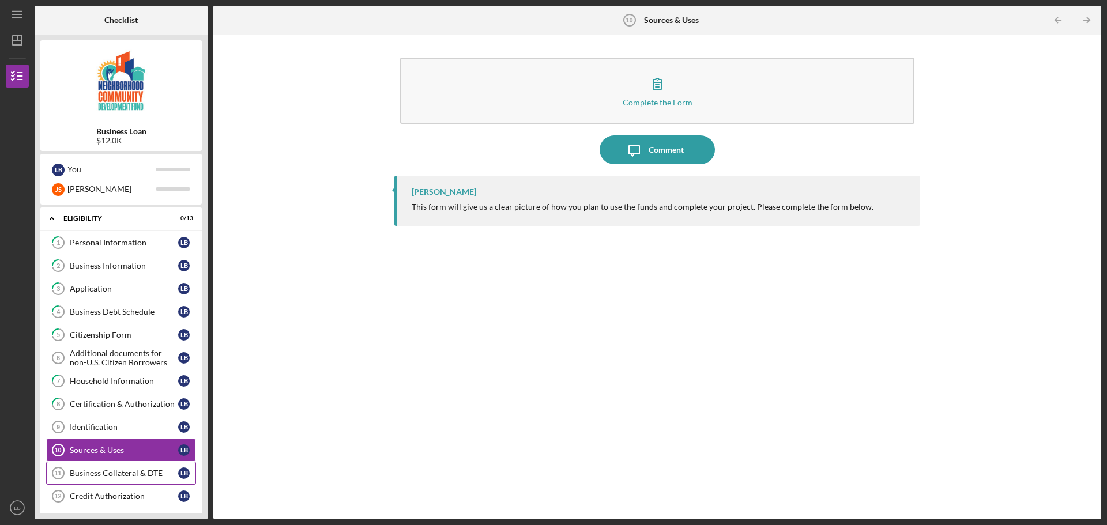
click at [97, 476] on div "Business Collateral & DTE" at bounding box center [124, 473] width 108 height 9
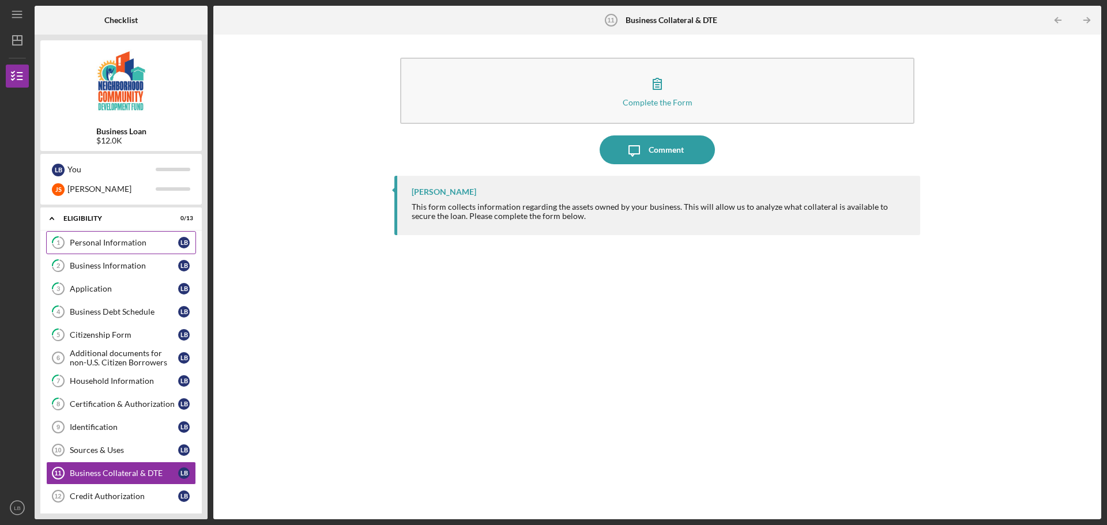
click at [114, 246] on div "Personal Information" at bounding box center [124, 242] width 108 height 9
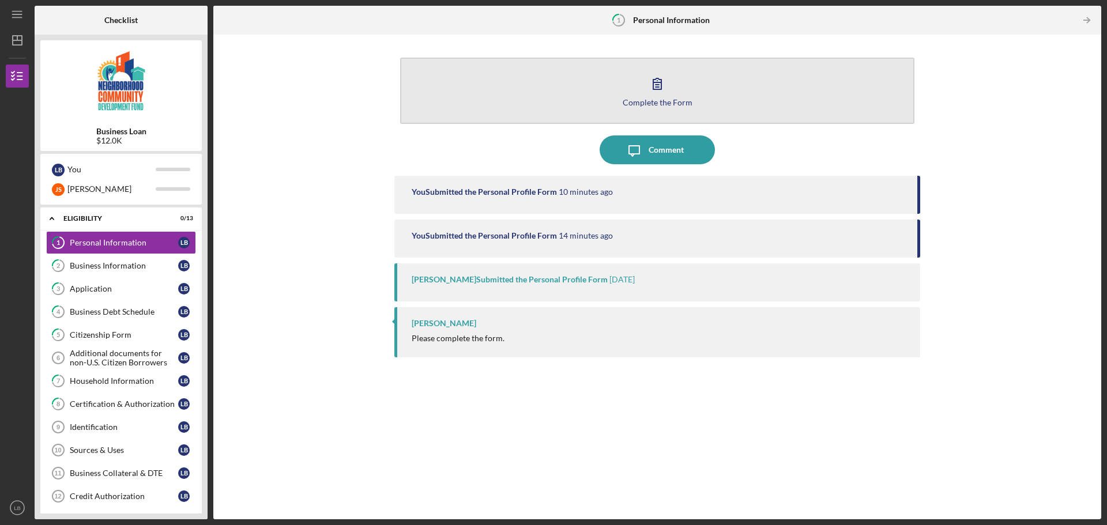
click at [657, 91] on icon "button" at bounding box center [657, 83] width 29 height 29
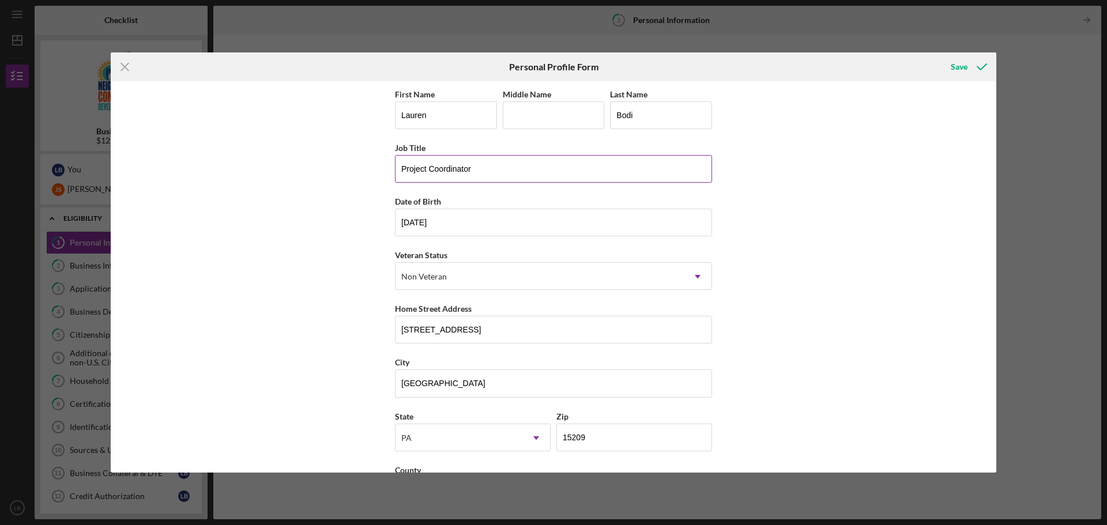
click at [544, 164] on input "Project Coordinator" at bounding box center [553, 169] width 317 height 28
drag, startPoint x: 526, startPoint y: 168, endPoint x: 339, endPoint y: 183, distance: 187.4
click at [340, 183] on div "First Name [PERSON_NAME] Middle Name Last Name [PERSON_NAME] Job Title Project …" at bounding box center [554, 277] width 886 height 392
type input "Owner"
click at [966, 59] on div "Save" at bounding box center [959, 66] width 17 height 23
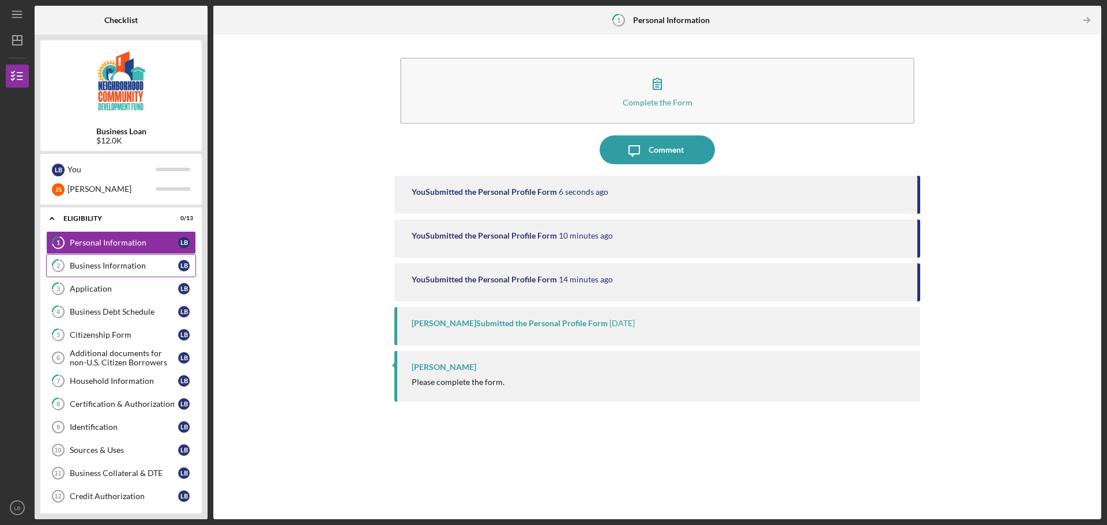
click at [115, 271] on div "Business Information" at bounding box center [124, 265] width 108 height 9
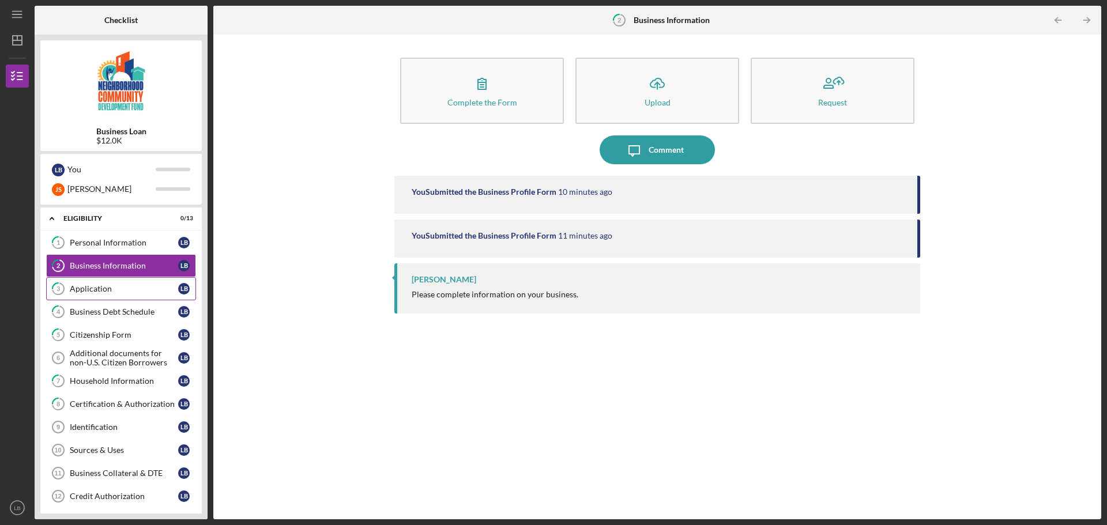
click at [118, 286] on div "Application" at bounding box center [124, 288] width 108 height 9
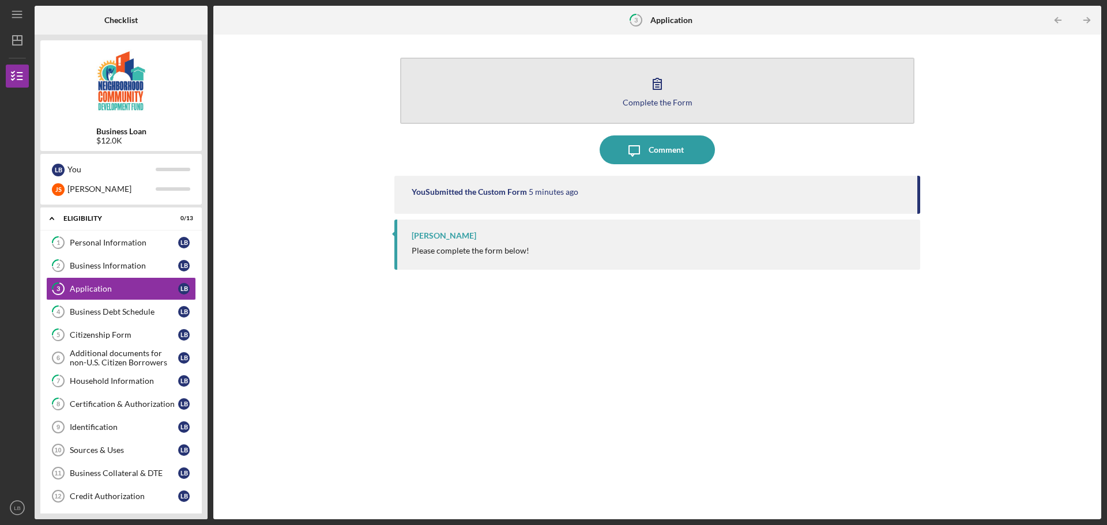
click at [657, 88] on icon "button" at bounding box center [657, 83] width 8 height 11
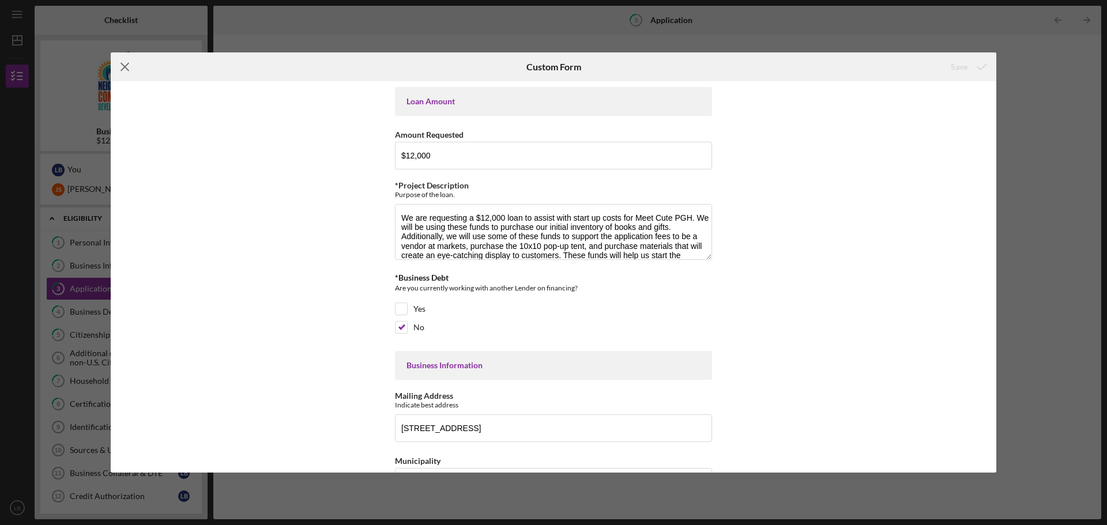
drag, startPoint x: 122, startPoint y: 66, endPoint x: 130, endPoint y: 69, distance: 8.6
click at [123, 66] on icon "Icon/Menu Close" at bounding box center [125, 66] width 29 height 29
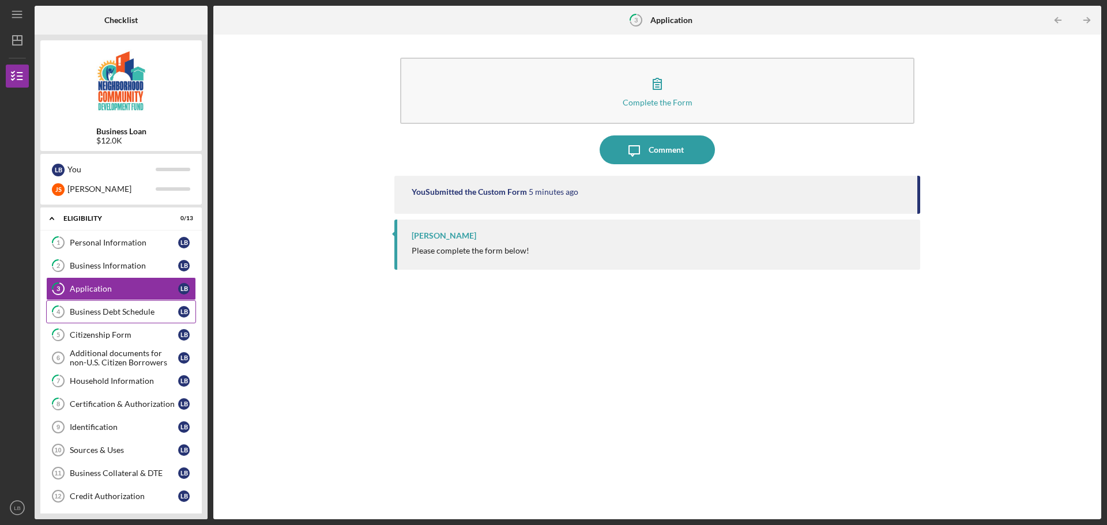
click at [118, 319] on link "4 Business Debt Schedule L B" at bounding box center [121, 312] width 150 height 23
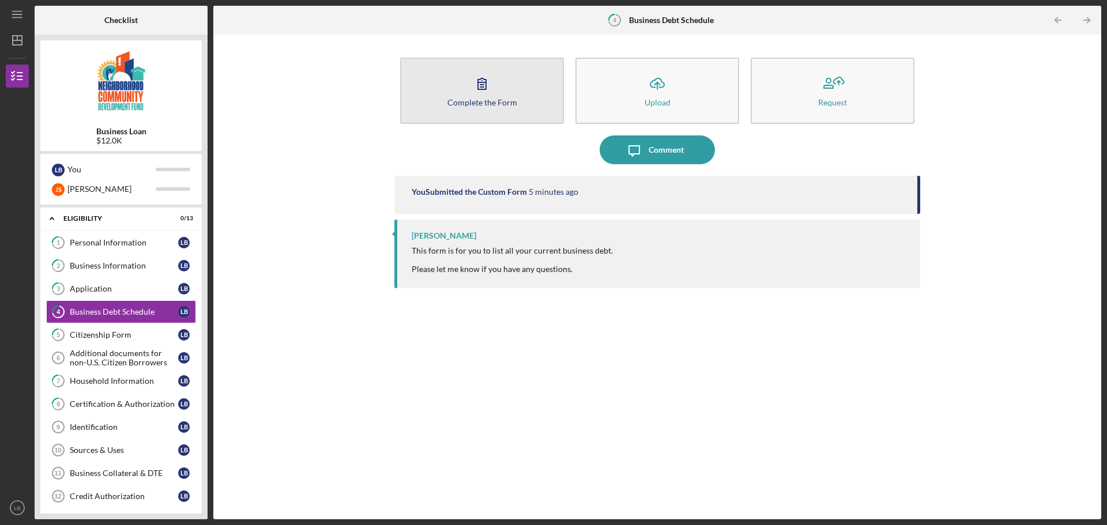
click at [475, 85] on icon "button" at bounding box center [482, 83] width 29 height 29
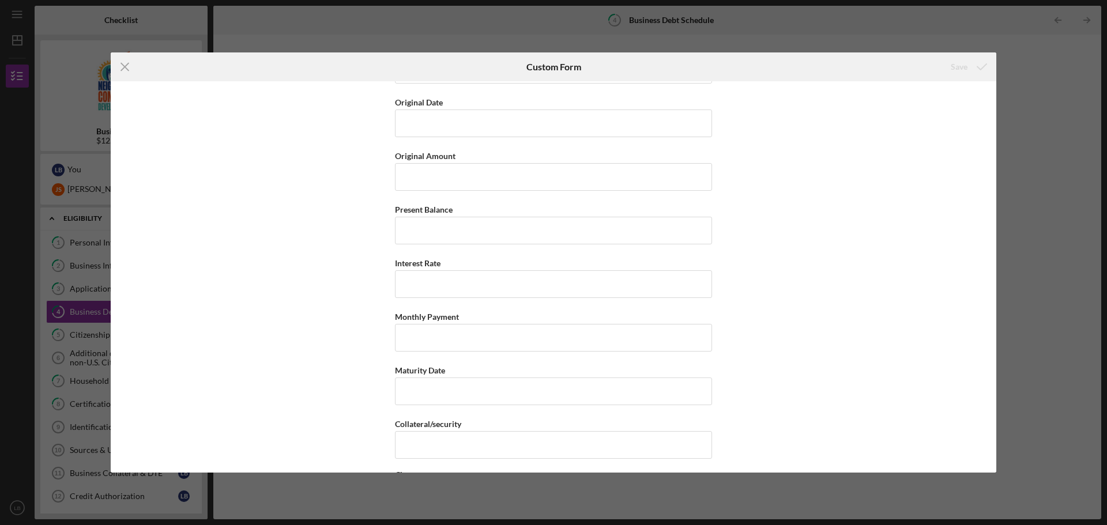
scroll to position [2953, 0]
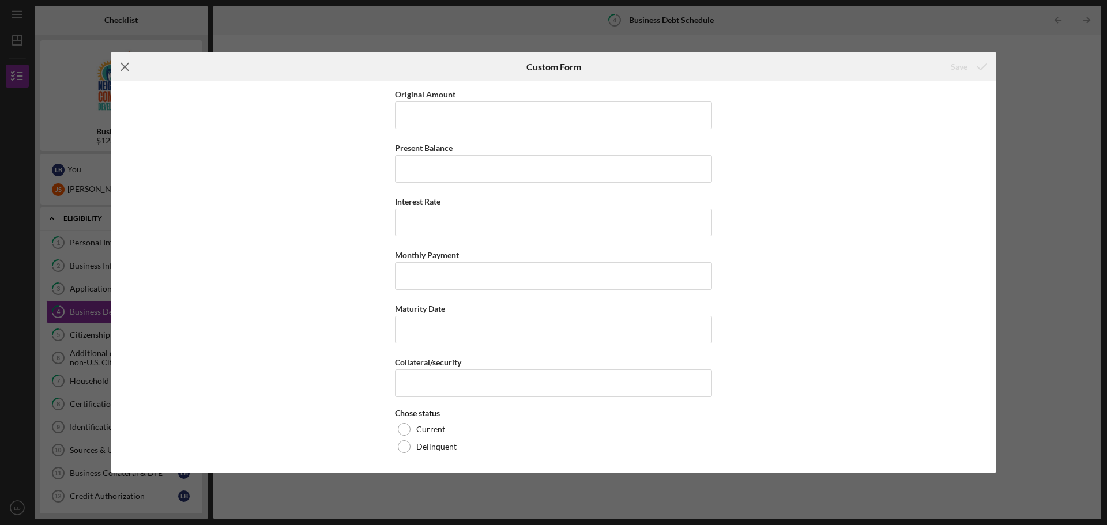
click at [126, 65] on icon "Icon/Menu Close" at bounding box center [125, 66] width 29 height 29
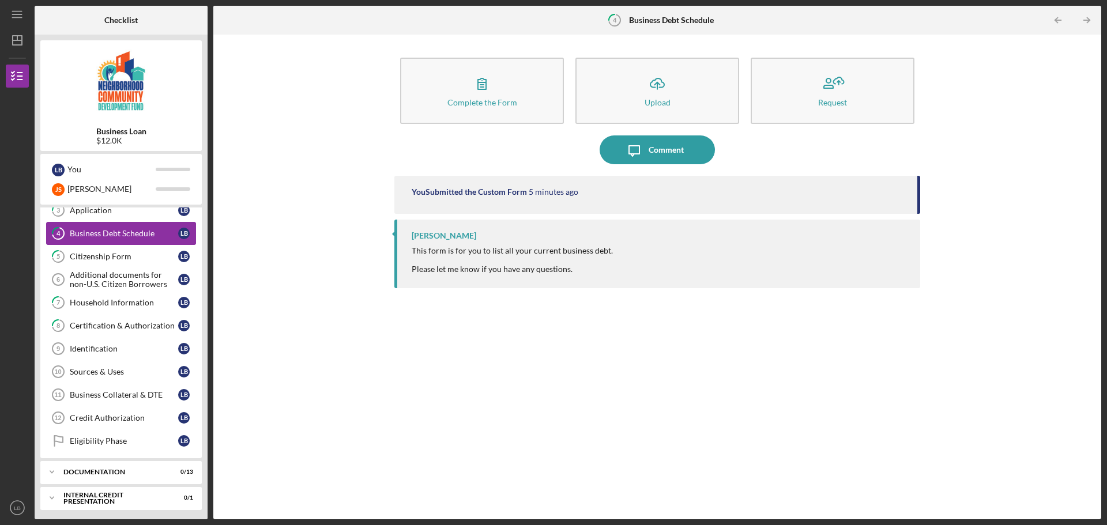
scroll to position [81, 0]
click at [95, 470] on div "documentation" at bounding box center [125, 470] width 124 height 7
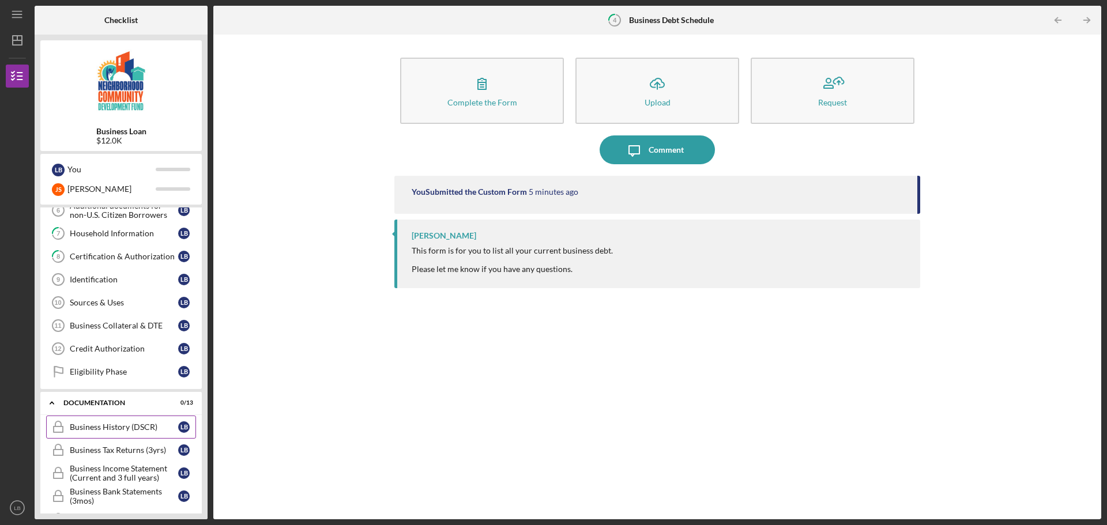
scroll to position [196, 0]
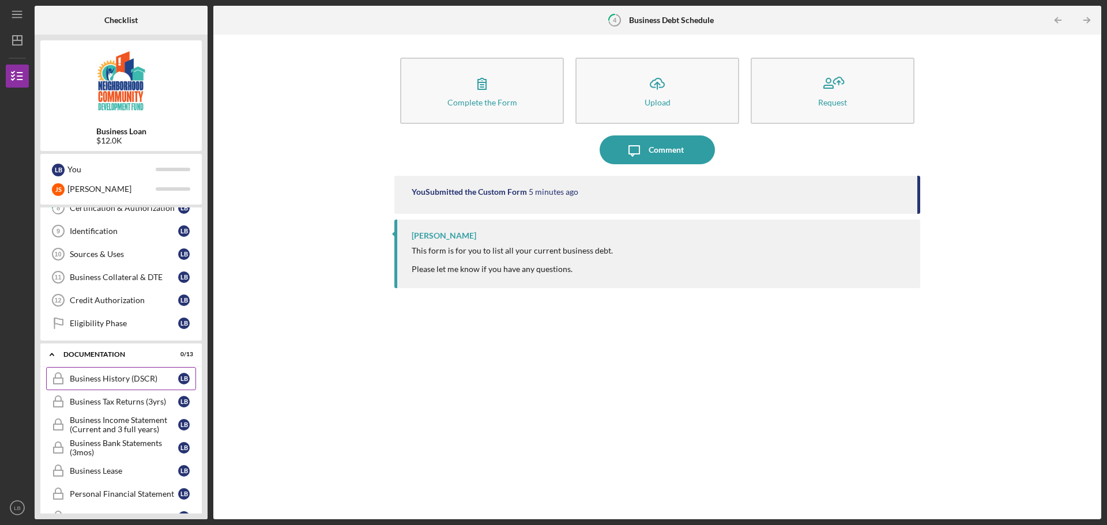
click at [97, 379] on div "Business History (DSCR)" at bounding box center [124, 378] width 108 height 9
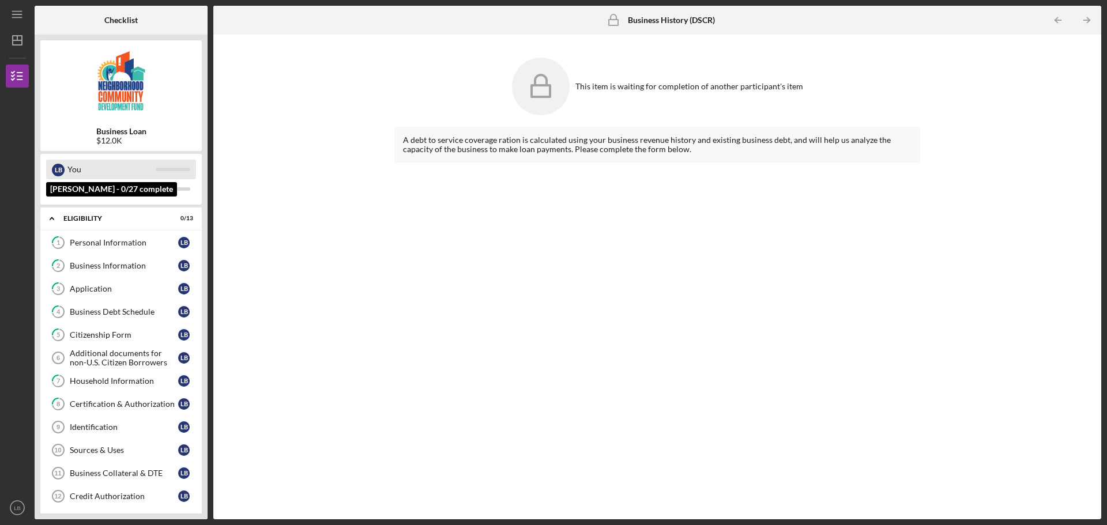
click at [116, 167] on div "You" at bounding box center [111, 170] width 88 height 20
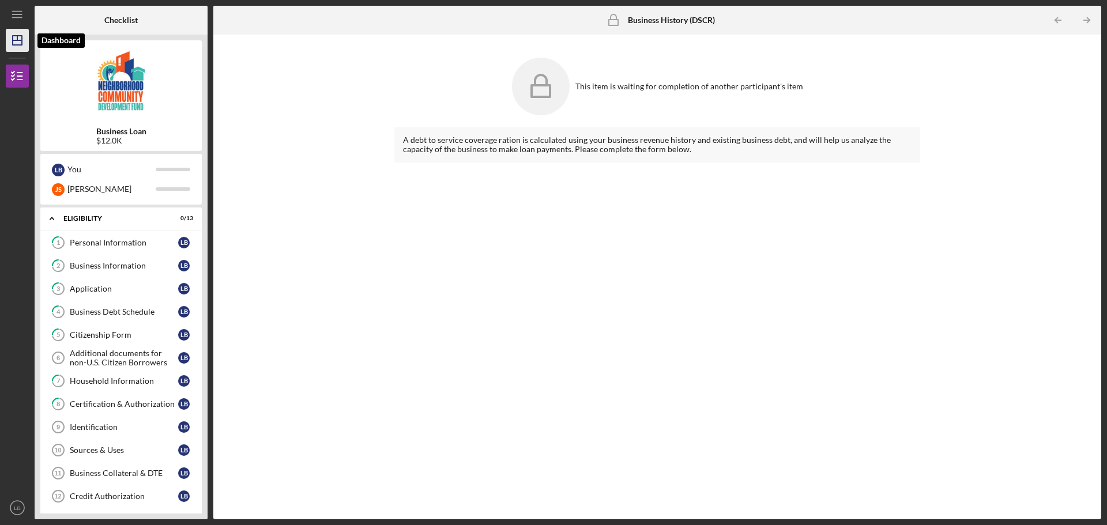
click at [13, 47] on icon "Icon/Dashboard" at bounding box center [17, 40] width 29 height 29
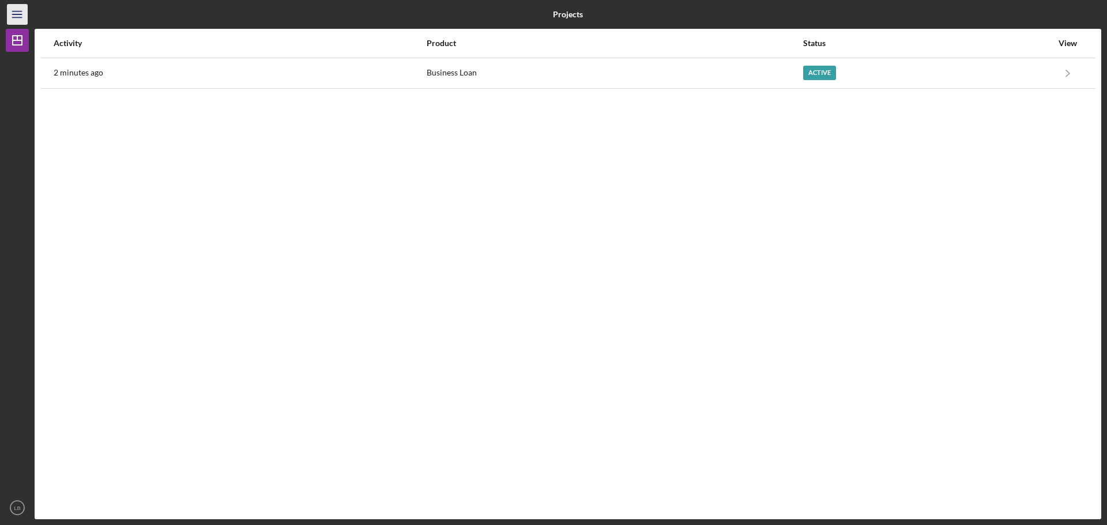
click at [12, 13] on icon "Icon/Menu" at bounding box center [18, 15] width 26 height 26
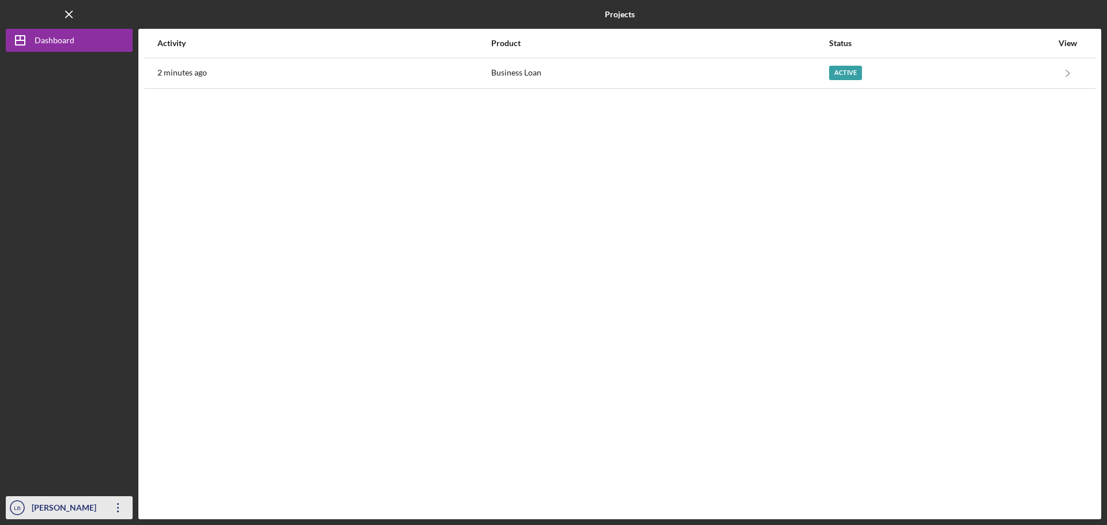
click at [122, 508] on icon "Icon/Overflow" at bounding box center [118, 508] width 29 height 29
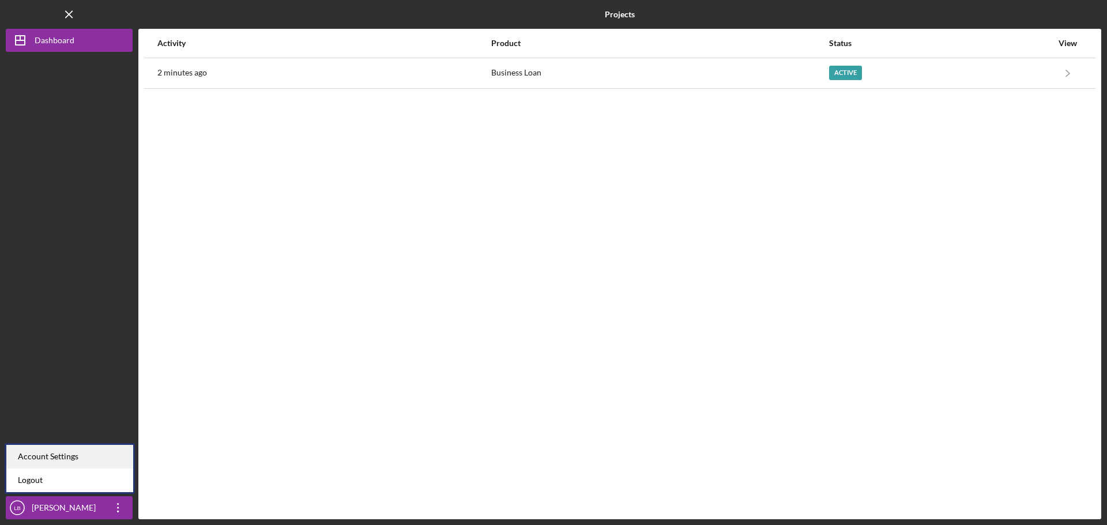
click at [89, 466] on div "Account Settings" at bounding box center [69, 457] width 127 height 24
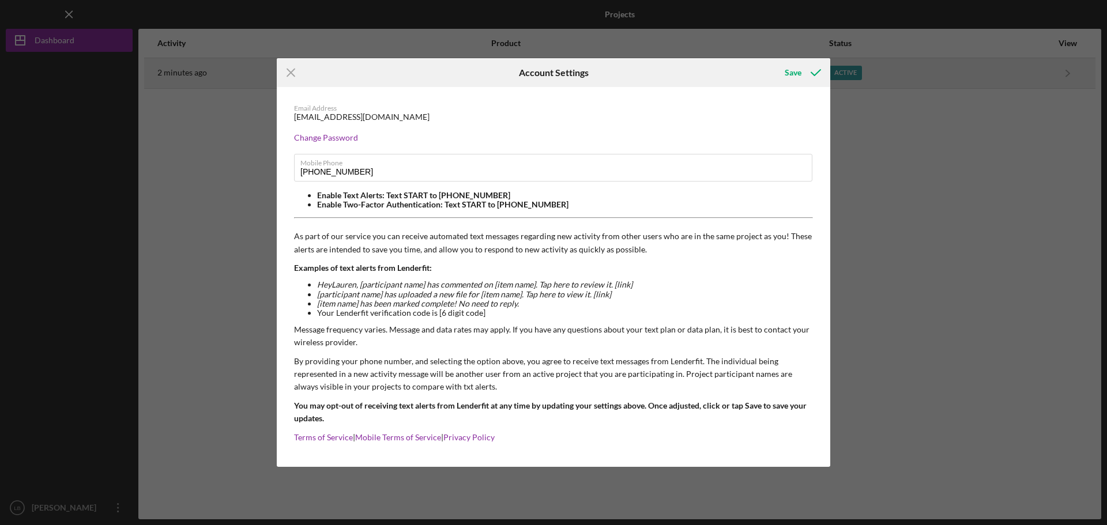
click at [296, 73] on icon "Icon/Menu Close" at bounding box center [291, 72] width 29 height 29
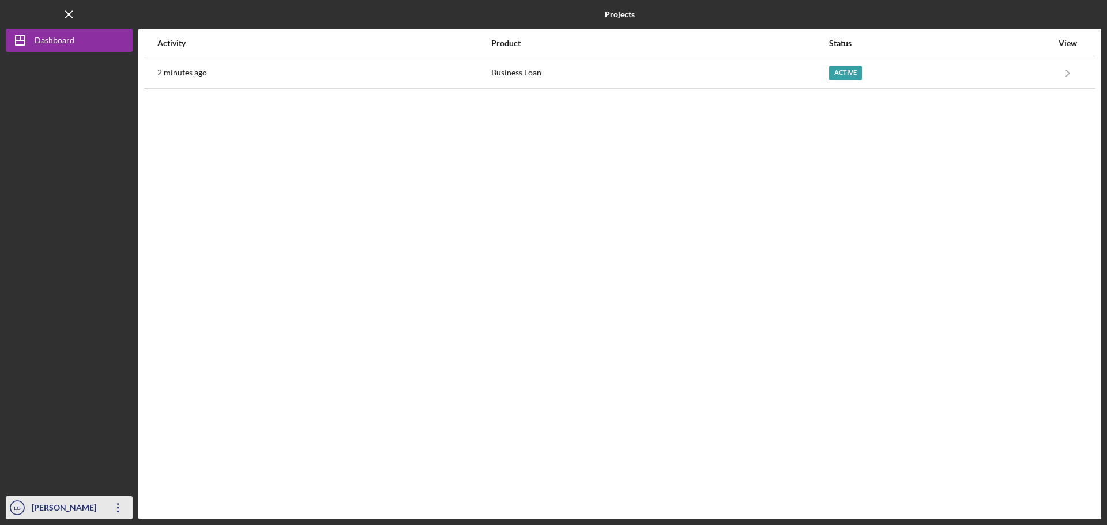
click at [117, 513] on icon "Icon/Overflow" at bounding box center [118, 508] width 29 height 29
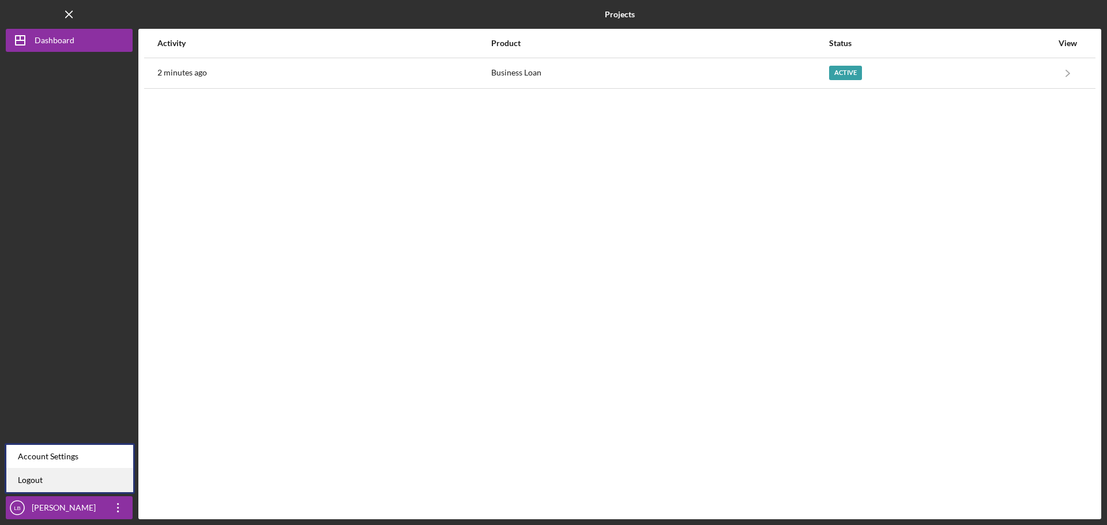
click at [104, 478] on link "Logout" at bounding box center [69, 481] width 127 height 24
